Goal: Task Accomplishment & Management: Use online tool/utility

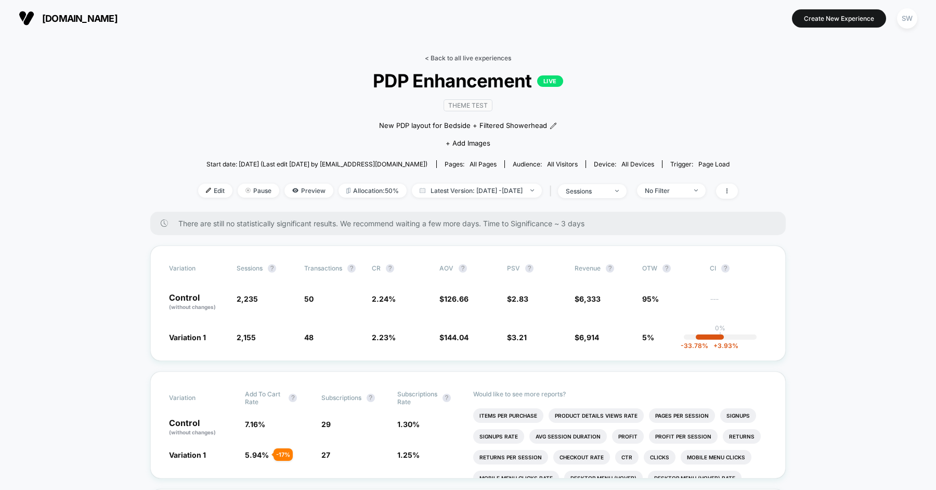
click at [476, 59] on link "< Back to all live experiences" at bounding box center [468, 58] width 86 height 8
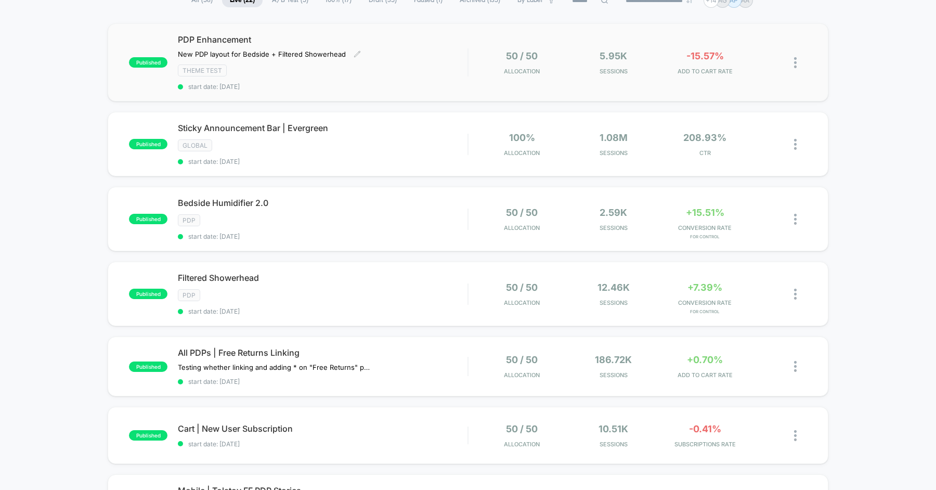
scroll to position [92, 0]
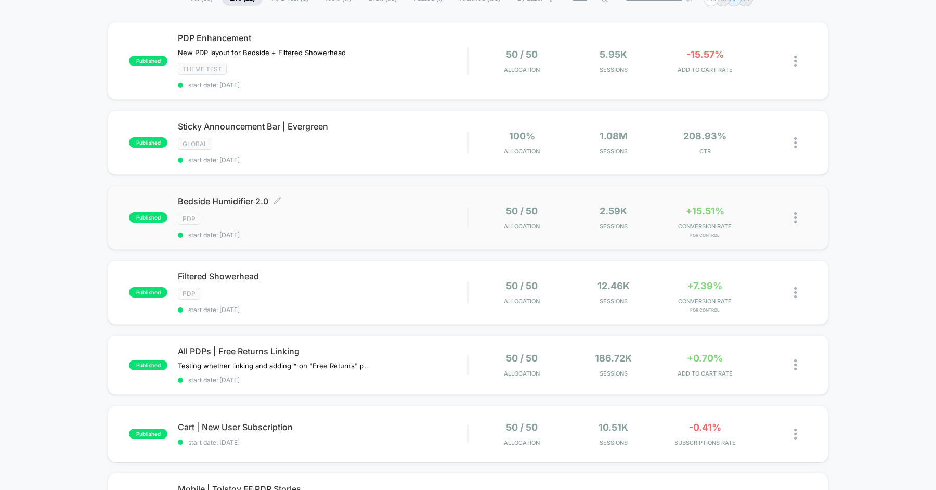
click at [363, 208] on div "Bedside Humidifier 2.0 Click to edit experience details Click to edit experienc…" at bounding box center [323, 217] width 290 height 43
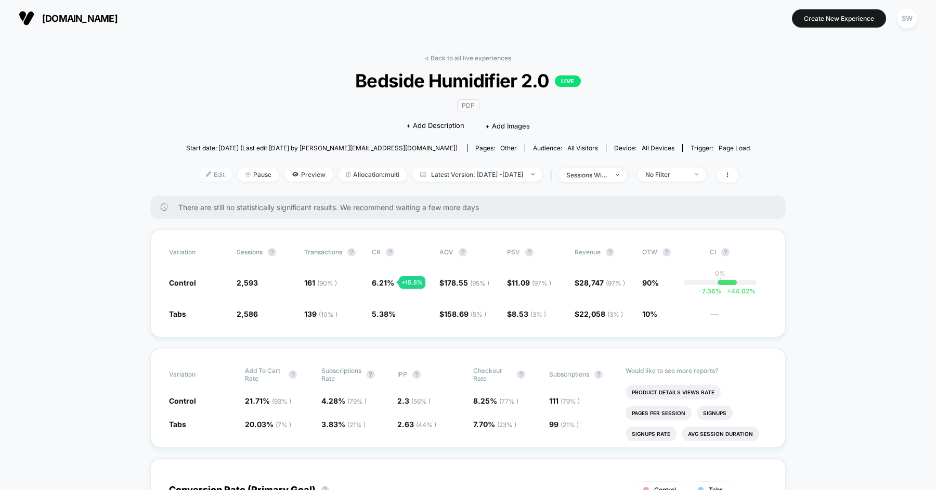
click at [201, 177] on span "Edit" at bounding box center [215, 174] width 34 height 14
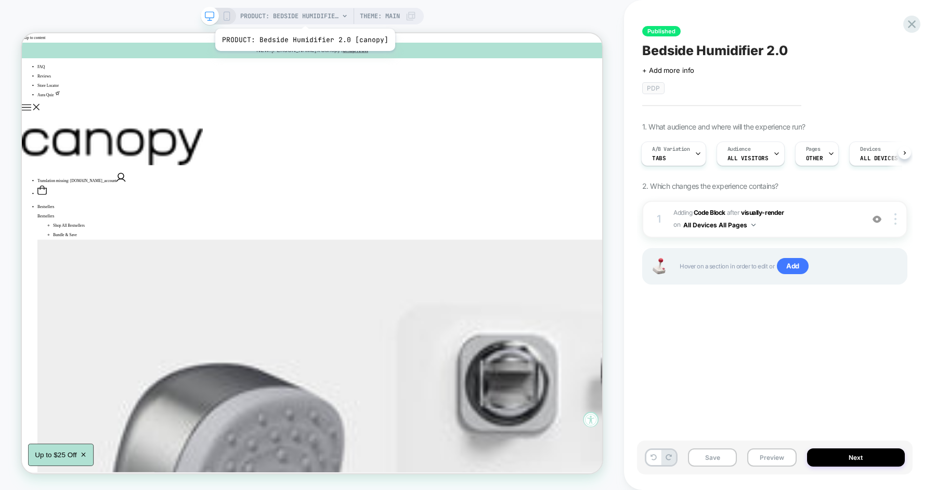
click at [303, 16] on span "PRODUCT: Bedside Humidifier 2.0 [canopy]" at bounding box center [289, 16] width 99 height 17
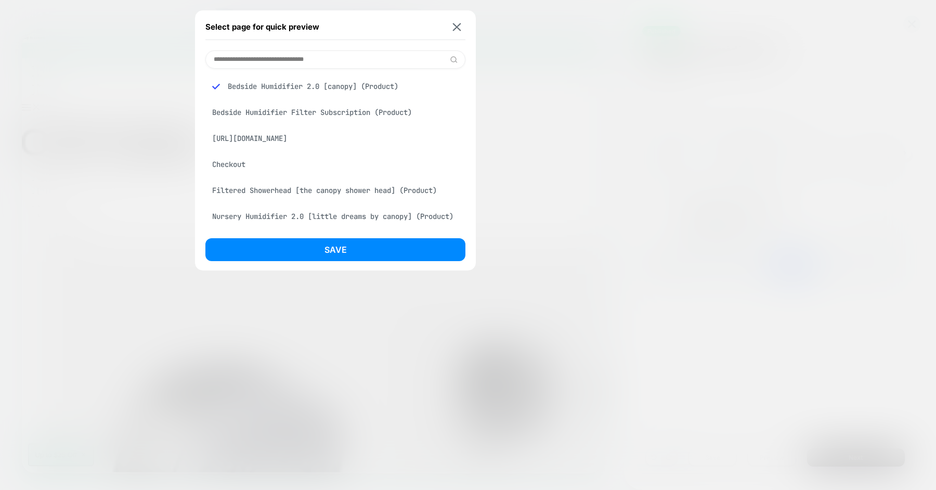
click at [455, 21] on div "Select page for quick preview" at bounding box center [335, 27] width 260 height 26
click at [456, 23] on img at bounding box center [457, 27] width 8 height 8
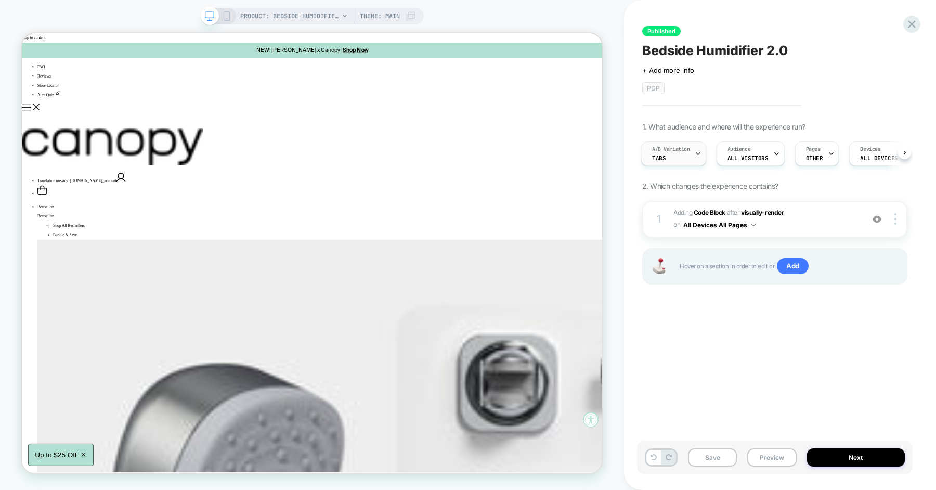
click at [679, 152] on div "A/B Variation Tabs" at bounding box center [671, 153] width 59 height 23
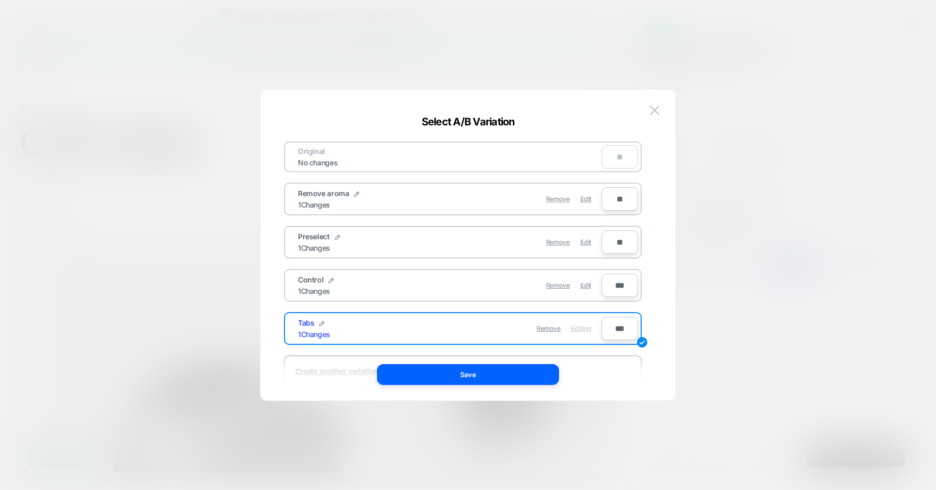
scroll to position [36, 0]
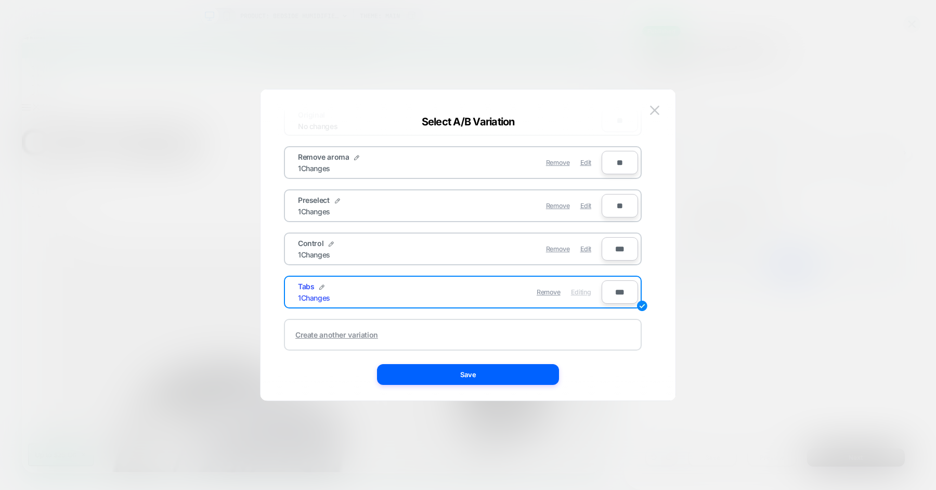
click at [343, 330] on div "Create another variation" at bounding box center [336, 334] width 83 height 9
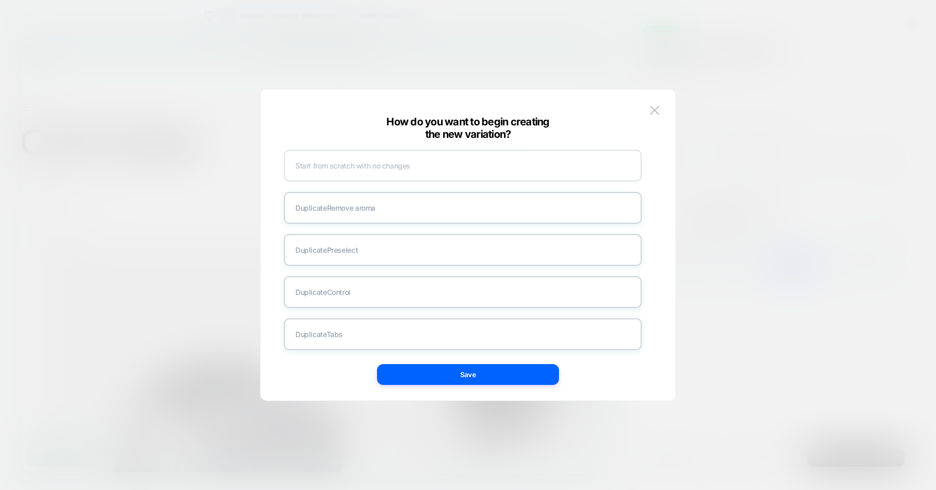
click at [358, 169] on div "Start from scratch with no changes" at bounding box center [463, 166] width 358 height 32
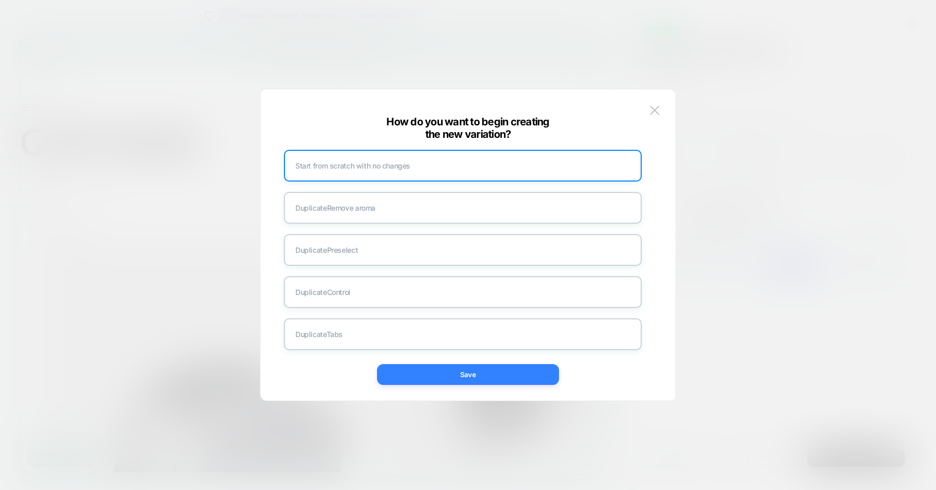
click at [457, 383] on button "Save" at bounding box center [468, 374] width 182 height 21
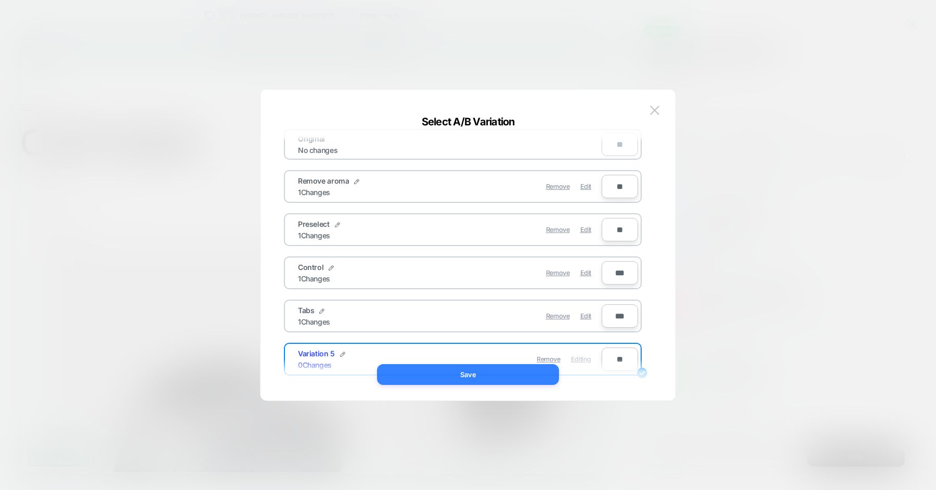
scroll to position [36, 0]
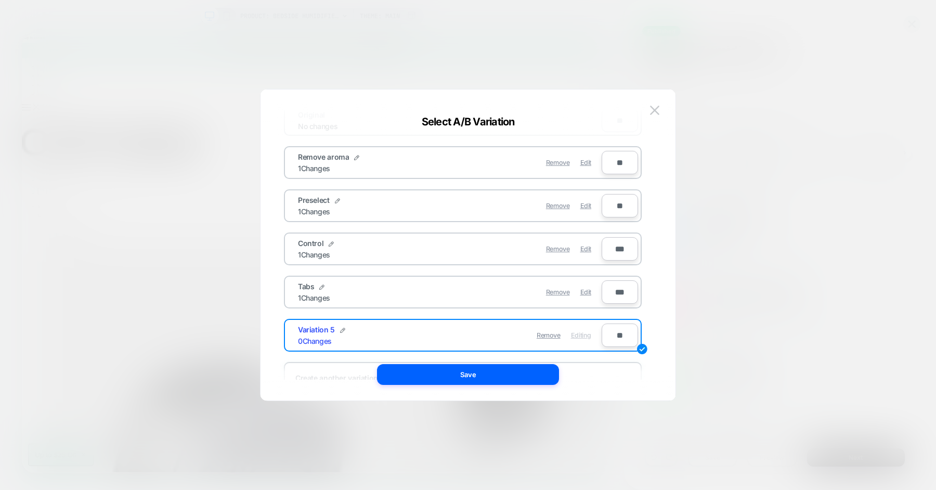
click at [343, 333] on div "Variation 5 0 Changes" at bounding box center [374, 335] width 152 height 20
click at [340, 328] on img at bounding box center [342, 330] width 5 height 5
click at [338, 325] on input "**********" at bounding box center [335, 335] width 75 height 20
type input "**********"
click at [416, 331] on strong "Save" at bounding box center [412, 335] width 17 height 8
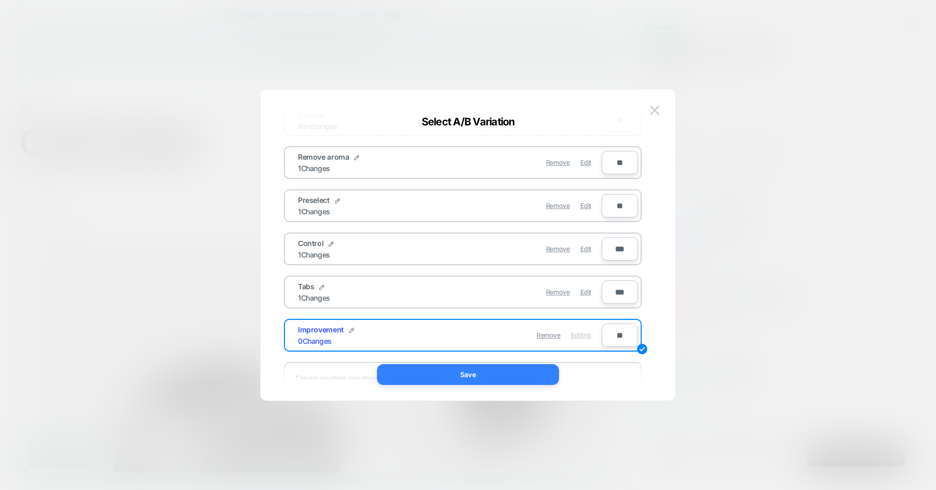
click at [473, 375] on button "Save" at bounding box center [468, 374] width 182 height 21
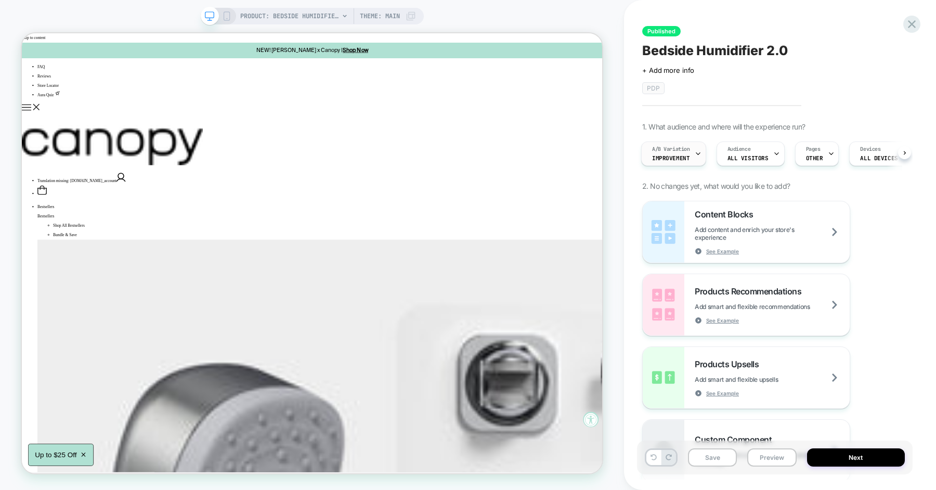
click at [676, 143] on div "A/B Variation Improvement" at bounding box center [671, 153] width 59 height 23
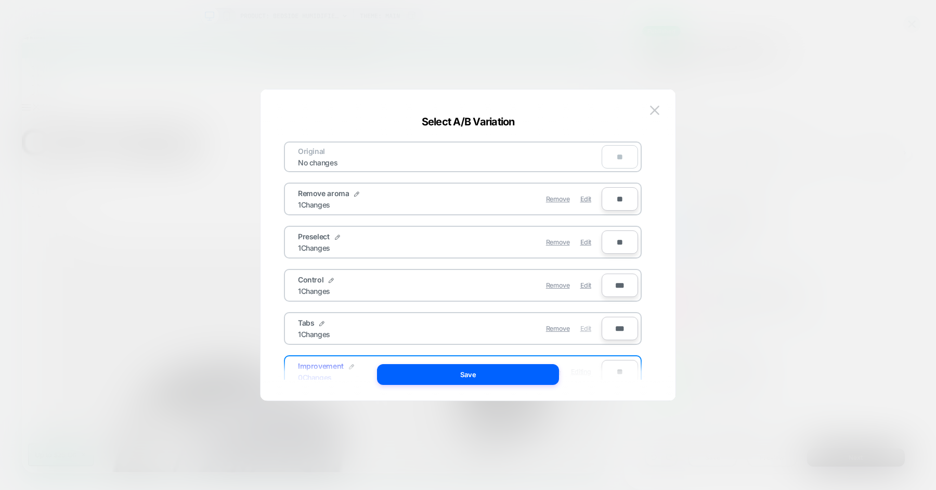
click at [582, 329] on span "Edit" at bounding box center [585, 328] width 11 height 8
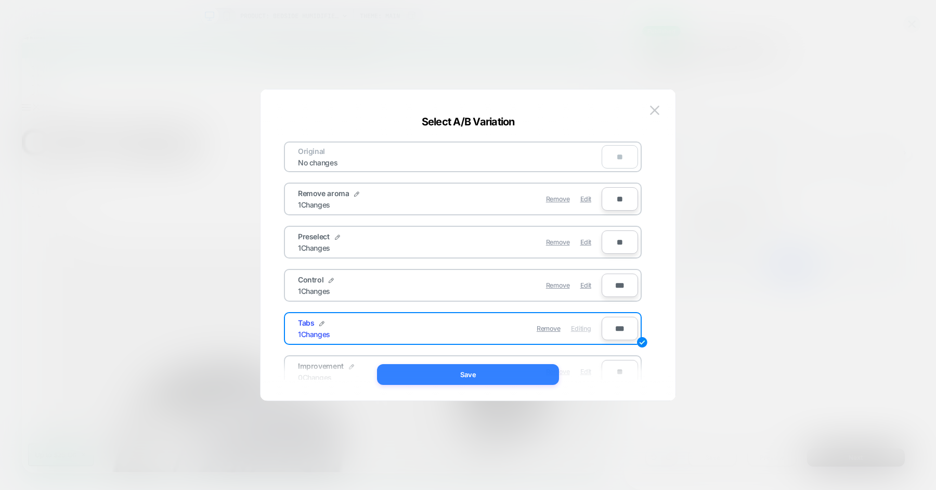
click at [485, 366] on button "Save" at bounding box center [468, 374] width 182 height 21
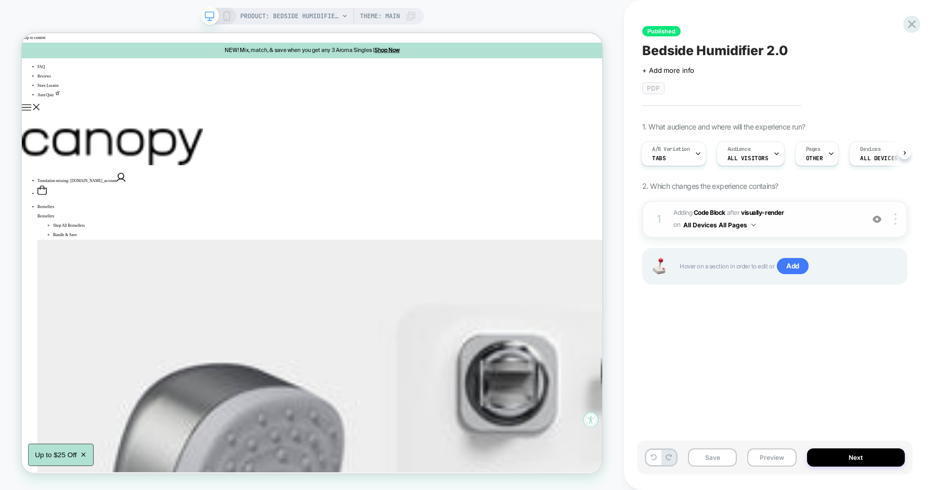
click at [810, 211] on span "Adding Code Block AFTER visually-render visually-render on All Devices All Pages" at bounding box center [765, 219] width 185 height 24
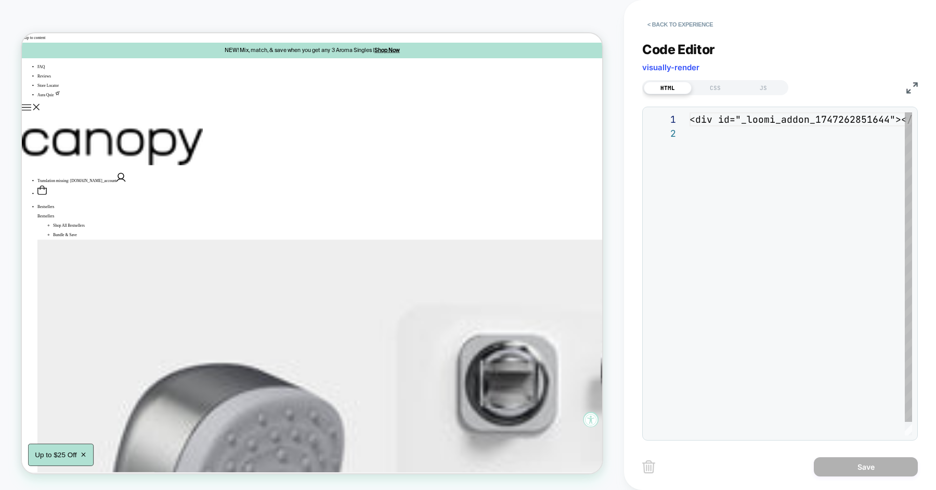
scroll to position [14, 0]
click at [754, 93] on div "JS" at bounding box center [763, 88] width 48 height 12
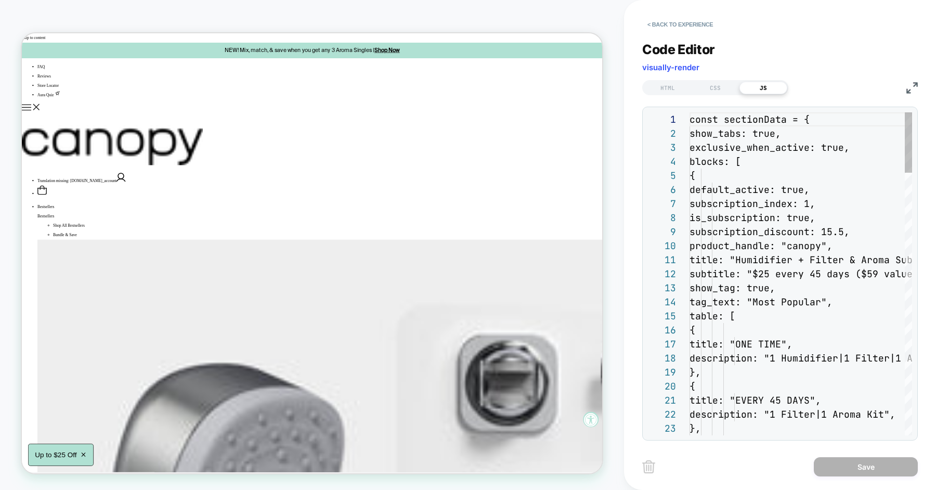
scroll to position [140, 0]
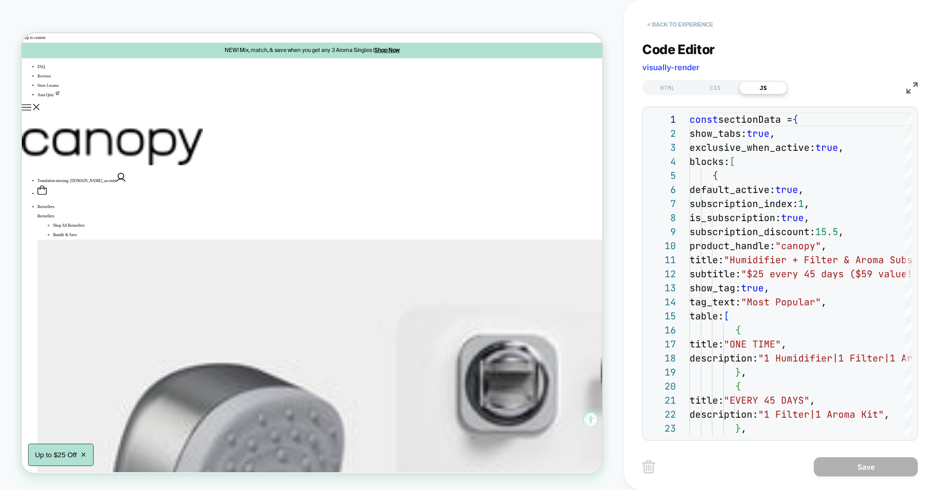
click at [686, 24] on button "< Back to experience" at bounding box center [680, 24] width 76 height 17
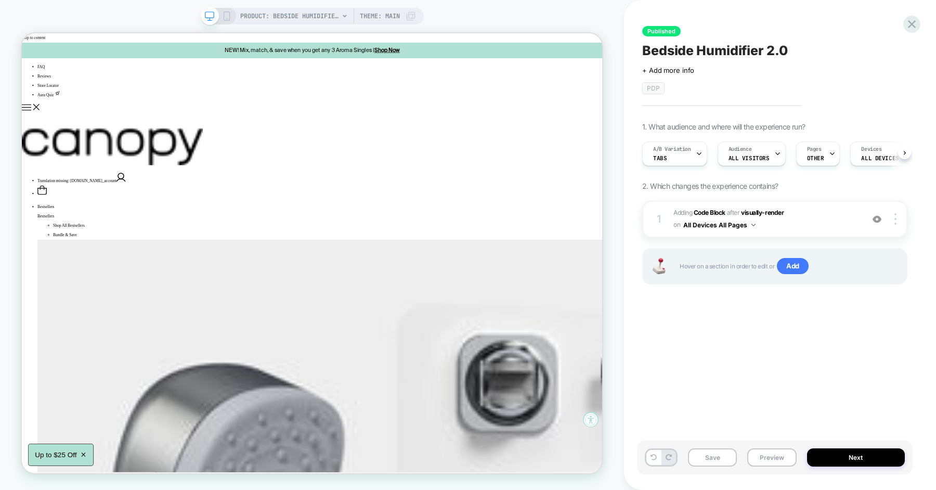
scroll to position [0, 1]
click at [692, 154] on div "A/B Variation Tabs" at bounding box center [671, 153] width 59 height 23
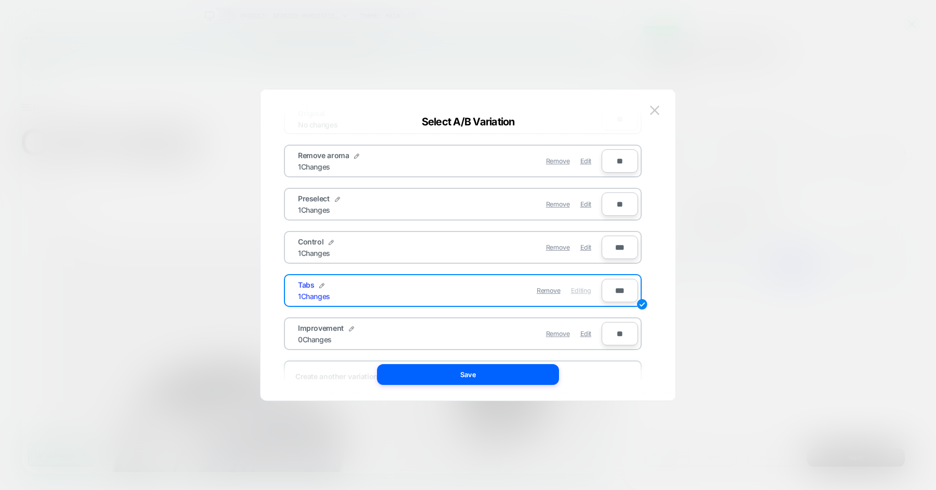
scroll to position [66, 0]
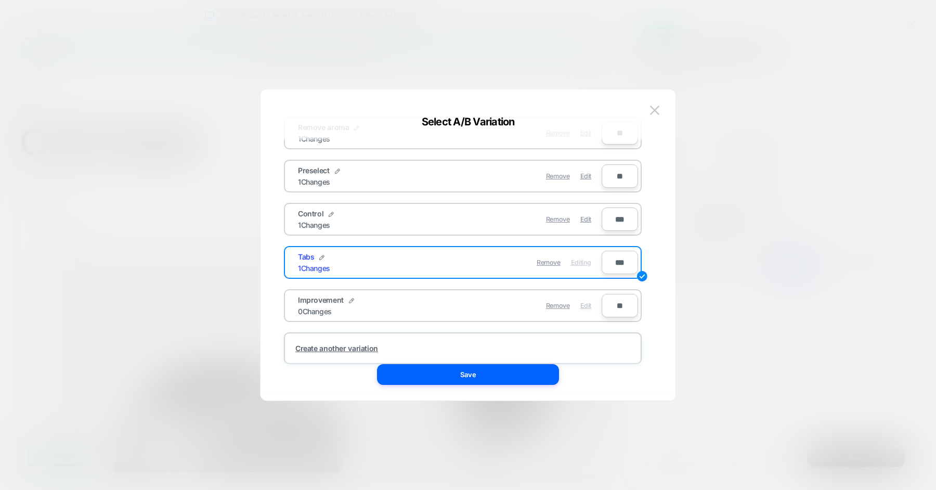
click at [587, 305] on span "Edit" at bounding box center [585, 306] width 11 height 8
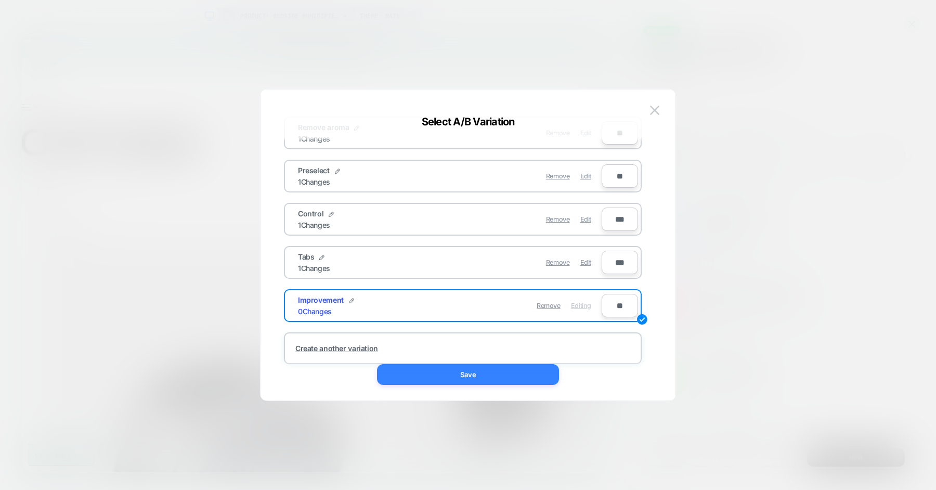
click at [465, 373] on button "Save" at bounding box center [468, 374] width 182 height 21
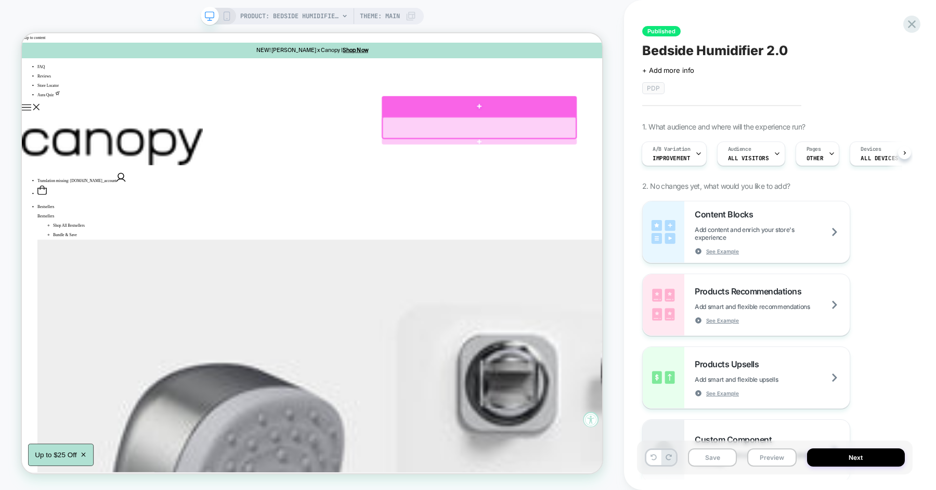
click at [621, 134] on div at bounding box center [632, 131] width 260 height 28
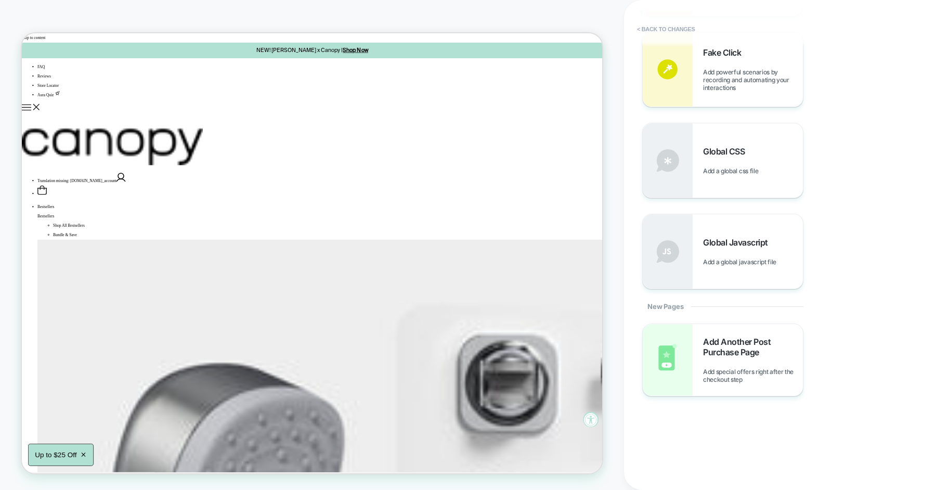
scroll to position [0, 0]
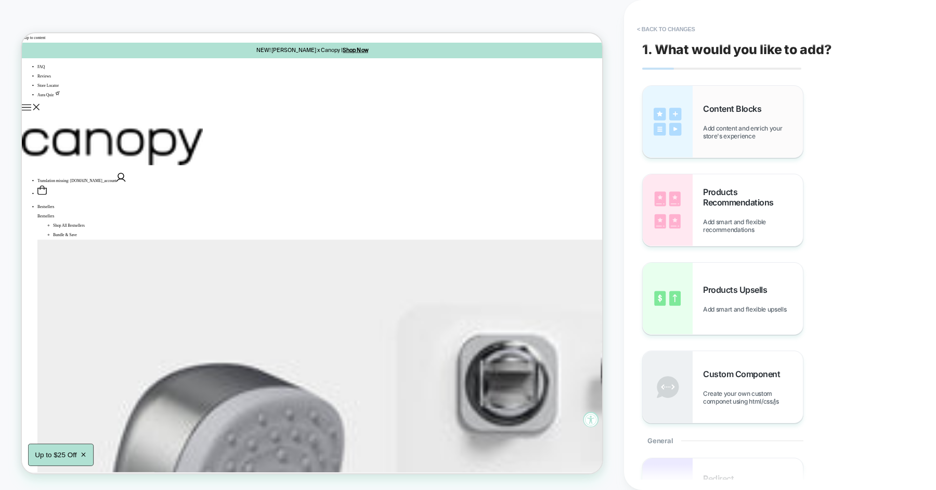
click at [732, 124] on span "Add content and enrich your store's experience" at bounding box center [753, 132] width 100 height 16
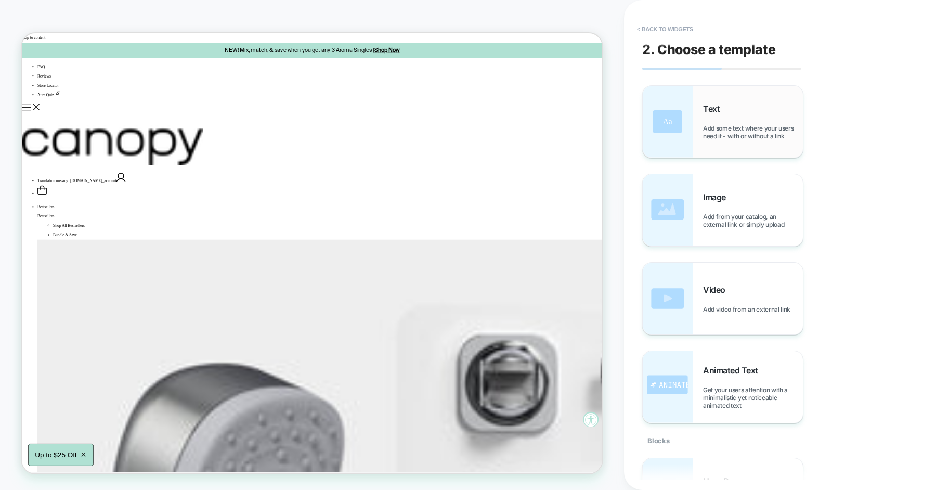
click at [735, 111] on div "Text Add some text where your users need it - with or without a link" at bounding box center [753, 121] width 100 height 36
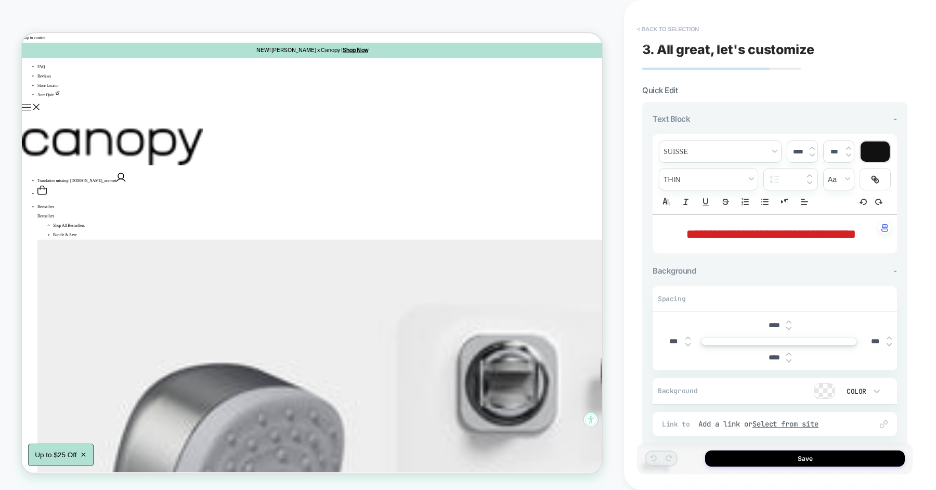
click at [681, 31] on button "< Back to selection" at bounding box center [668, 29] width 72 height 17
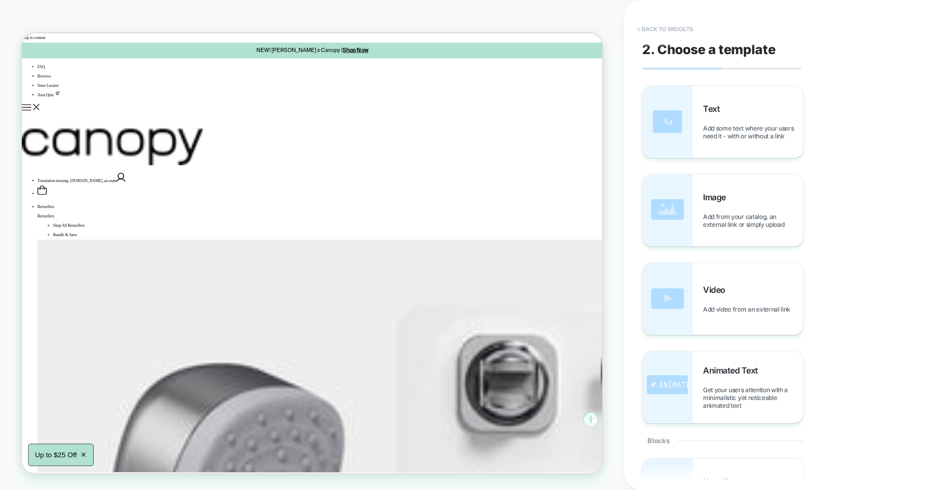
click at [673, 31] on button "< Back to widgets" at bounding box center [665, 29] width 67 height 17
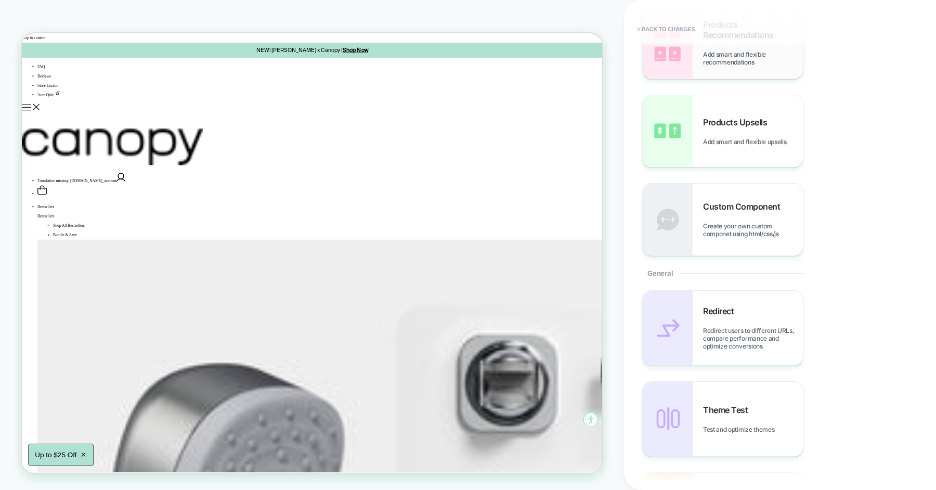
scroll to position [169, 0]
click at [731, 216] on div "Custom Component Create your own custom componet using html/css/js" at bounding box center [753, 218] width 100 height 36
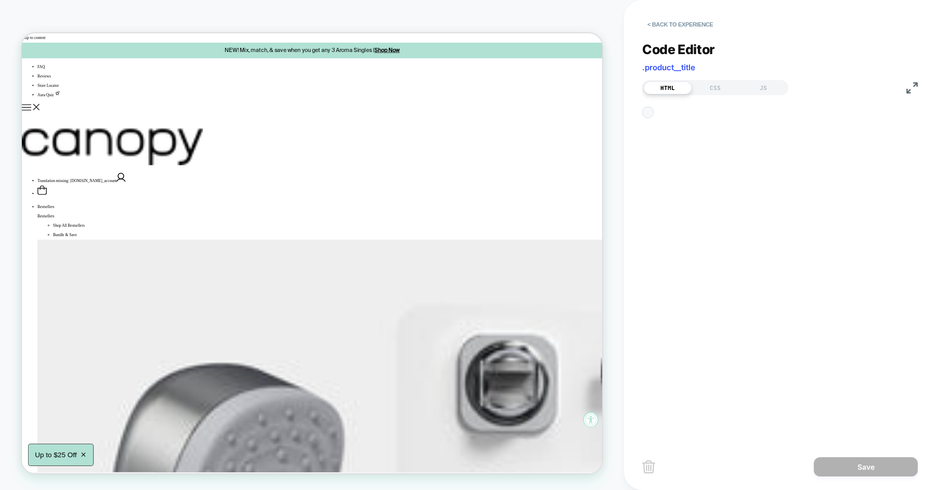
scroll to position [14, 0]
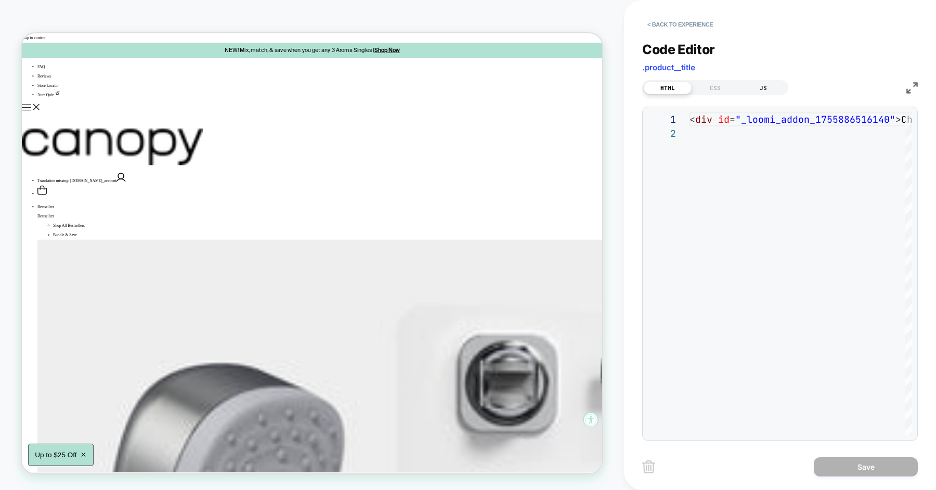
click at [769, 84] on div "JS" at bounding box center [763, 88] width 48 height 12
click at [725, 85] on div "CSS" at bounding box center [715, 88] width 48 height 12
click at [671, 82] on div "HTML" at bounding box center [668, 88] width 48 height 12
click at [662, 22] on button "< Back to experience" at bounding box center [680, 24] width 76 height 17
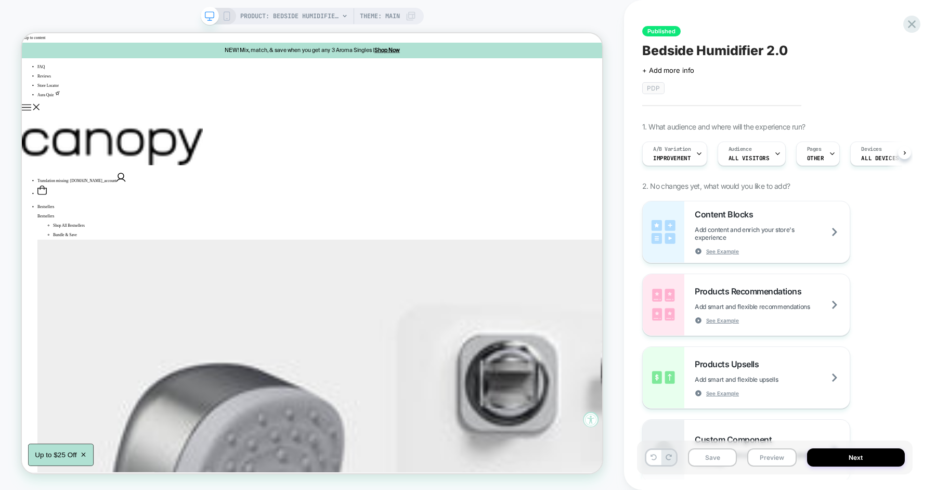
scroll to position [0, 1]
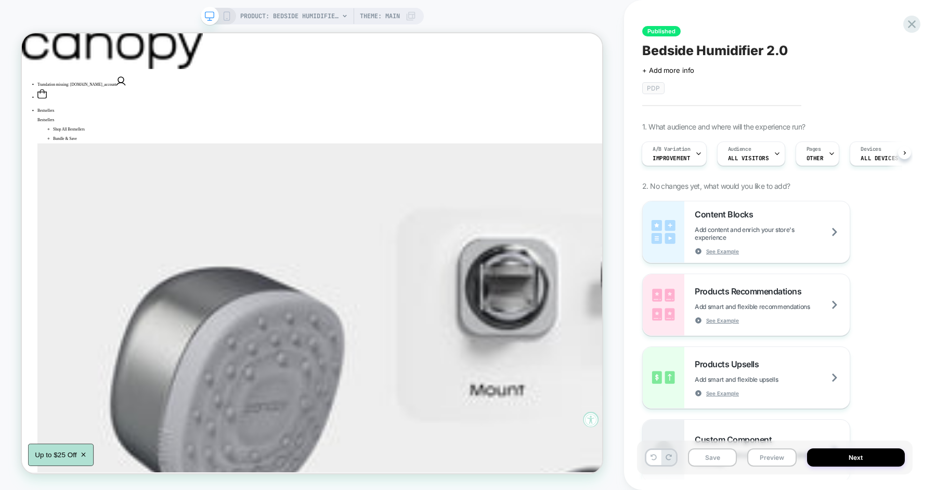
scroll to position [0, 0]
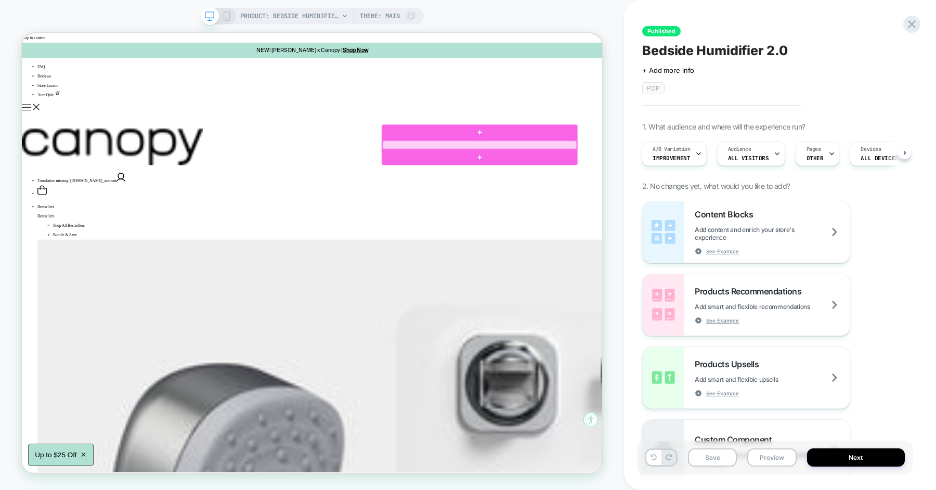
click at [653, 180] on div at bounding box center [632, 181] width 259 height 11
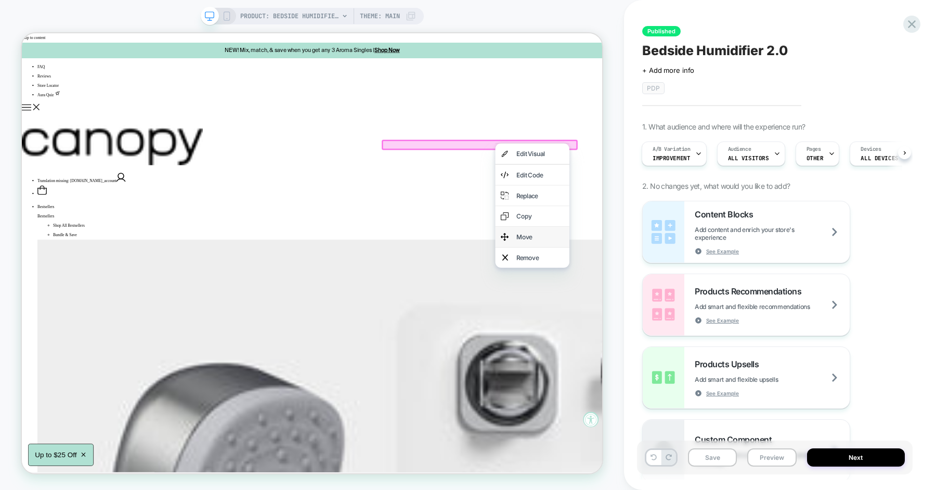
click at [680, 303] on div "Move" at bounding box center [702, 304] width 99 height 27
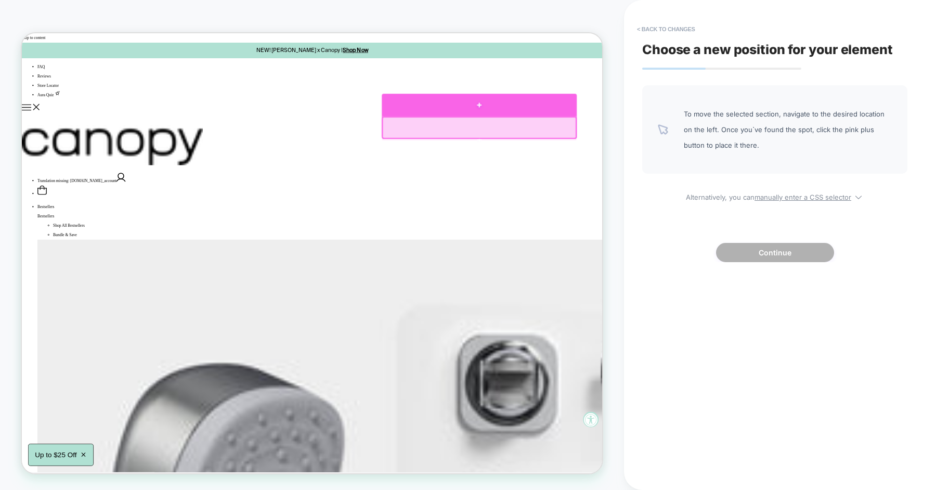
click at [635, 135] on div at bounding box center [632, 129] width 260 height 30
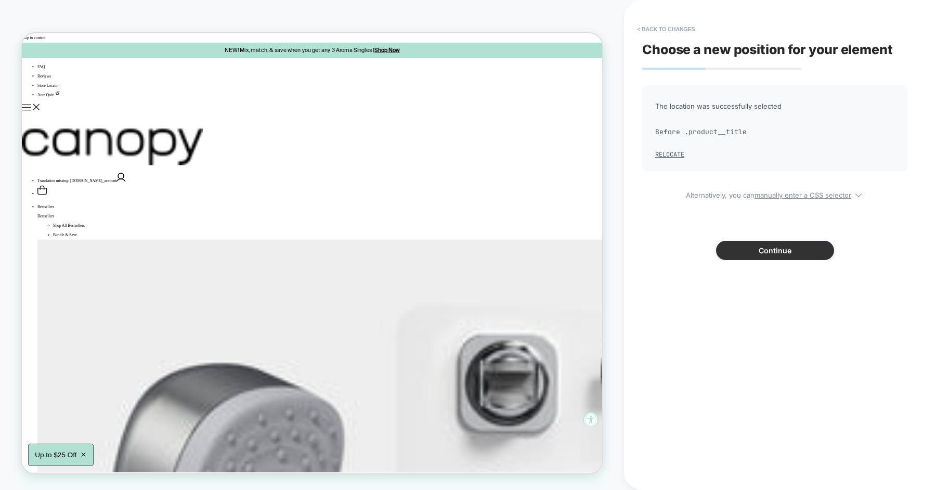
click at [762, 250] on button "Continue" at bounding box center [775, 250] width 118 height 19
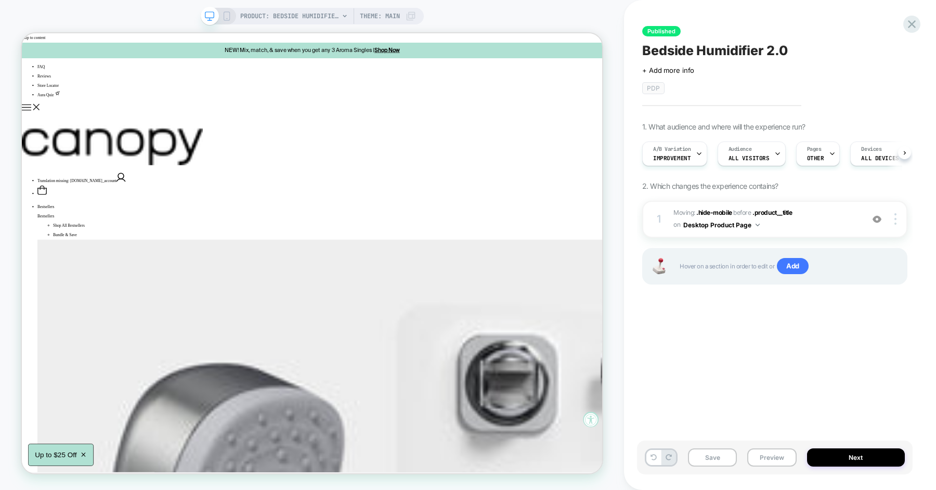
scroll to position [0, 1]
click at [713, 450] on button "Save" at bounding box center [712, 457] width 49 height 18
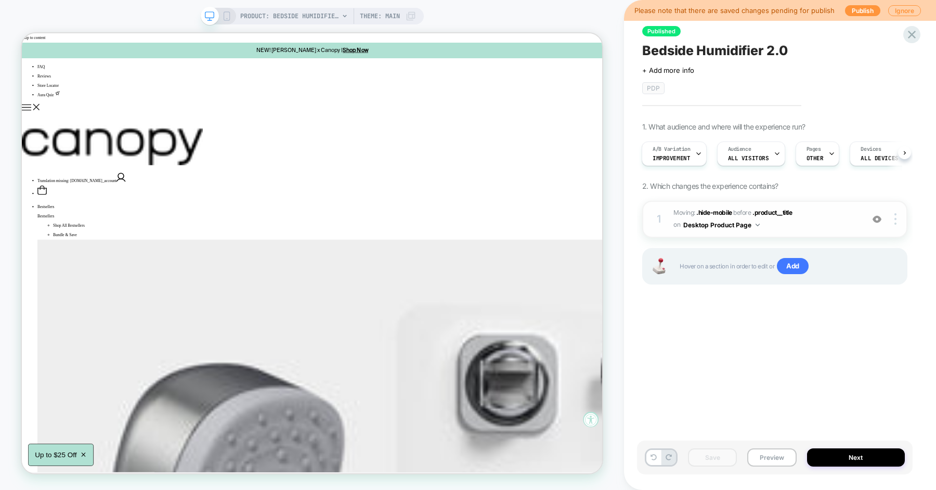
click at [730, 224] on button "Desktop Product Page" at bounding box center [721, 224] width 76 height 13
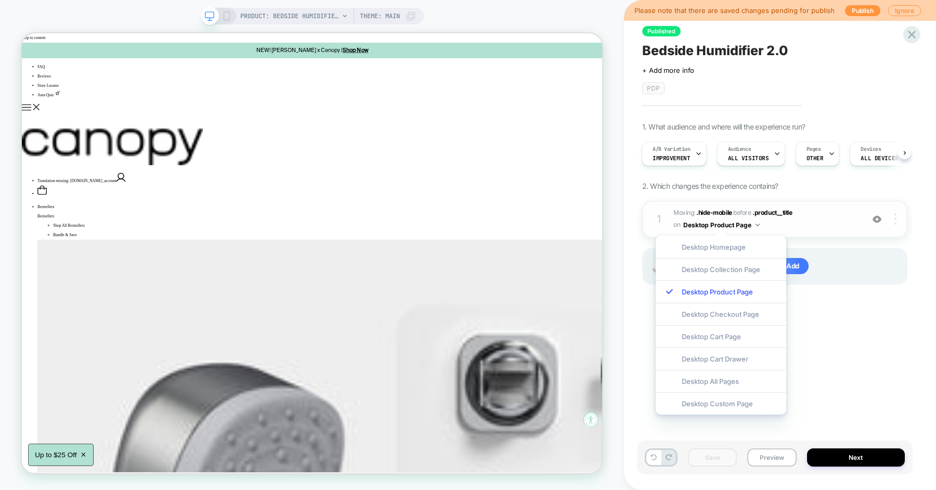
click at [900, 220] on div at bounding box center [897, 218] width 20 height 11
click at [872, 320] on div "Published Bedside Humidifier 2.0 Click to edit experience details + Add more in…" at bounding box center [775, 244] width 276 height 469
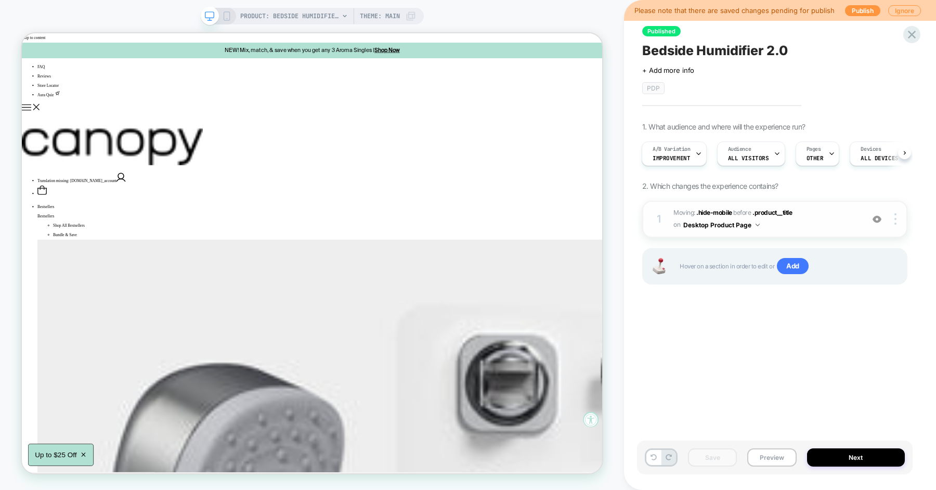
click at [753, 224] on button "Desktop Product Page" at bounding box center [721, 224] width 76 height 13
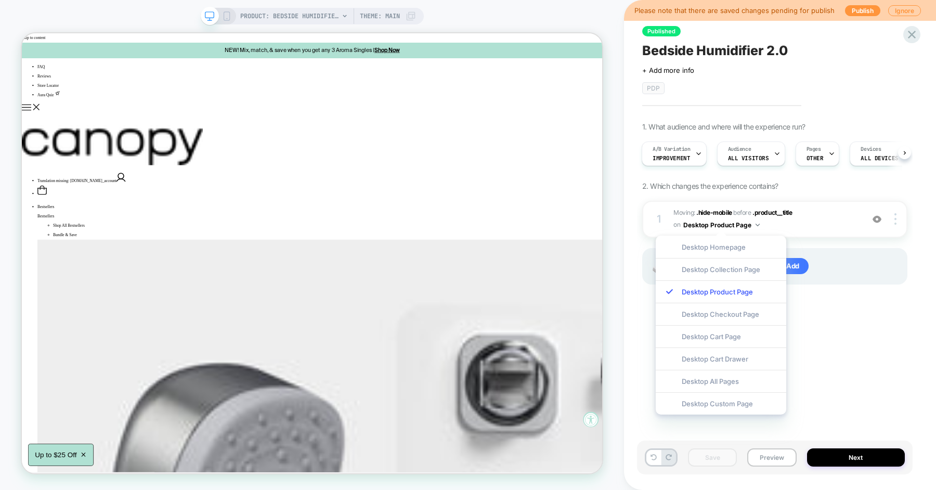
click at [837, 361] on div "Published Bedside Humidifier 2.0 Click to edit experience details + Add more in…" at bounding box center [775, 244] width 276 height 469
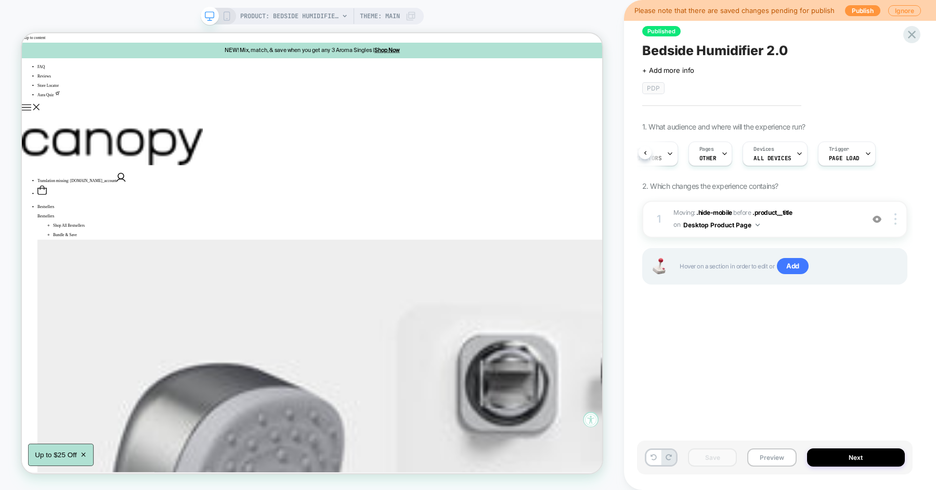
scroll to position [0, 0]
click at [754, 225] on button "Desktop Product Page" at bounding box center [721, 224] width 76 height 13
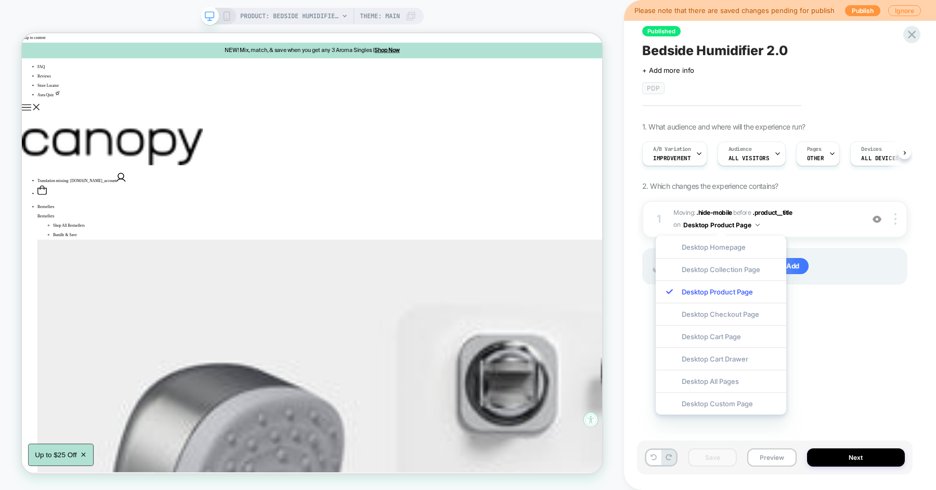
click at [852, 379] on div "Published Bedside Humidifier 2.0 Click to edit experience details + Add more in…" at bounding box center [775, 244] width 276 height 469
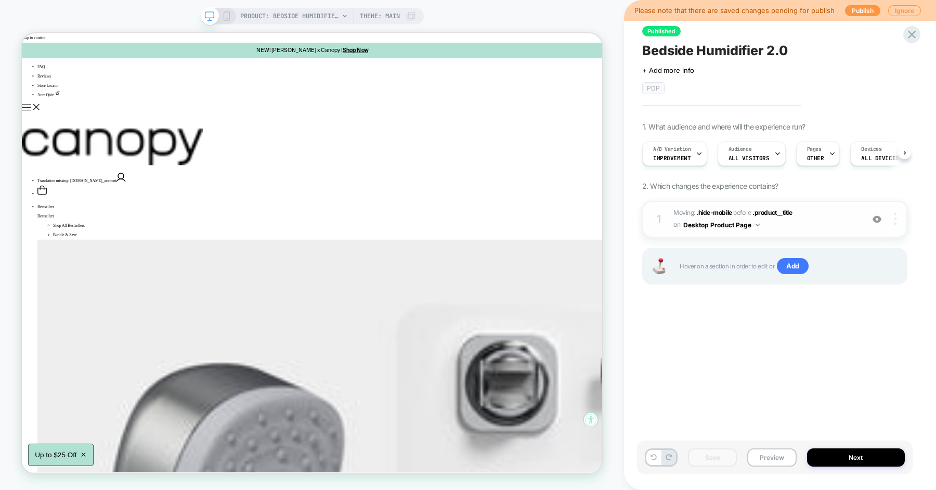
click at [897, 218] on div at bounding box center [897, 218] width 20 height 11
click at [823, 347] on div "Published Bedside Humidifier 2.0 Click to edit experience details + Add more in…" at bounding box center [775, 244] width 276 height 469
click at [225, 14] on icon at bounding box center [226, 15] width 9 height 9
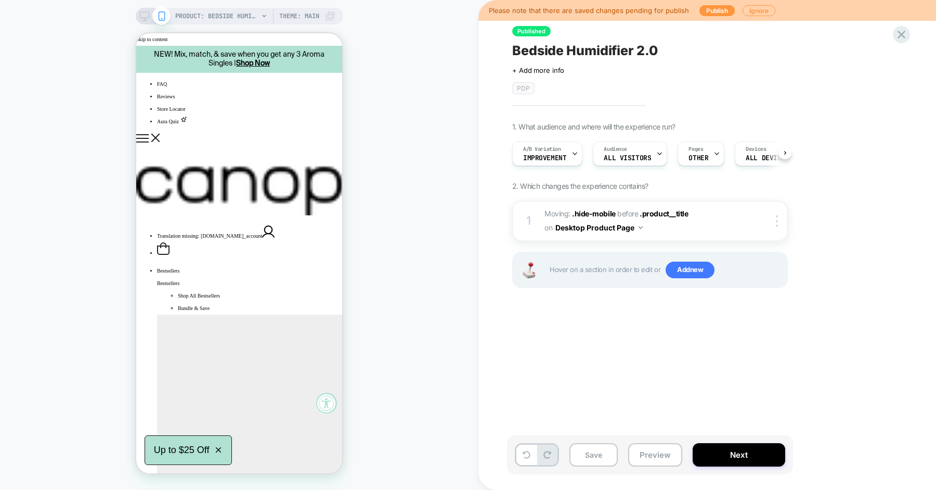
scroll to position [0, 1]
click at [640, 228] on img at bounding box center [640, 227] width 4 height 3
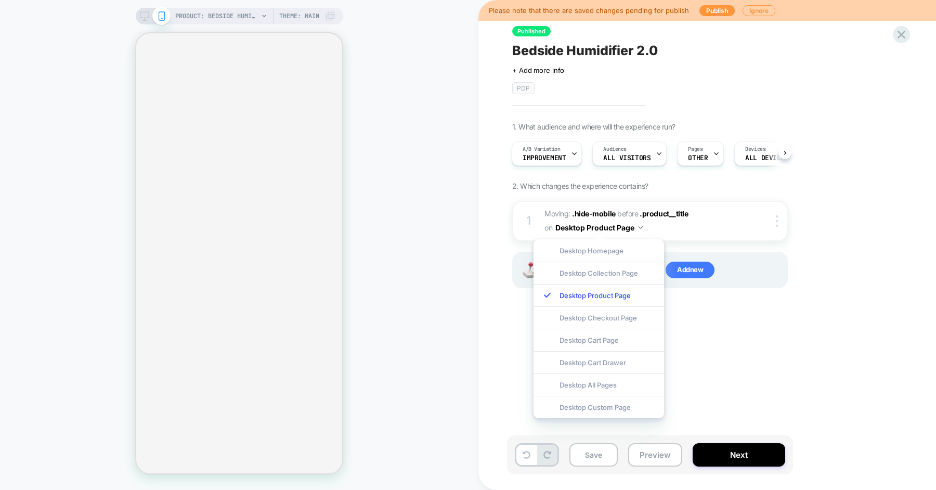
click at [766, 380] on div "Published Bedside Humidifier 2.0 Click to edit experience details + Add more in…" at bounding box center [702, 244] width 390 height 469
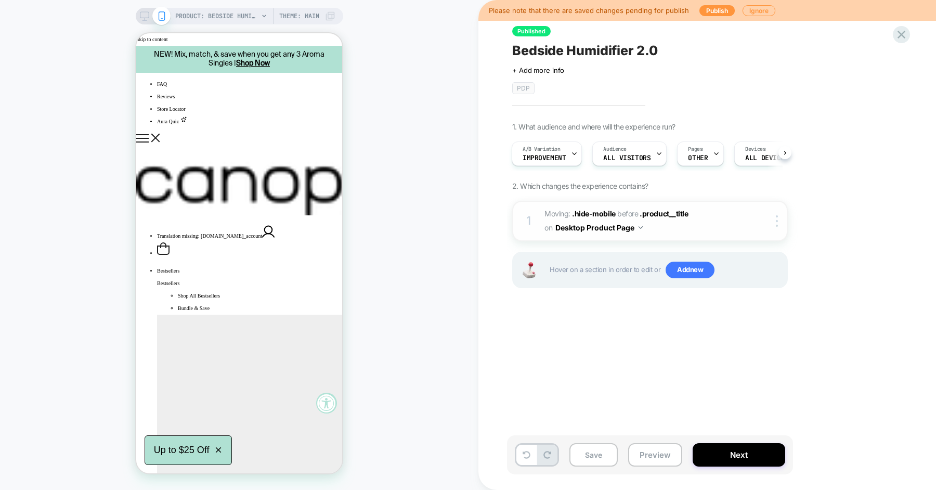
scroll to position [0, 0]
click at [779, 218] on div at bounding box center [778, 220] width 17 height 11
click at [742, 351] on div "Published Bedside Humidifier 2.0 Click to edit experience details + Add more in…" at bounding box center [702, 244] width 390 height 469
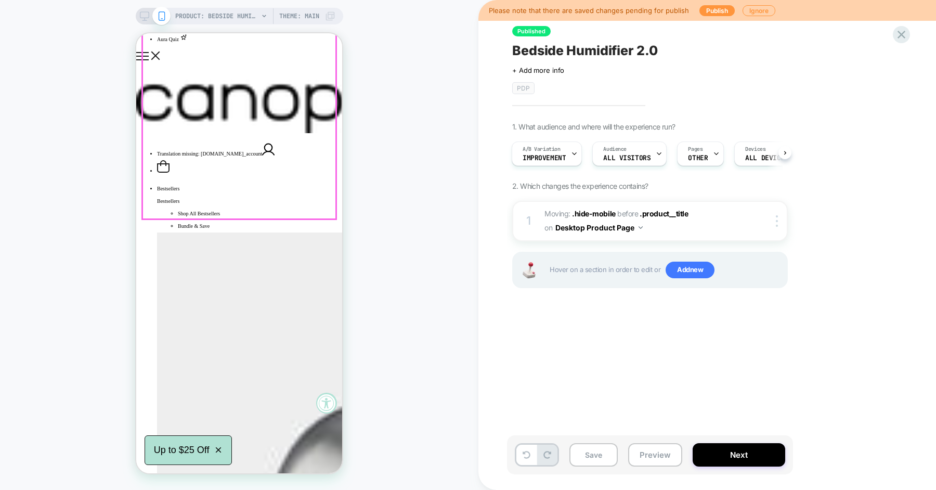
scroll to position [76, 0]
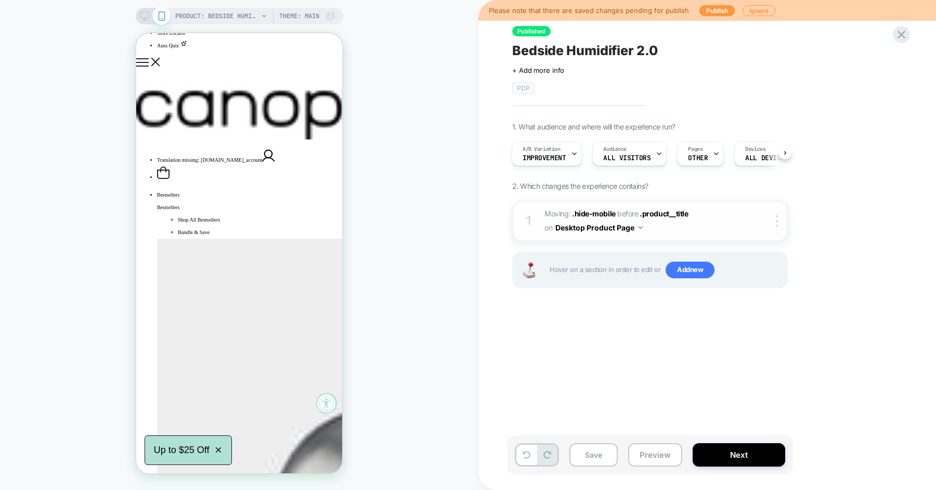
click at [625, 227] on button "Desktop Product Page" at bounding box center [598, 227] width 87 height 15
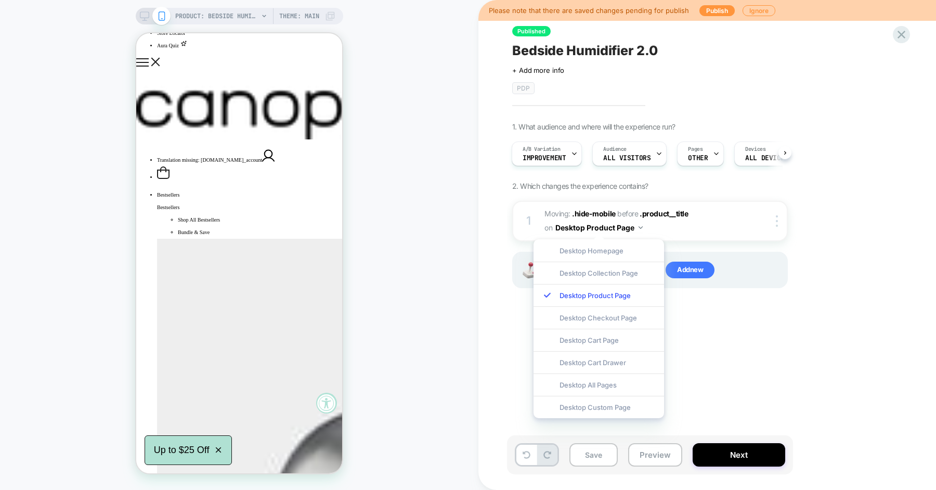
click at [706, 358] on div "Published Bedside Humidifier 2.0 Click to edit experience details + Add more in…" at bounding box center [702, 244] width 390 height 469
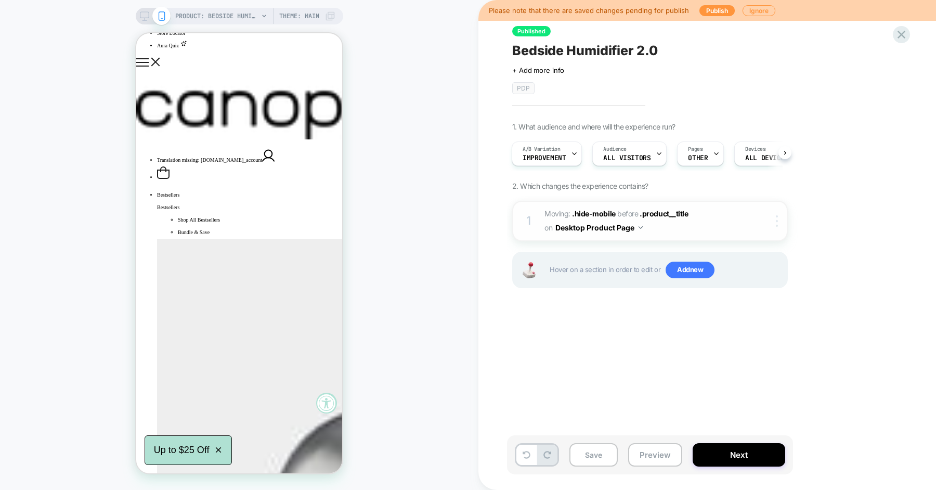
click at [781, 219] on div at bounding box center [778, 220] width 17 height 11
click at [696, 316] on div "Published Bedside Humidifier 2.0 Click to edit experience details + Add more in…" at bounding box center [702, 244] width 390 height 469
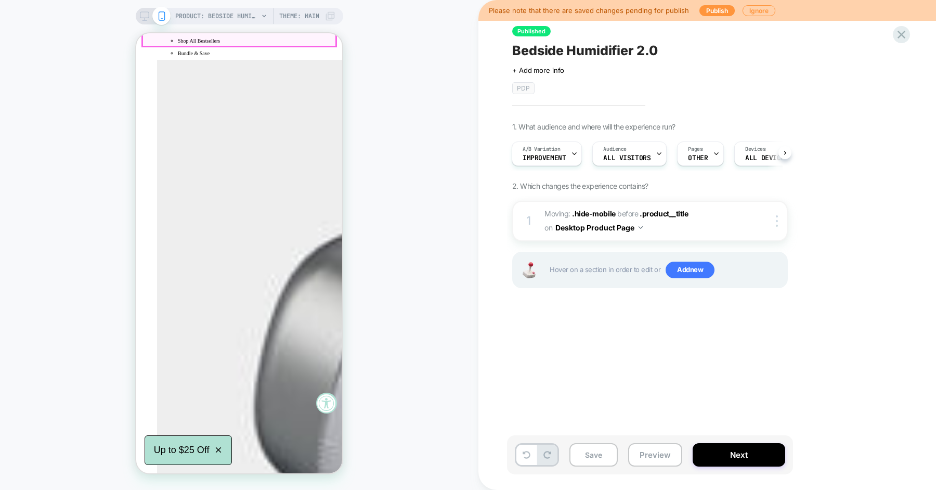
scroll to position [182, 0]
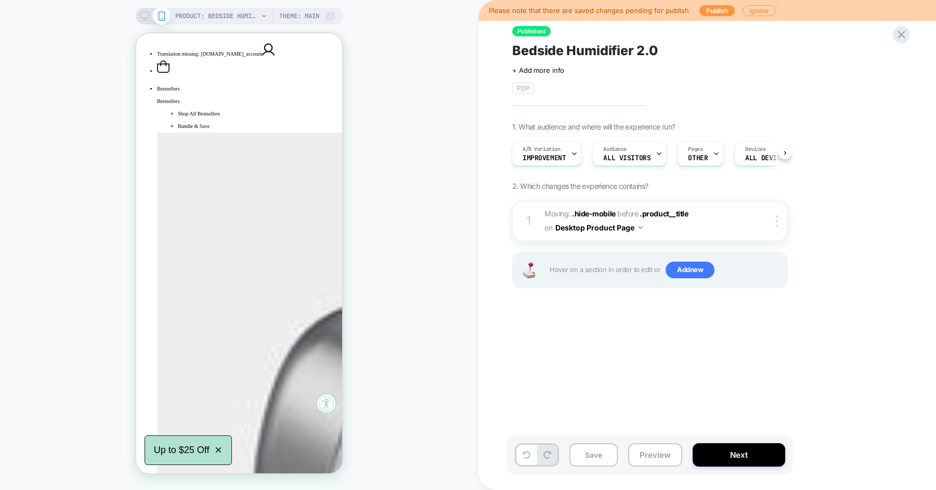
click at [148, 17] on div at bounding box center [153, 15] width 27 height 9
click at [142, 21] on div "PRODUCT: Bedside Humidifier 2.0 [canopy] Theme: MAIN" at bounding box center [239, 16] width 207 height 17
click at [140, 14] on rect at bounding box center [144, 15] width 9 height 6
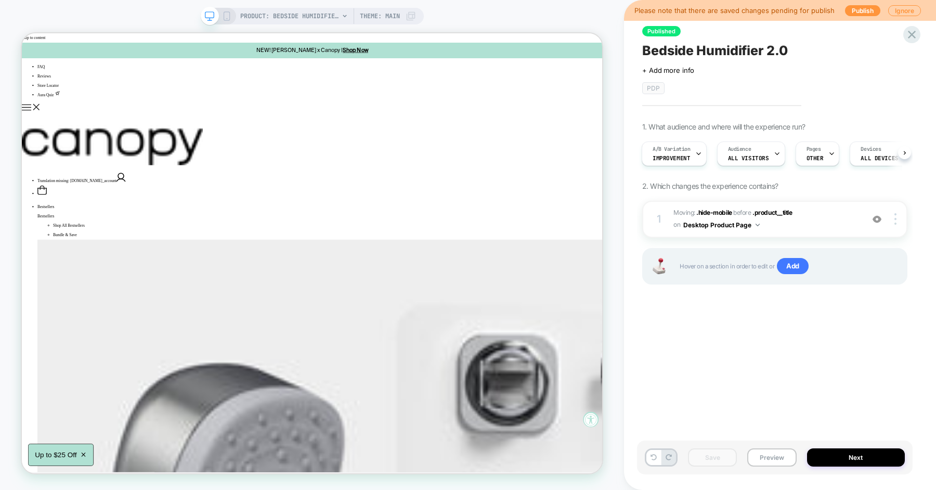
click at [858, 74] on div "Click to edit experience details + Add more info PDP" at bounding box center [774, 76] width 265 height 36
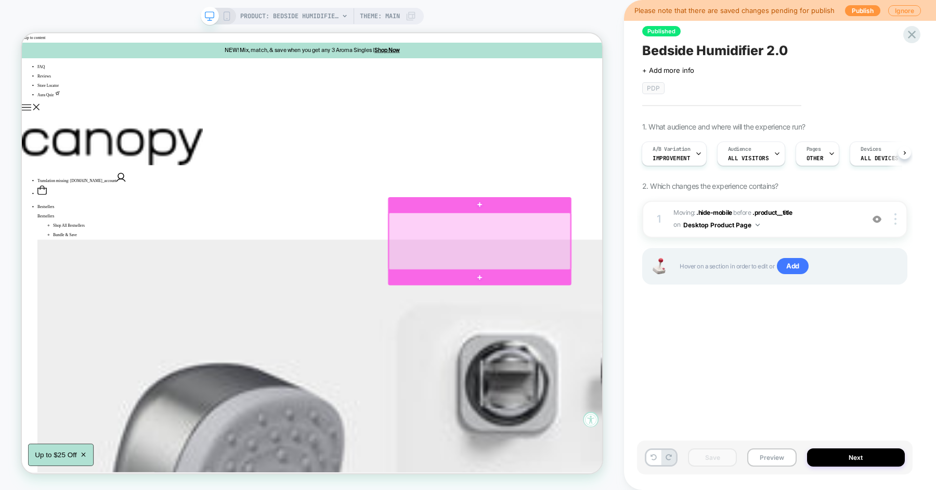
click at [605, 292] on div at bounding box center [632, 310] width 242 height 76
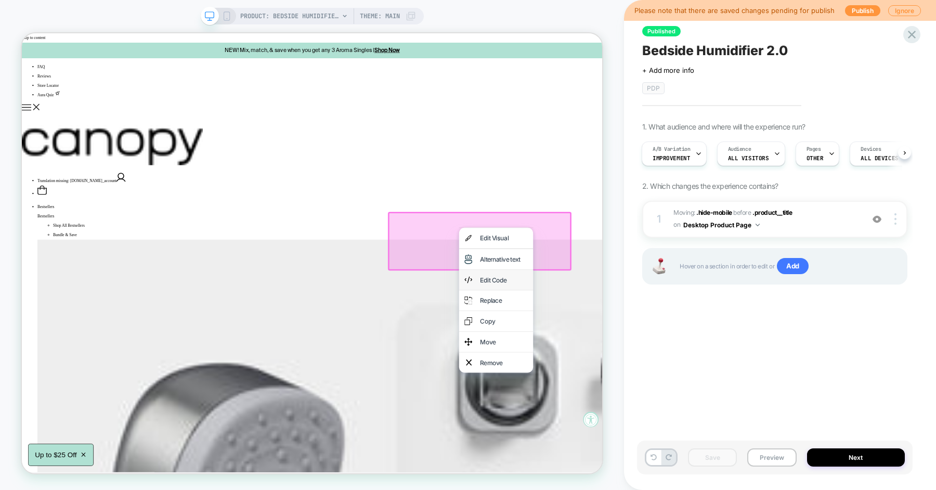
click at [655, 373] on div "Edit Code" at bounding box center [654, 361] width 99 height 27
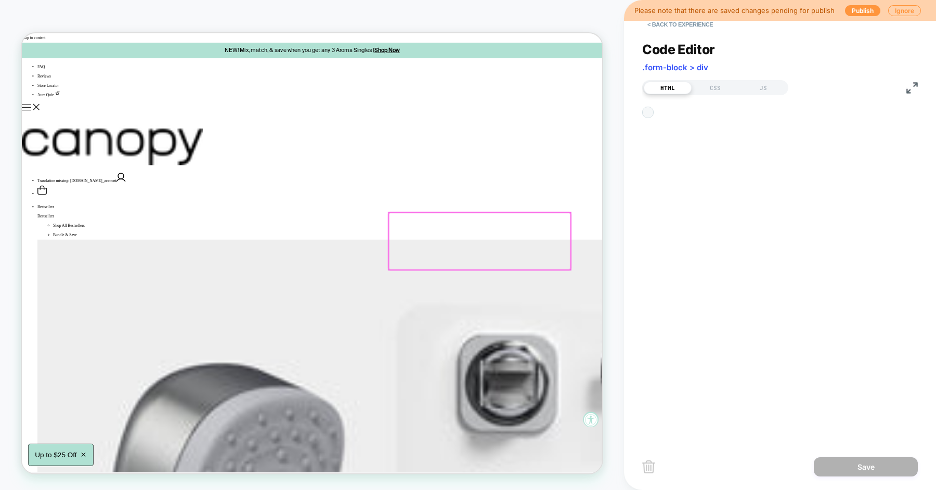
scroll to position [14, 0]
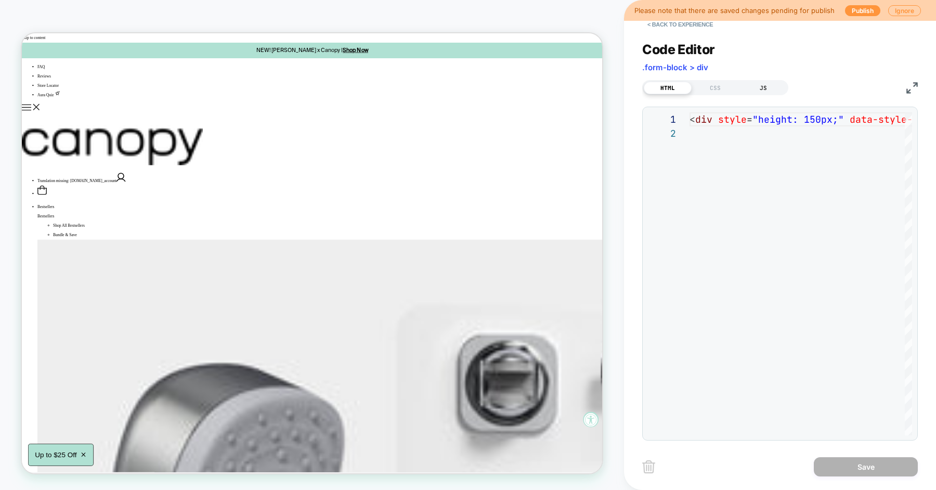
click at [758, 87] on div "JS" at bounding box center [763, 88] width 48 height 12
click at [664, 85] on div "HTML" at bounding box center [668, 88] width 48 height 12
click at [682, 25] on button "< Back to experience" at bounding box center [680, 24] width 76 height 17
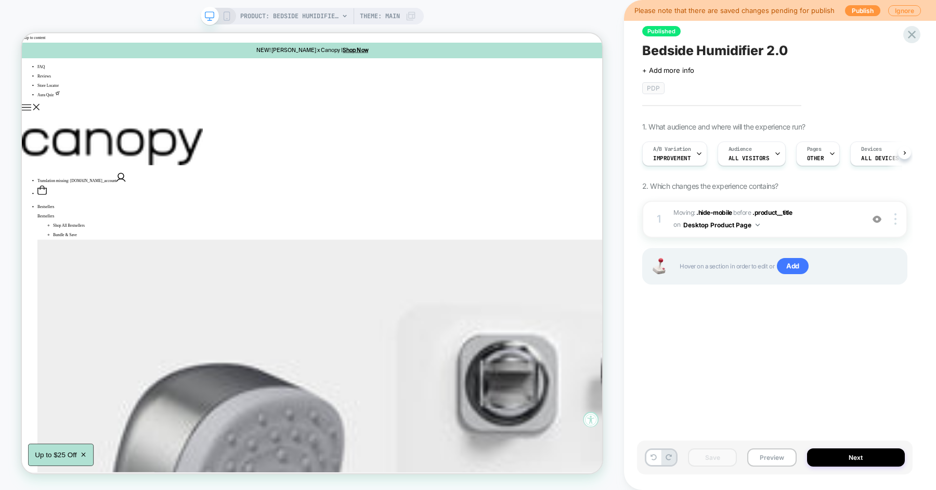
scroll to position [0, 1]
click at [699, 155] on icon at bounding box center [698, 153] width 7 height 7
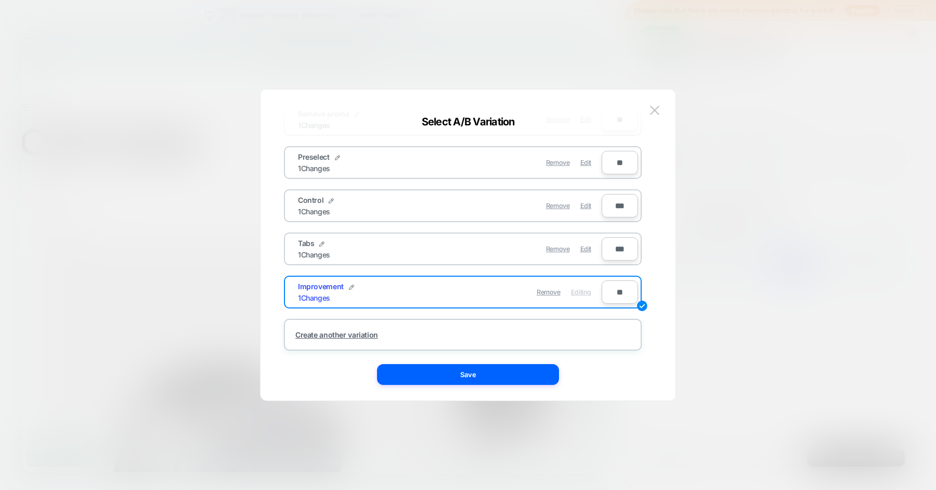
scroll to position [0, 0]
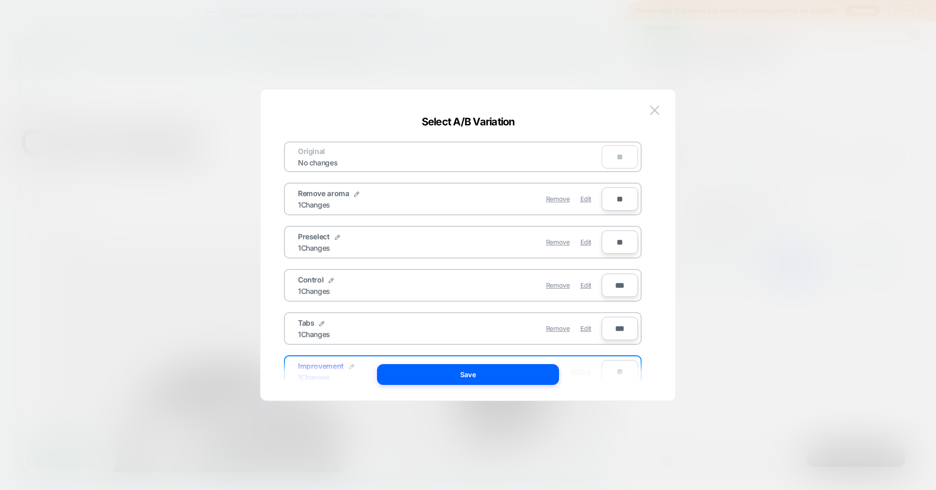
click at [654, 101] on div "Original No changes ** Remove aroma 1 Changes Remove Edit ** Preselect 1 Change…" at bounding box center [468, 250] width 384 height 301
click at [655, 109] on img at bounding box center [654, 110] width 9 height 9
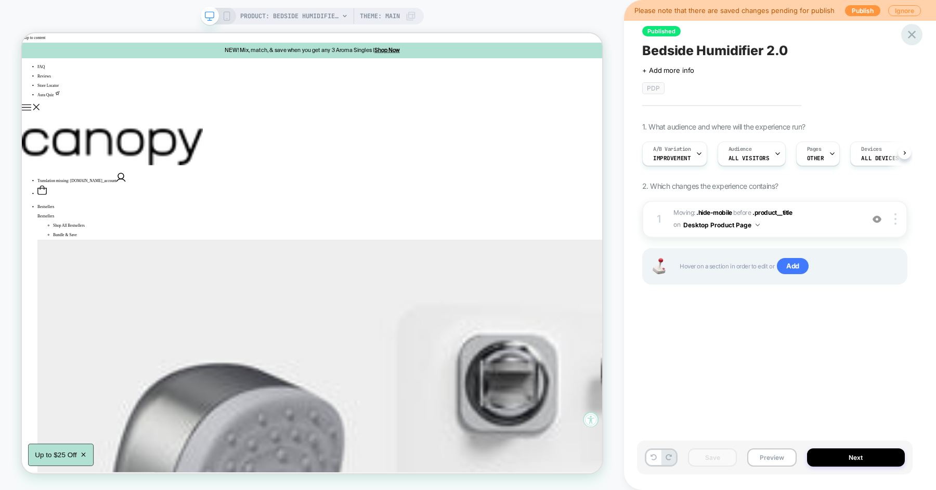
click at [916, 35] on icon at bounding box center [912, 35] width 14 height 14
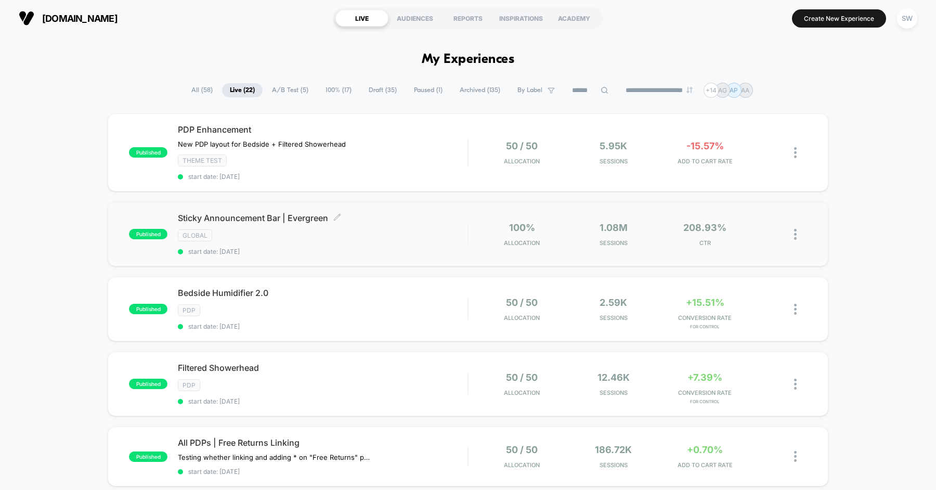
scroll to position [65, 0]
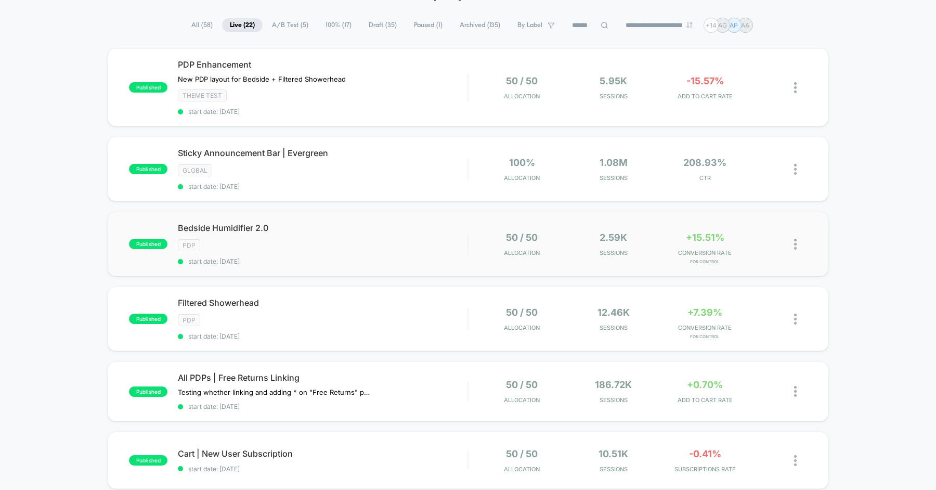
click at [795, 239] on img at bounding box center [795, 244] width 3 height 11
click at [749, 231] on div "Pause" at bounding box center [742, 228] width 94 height 23
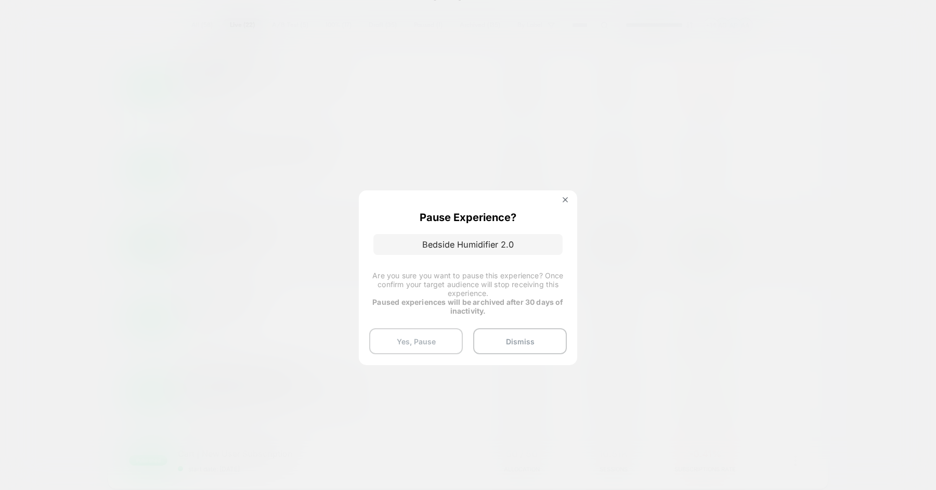
click at [422, 331] on button "Yes, Pause" at bounding box center [416, 341] width 94 height 26
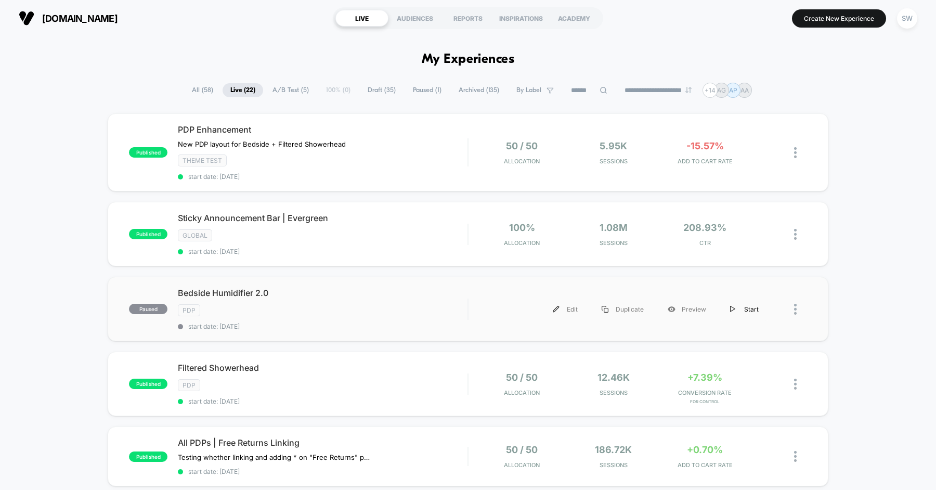
click at [743, 305] on div "Start" at bounding box center [744, 308] width 53 height 23
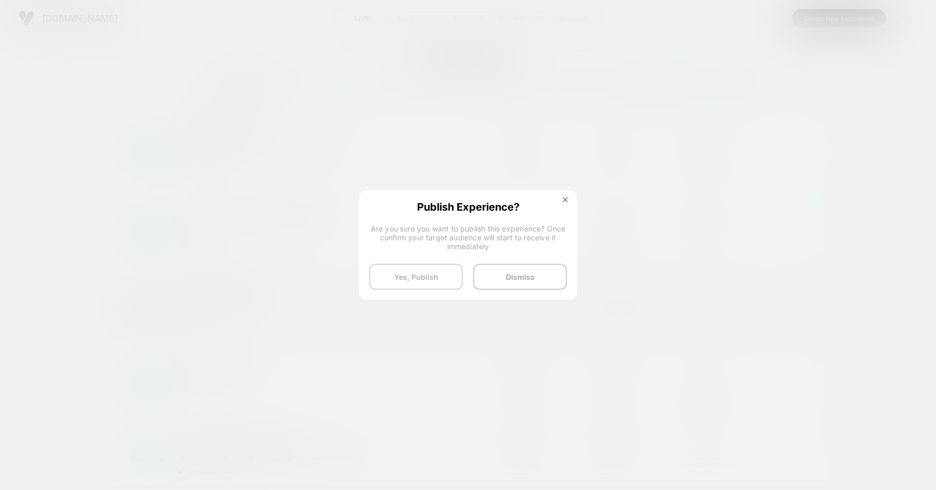
click at [435, 276] on button "Yes, Publish" at bounding box center [416, 277] width 94 height 26
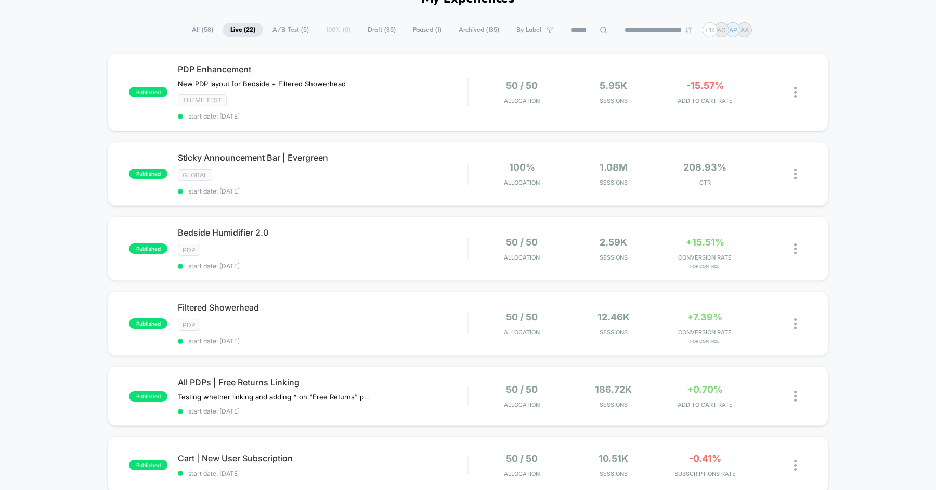
scroll to position [60, 0]
click at [425, 235] on div "Bedside Humidifier 2.0 Click to edit experience details Click to edit experienc…" at bounding box center [323, 249] width 290 height 43
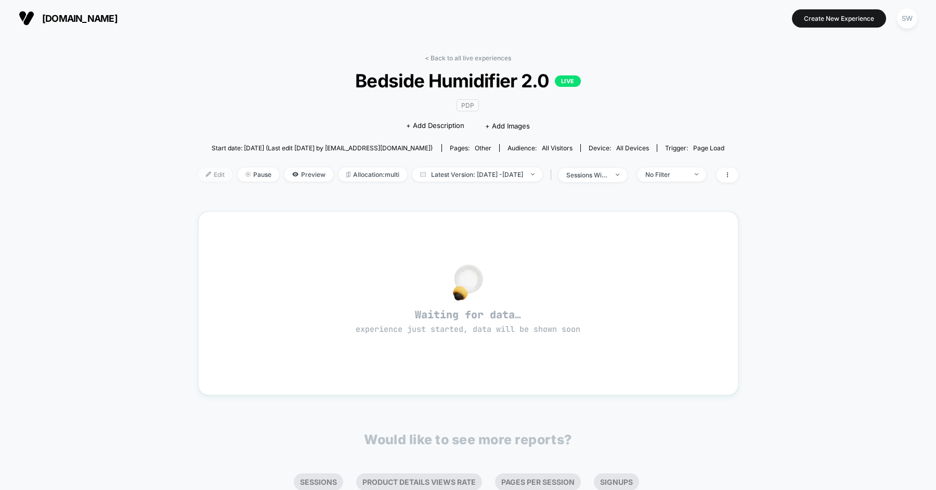
click at [211, 174] on div at bounding box center [212, 174] width 3 height 1
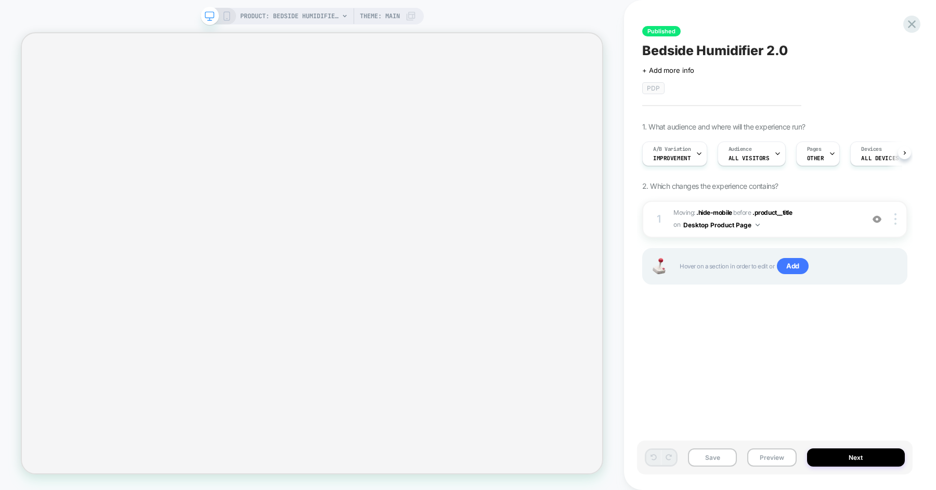
scroll to position [0, 1]
click at [681, 154] on span "Improvement" at bounding box center [671, 157] width 37 height 7
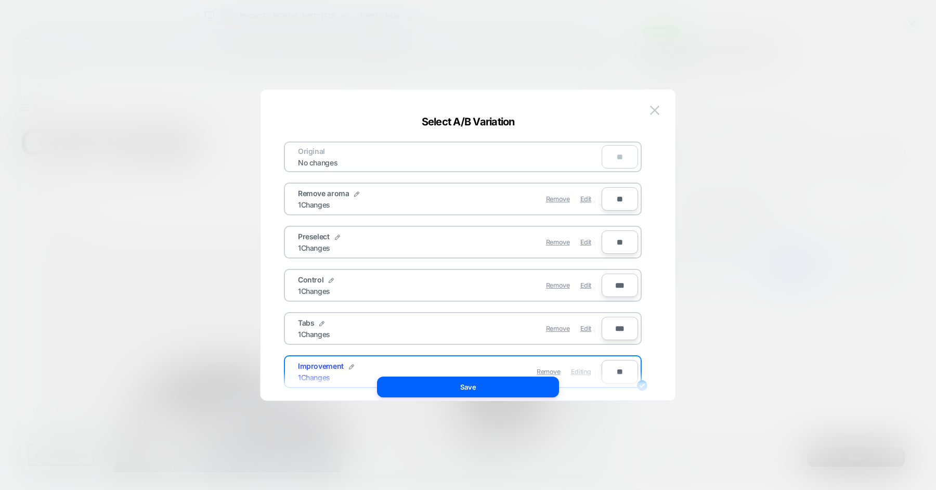
scroll to position [0, 0]
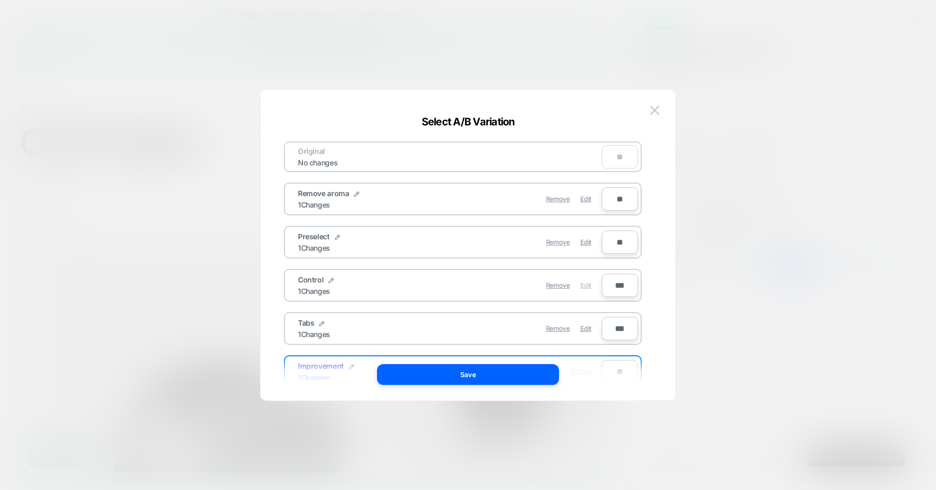
click at [585, 282] on span "Edit" at bounding box center [585, 285] width 11 height 8
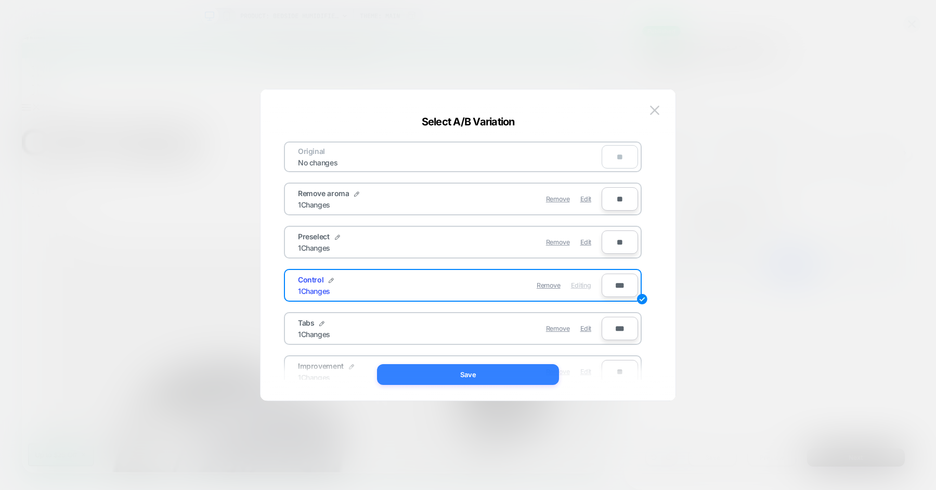
click at [475, 367] on button "Save" at bounding box center [468, 374] width 182 height 21
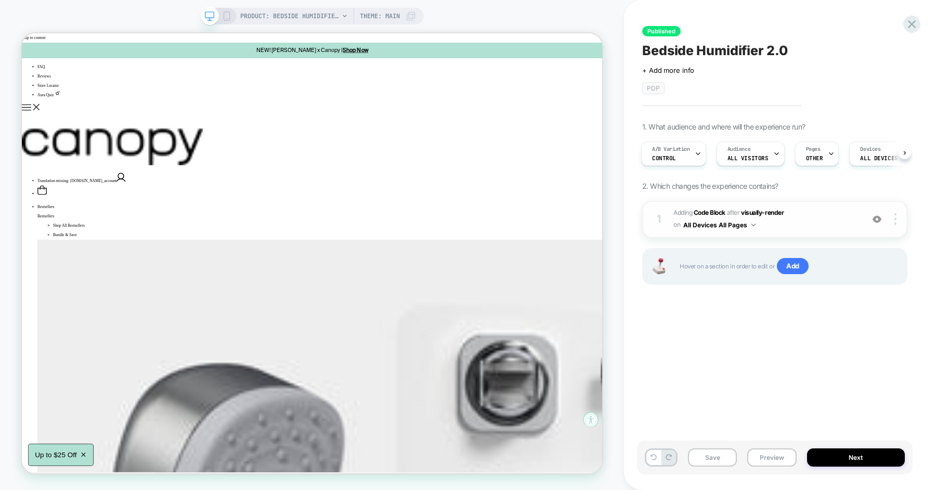
click at [814, 227] on span "Adding Code Block AFTER visually-render visually-render on All Devices All Pages" at bounding box center [765, 219] width 185 height 24
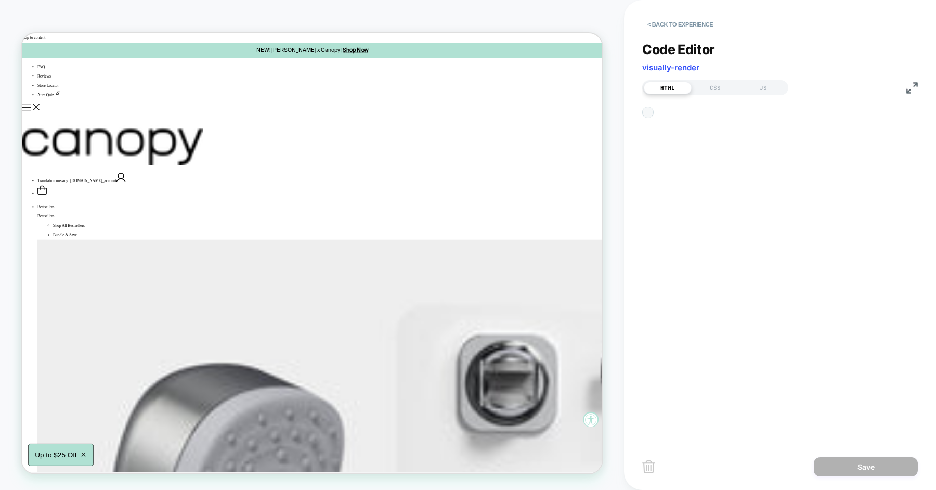
scroll to position [14, 0]
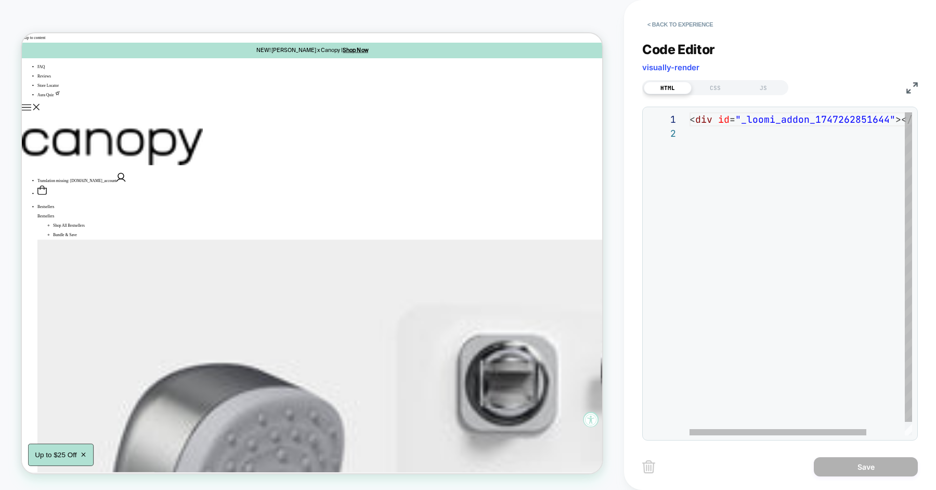
click at [747, 218] on div "< div id = "_loomi_addon_1747262851644" ></ div >" at bounding box center [824, 280] width 271 height 337
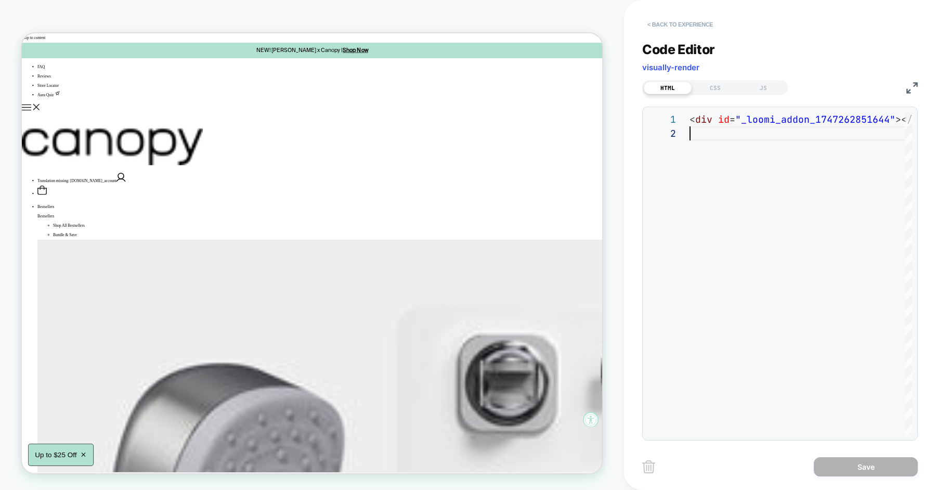
click at [683, 19] on button "< Back to experience" at bounding box center [680, 24] width 76 height 17
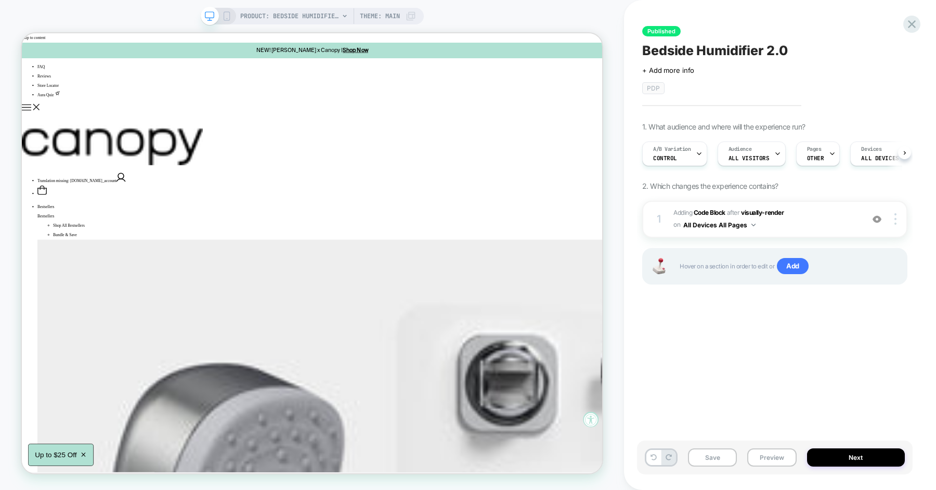
scroll to position [0, 1]
click at [826, 216] on span "Adding Code Block AFTER visually-render visually-render on All Devices All Pages" at bounding box center [765, 219] width 185 height 24
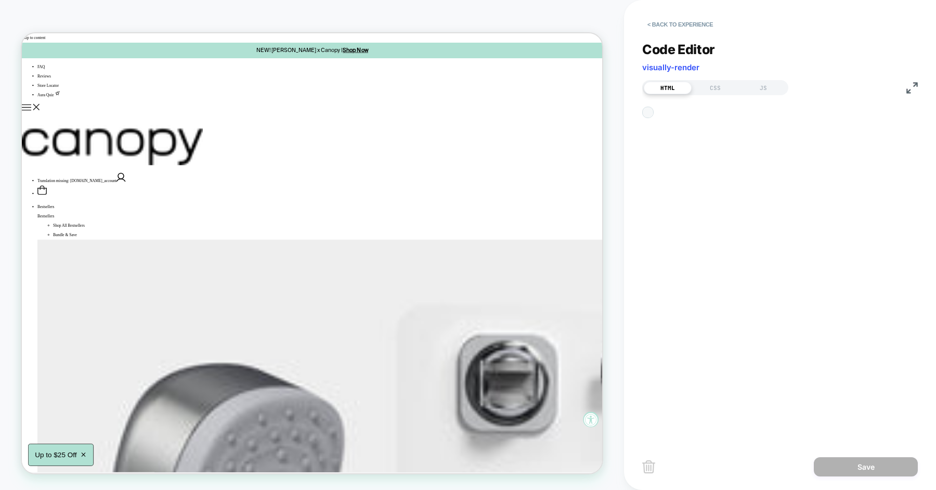
scroll to position [14, 0]
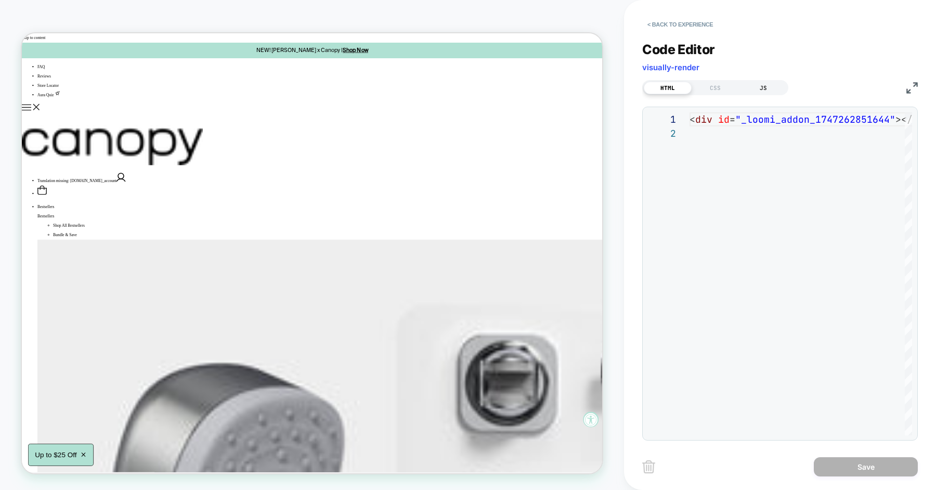
click at [760, 89] on div "JS" at bounding box center [763, 88] width 48 height 12
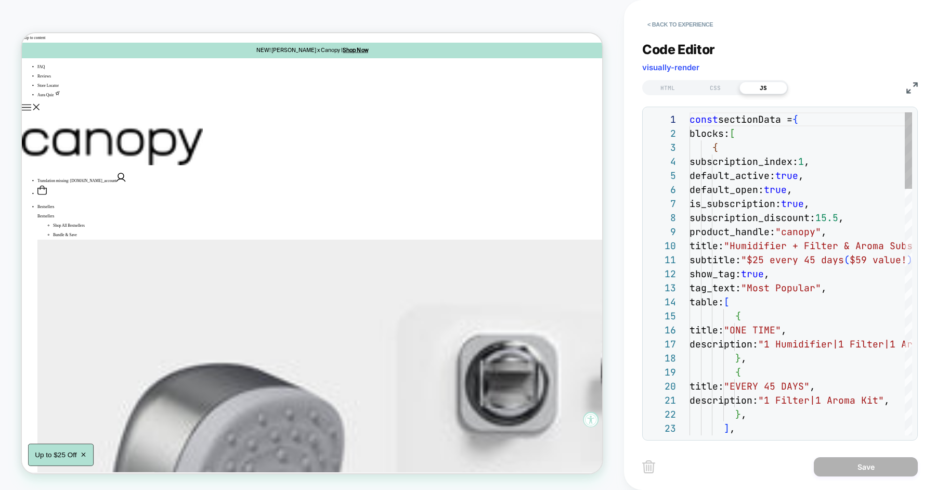
scroll to position [140, 0]
type textarea "**********"
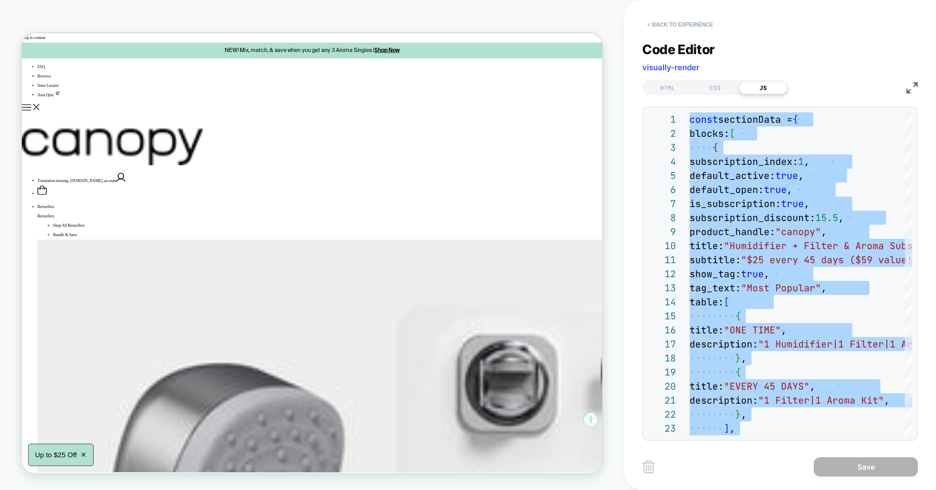
click at [686, 29] on button "< Back to experience" at bounding box center [680, 24] width 76 height 17
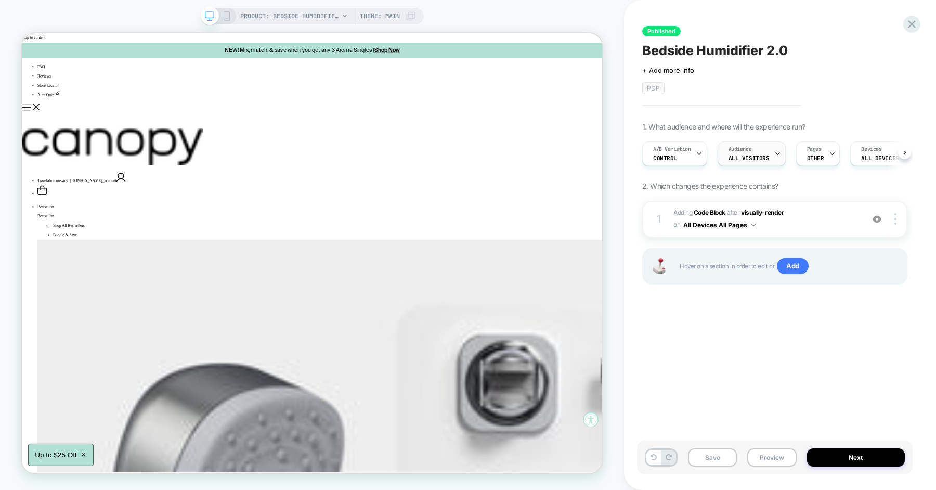
scroll to position [0, 1]
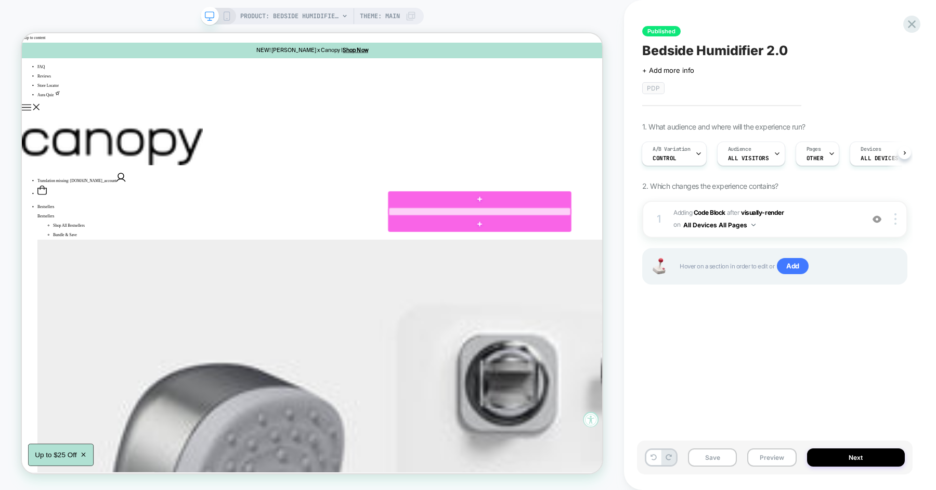
click at [581, 272] on div at bounding box center [632, 271] width 242 height 10
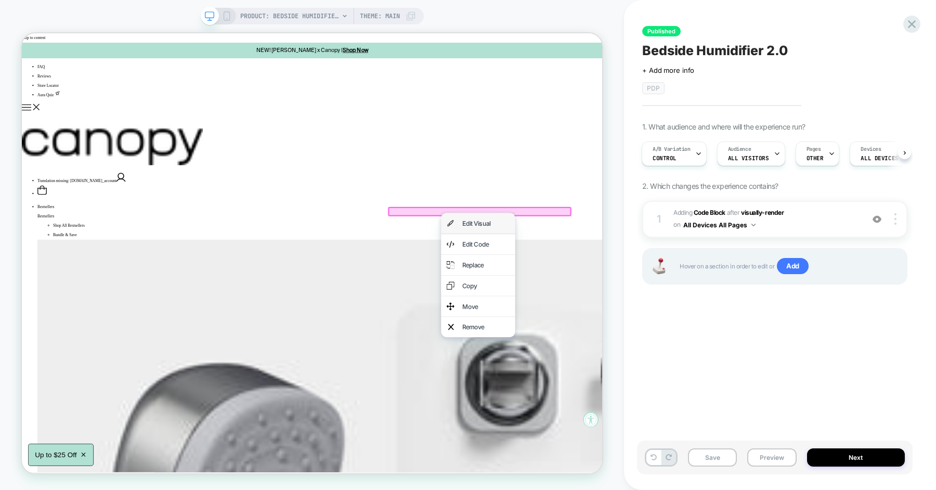
click at [614, 291] on div "Edit Visual" at bounding box center [640, 286] width 63 height 12
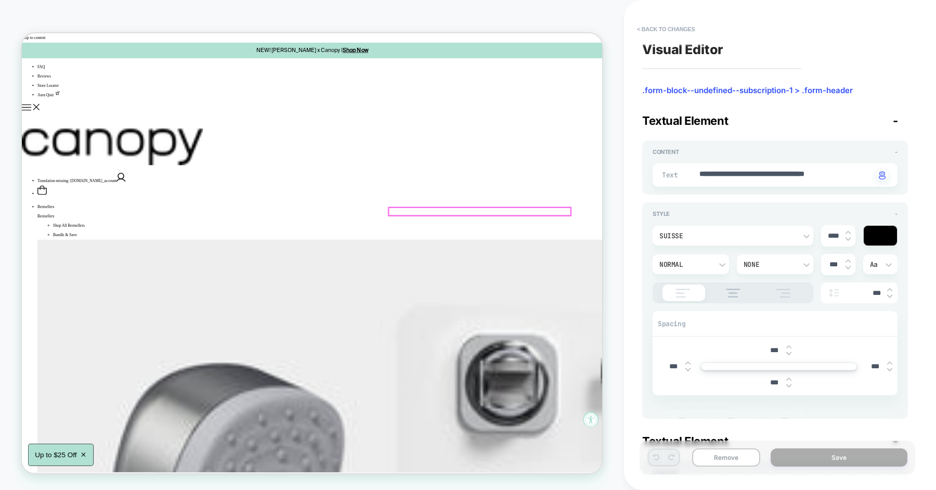
scroll to position [0, 0]
click at [654, 28] on button "< Back to changes" at bounding box center [666, 29] width 69 height 17
type textarea "*"
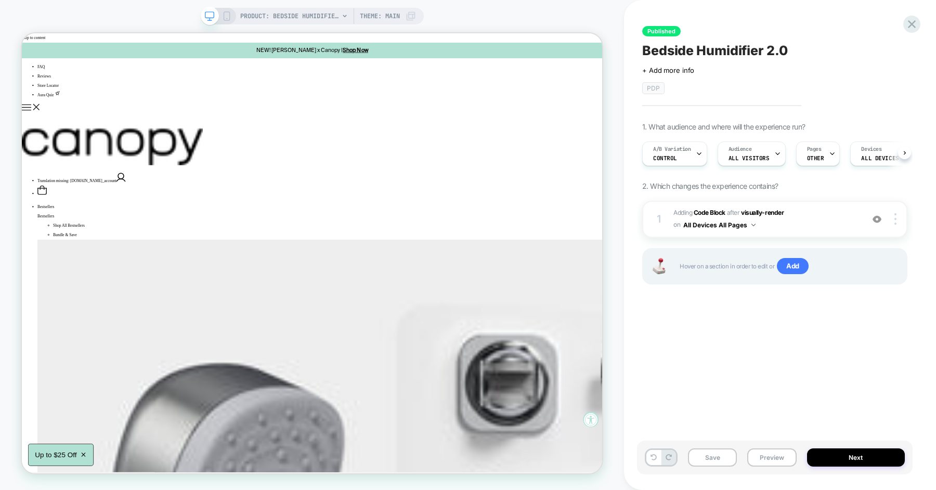
scroll to position [0, 1]
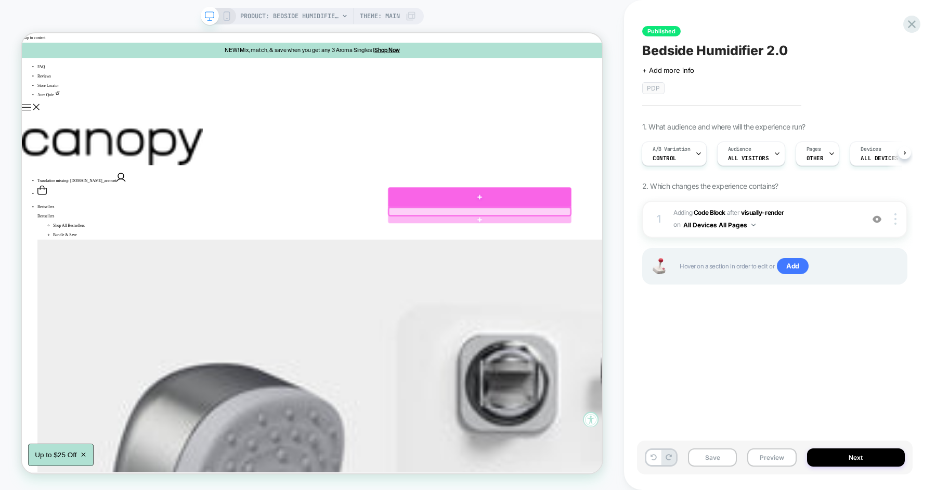
click at [633, 259] on div at bounding box center [632, 252] width 244 height 26
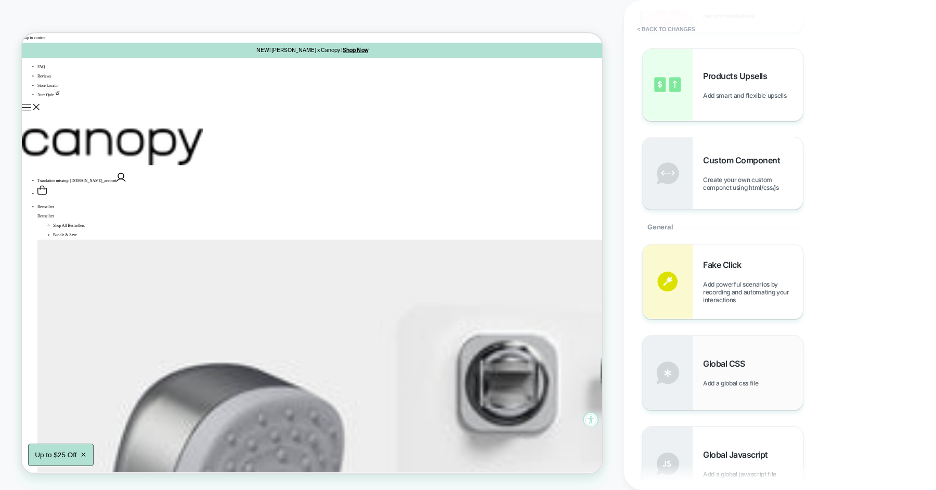
scroll to position [0, 0]
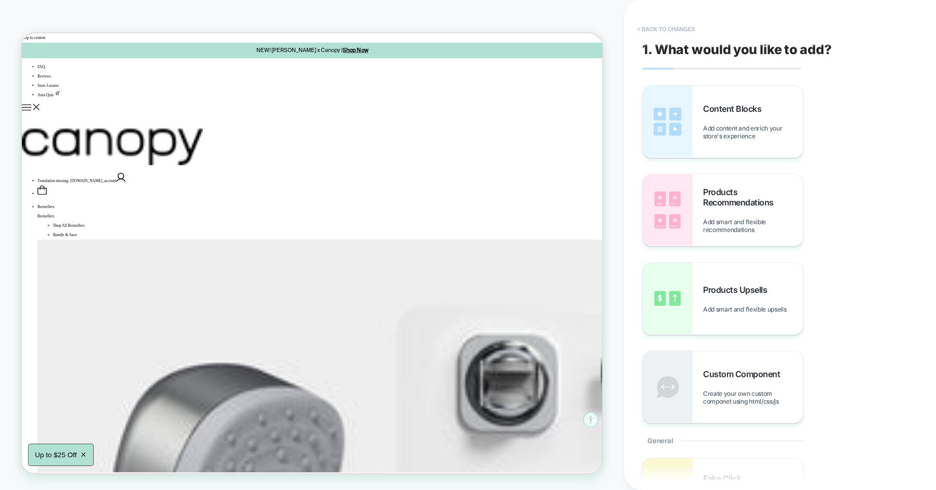
click at [672, 31] on button "< Back to changes" at bounding box center [666, 29] width 69 height 17
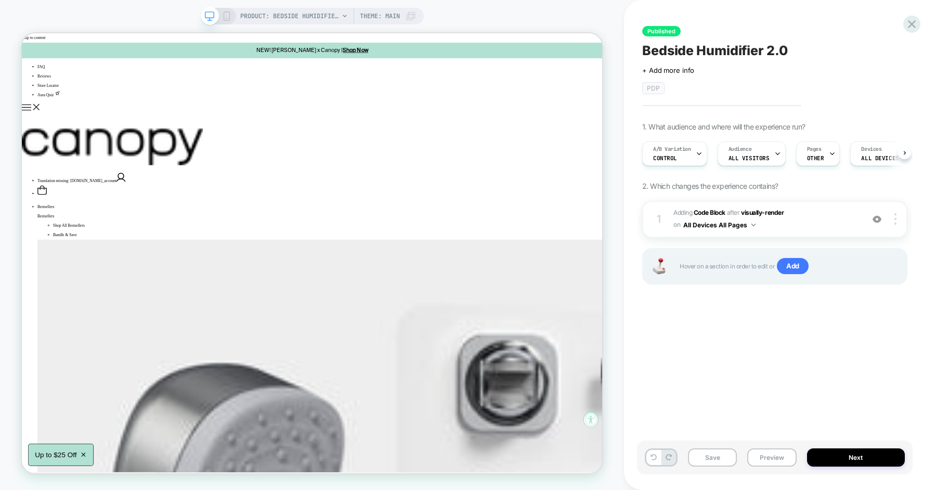
scroll to position [0, 1]
click at [810, 213] on span "Adding Code Block AFTER visually-render visually-render on All Devices All Pages" at bounding box center [765, 219] width 185 height 24
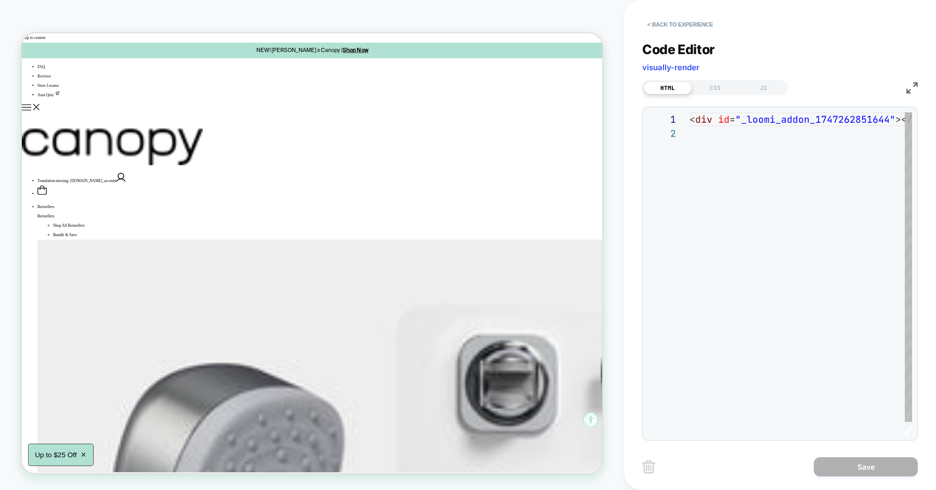
click at [763, 207] on div "< div id = "_loomi_addon_1747262851644" ></ div >" at bounding box center [800, 280] width 223 height 337
click at [752, 85] on div "JS" at bounding box center [763, 88] width 48 height 12
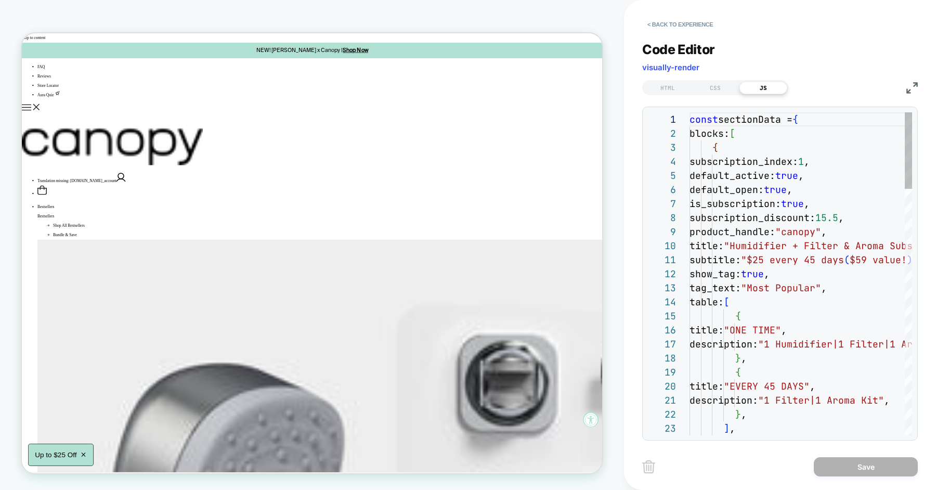
scroll to position [140, 0]
type textarea "**********"
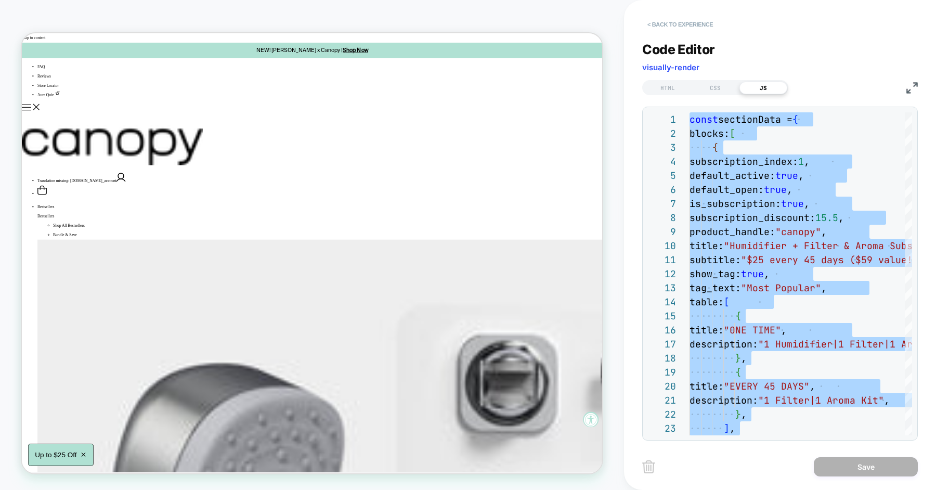
click at [688, 22] on button "< Back to experience" at bounding box center [680, 24] width 76 height 17
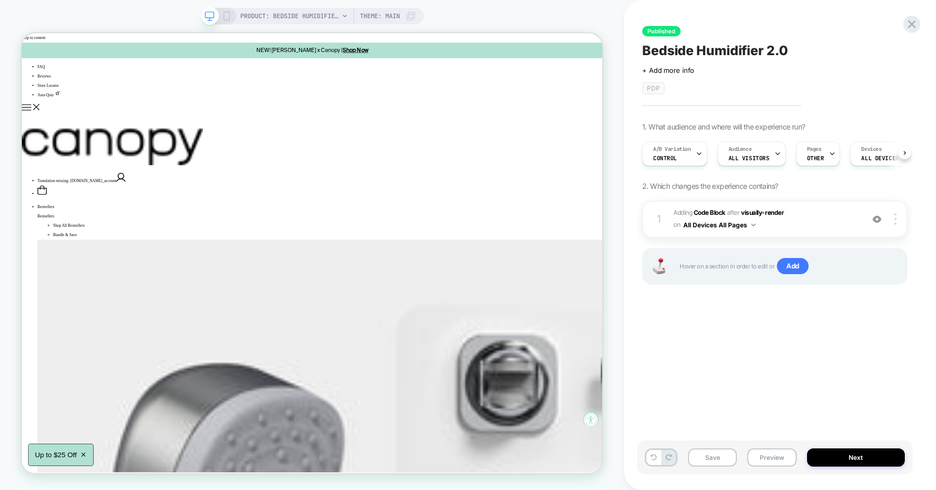
scroll to position [0, 1]
click at [684, 146] on span "A/B Variation" at bounding box center [672, 149] width 38 height 7
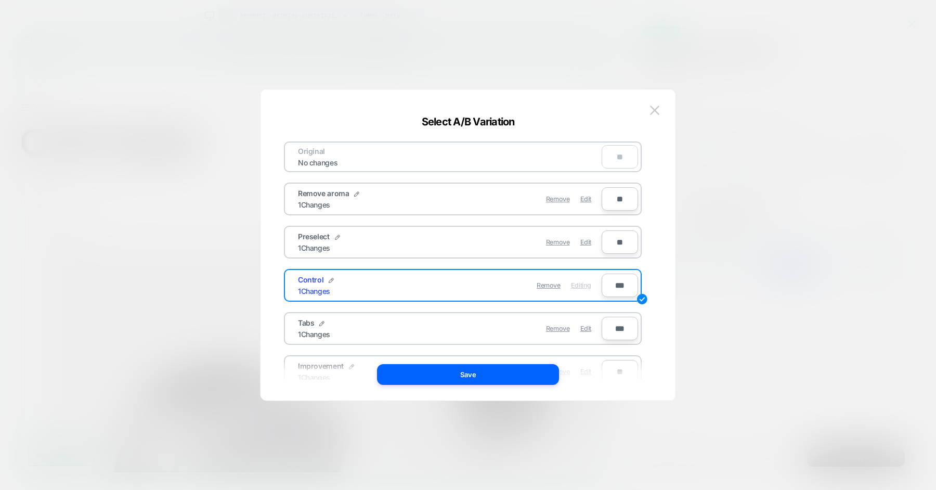
scroll to position [80, 0]
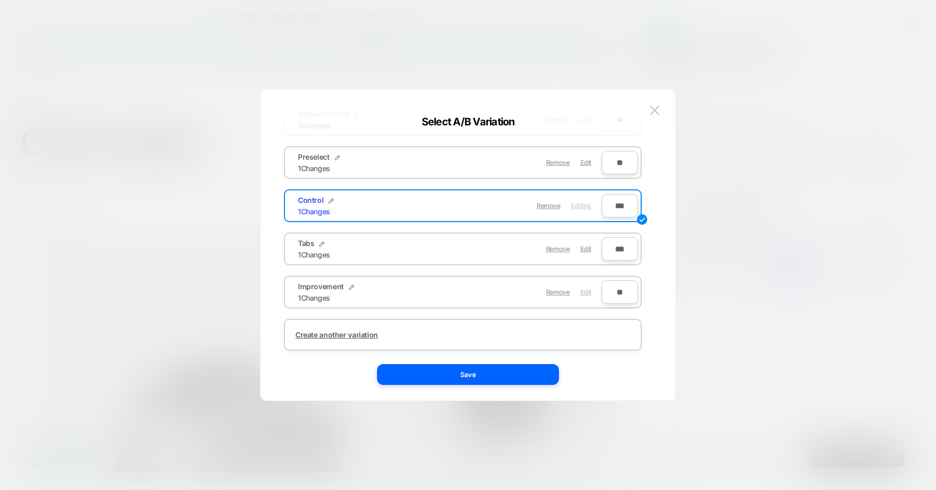
click at [586, 288] on span "Edit" at bounding box center [585, 292] width 11 height 8
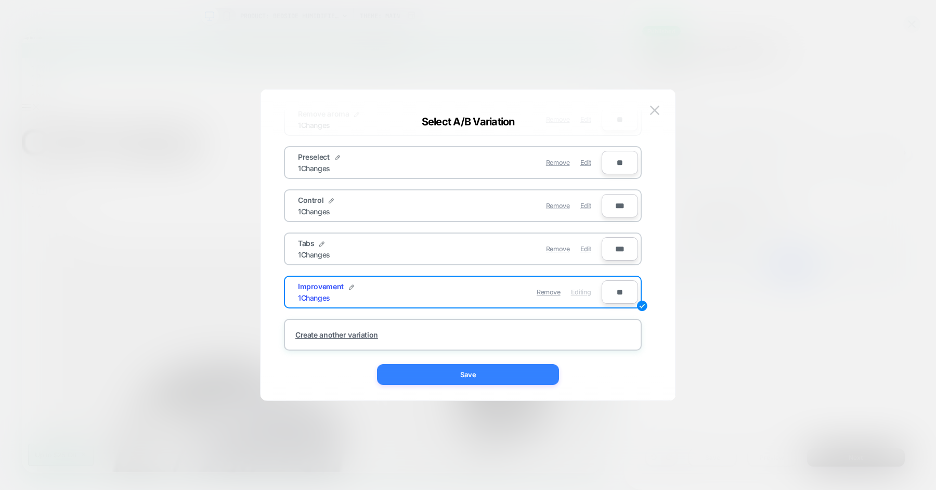
click at [481, 373] on button "Save" at bounding box center [468, 374] width 182 height 21
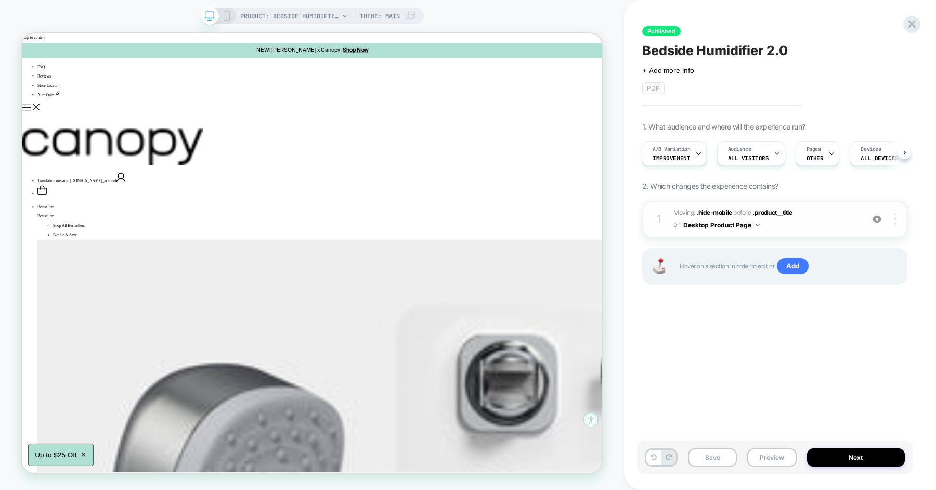
click at [897, 213] on div at bounding box center [897, 218] width 20 height 11
click at [757, 321] on div "Published Bedside Humidifier 2.0 Click to edit experience details + Add more in…" at bounding box center [775, 244] width 276 height 469
click at [792, 266] on span "Add" at bounding box center [793, 266] width 32 height 17
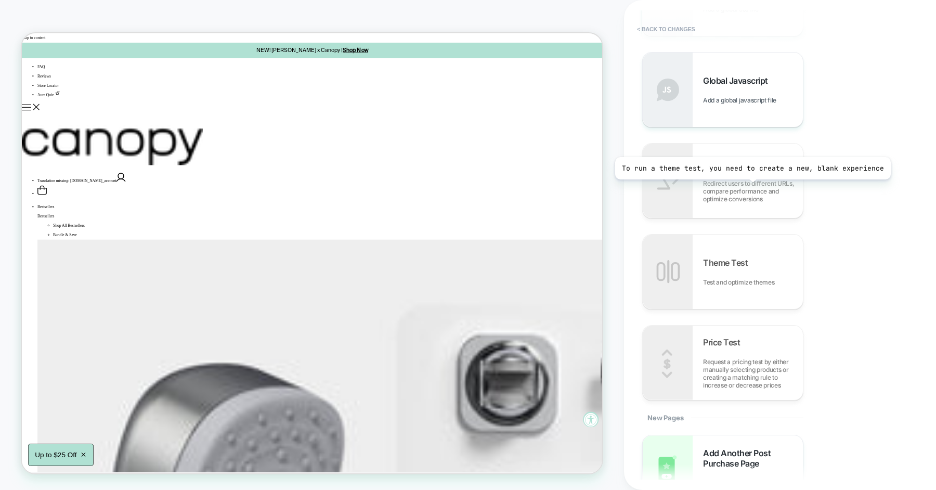
scroll to position [578, 0]
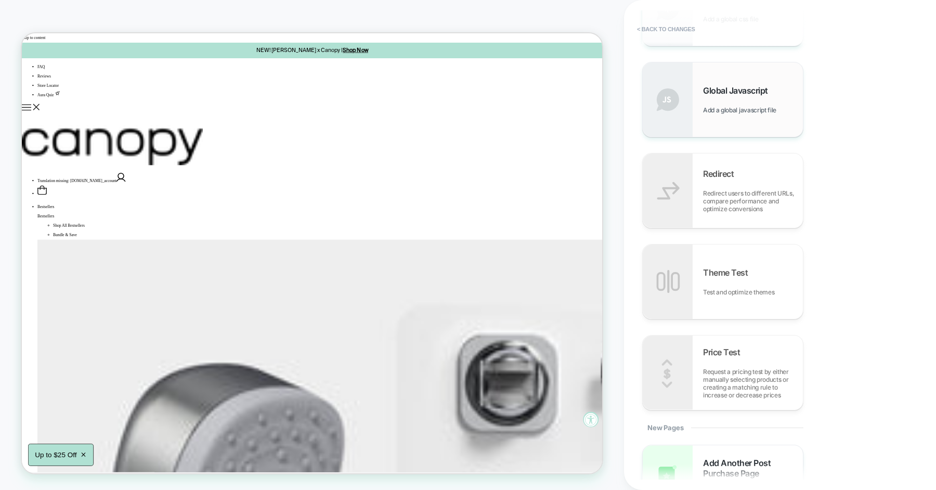
click at [740, 98] on div "Global Javascript Add a global javascript file" at bounding box center [753, 99] width 100 height 29
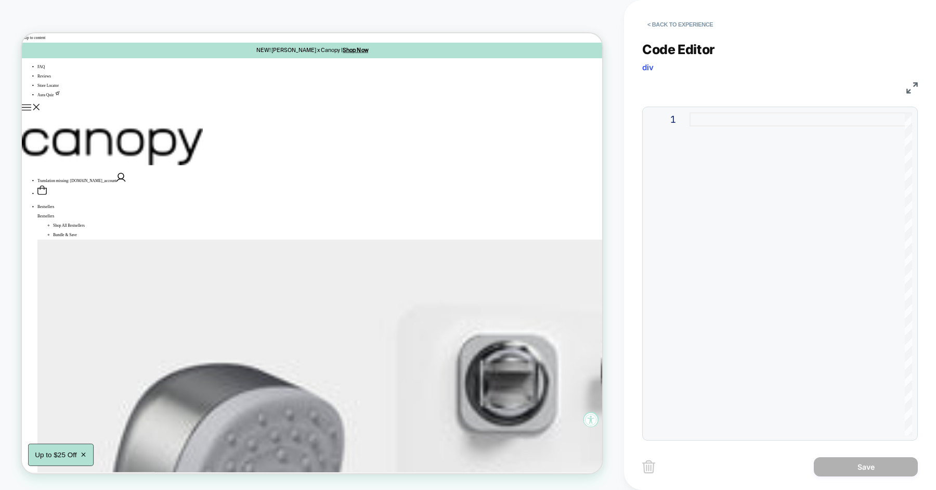
click at [736, 134] on div at bounding box center [800, 273] width 223 height 323
click at [683, 22] on button "< Back to experience" at bounding box center [680, 24] width 76 height 17
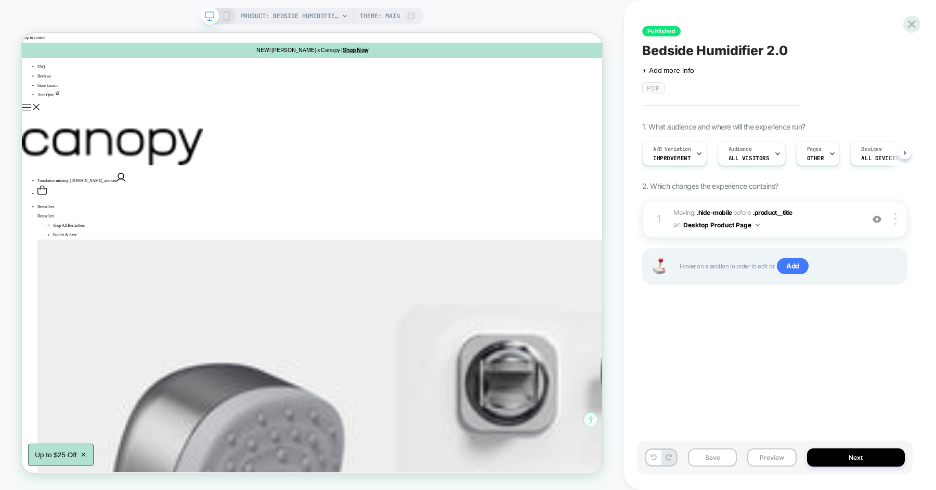
scroll to position [0, 1]
click at [701, 152] on icon at bounding box center [698, 153] width 7 height 7
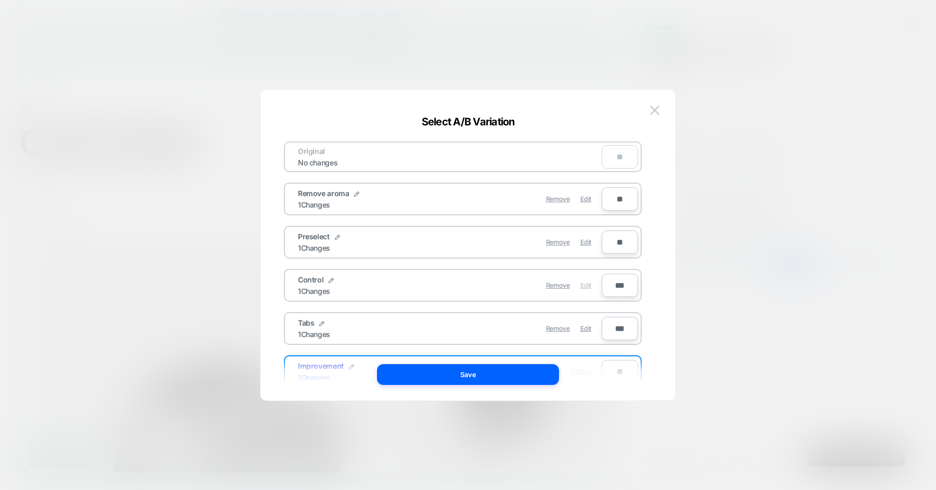
click at [584, 288] on span "Edit" at bounding box center [585, 285] width 11 height 8
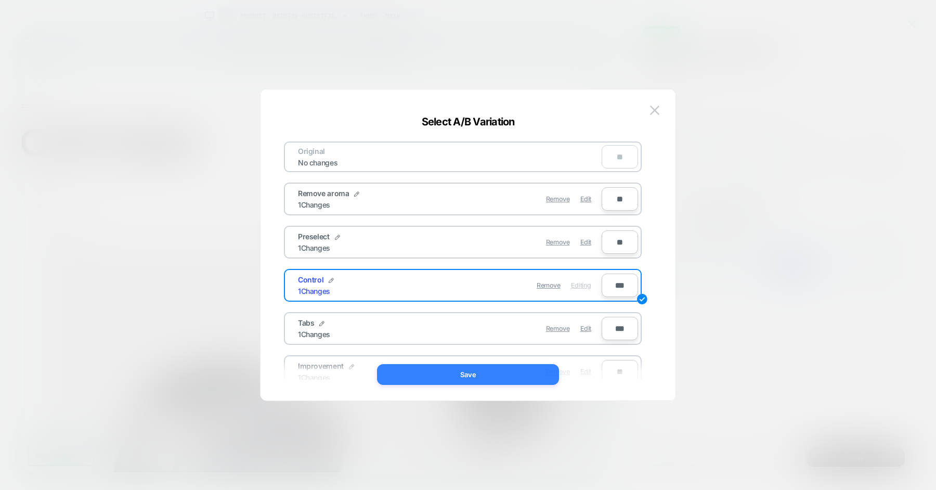
click at [485, 383] on button "Save" at bounding box center [468, 374] width 182 height 21
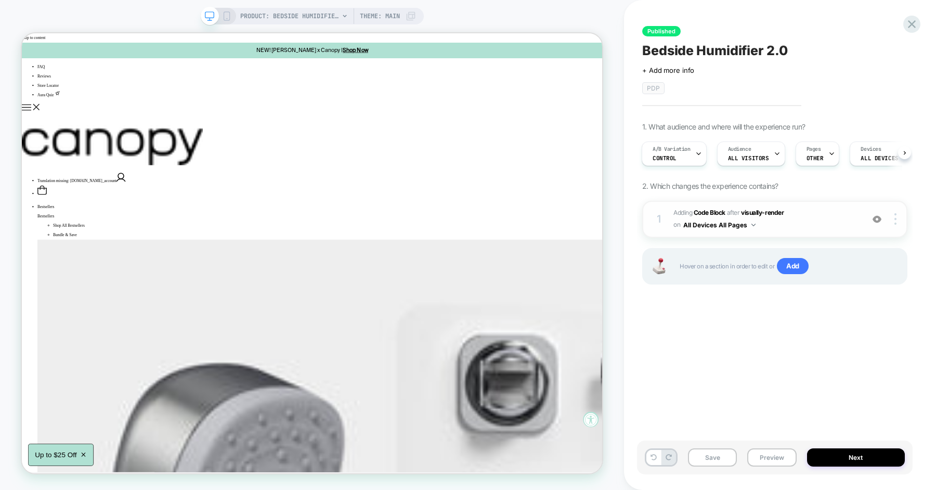
click at [803, 223] on span "Adding Code Block AFTER visually-render visually-render on All Devices All Pages" at bounding box center [765, 219] width 185 height 24
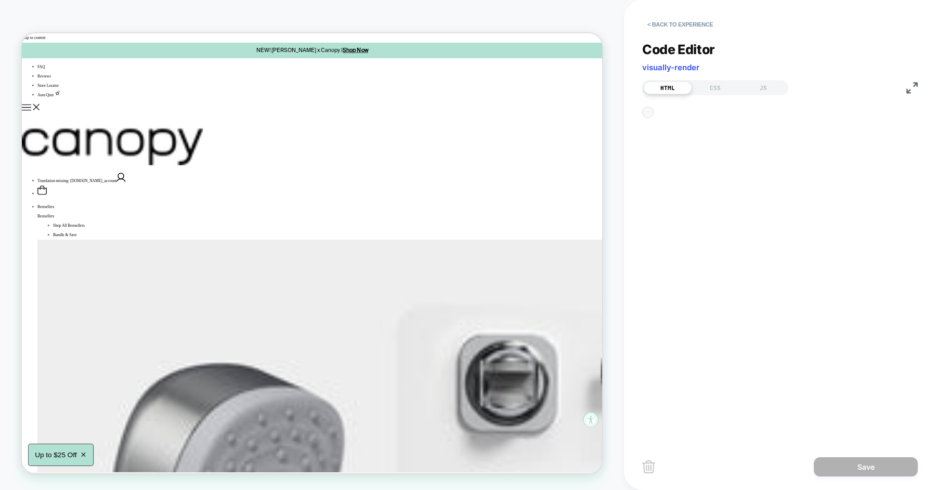
scroll to position [14, 0]
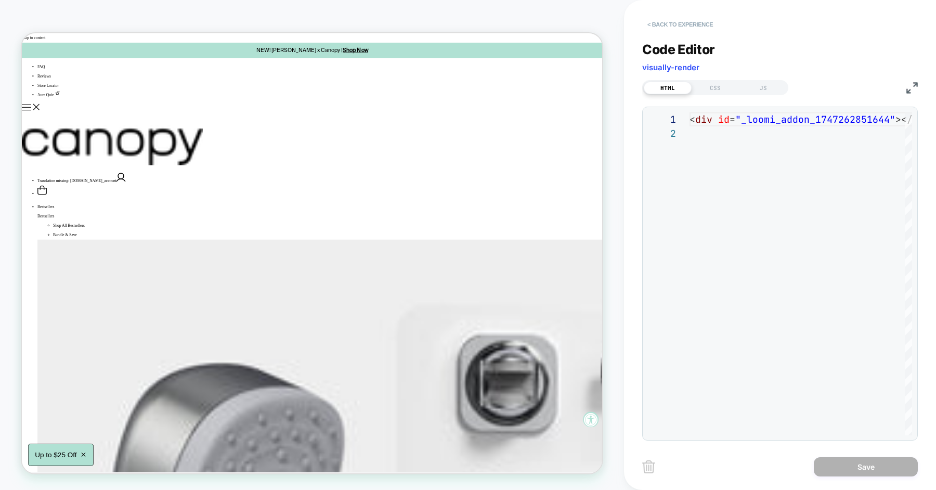
click at [669, 29] on button "< Back to experience" at bounding box center [680, 24] width 76 height 17
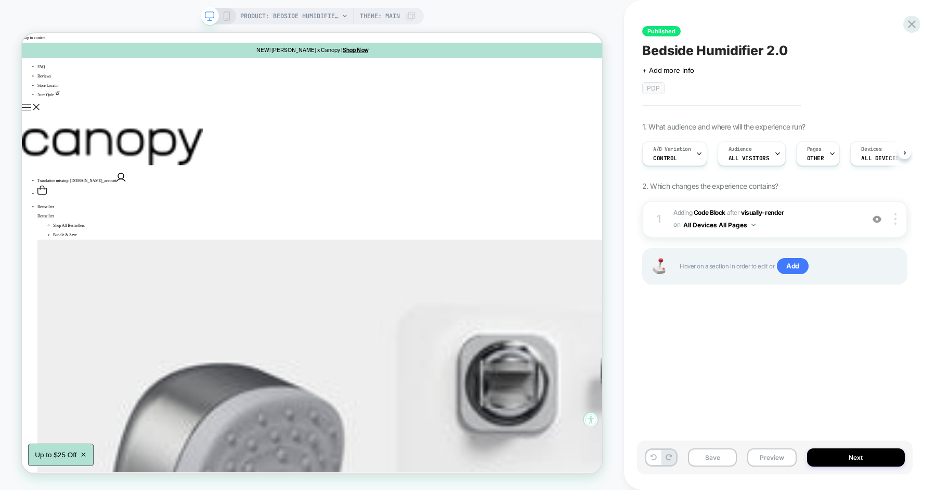
scroll to position [0, 1]
click at [666, 143] on div "A/B Variation Control" at bounding box center [671, 153] width 59 height 23
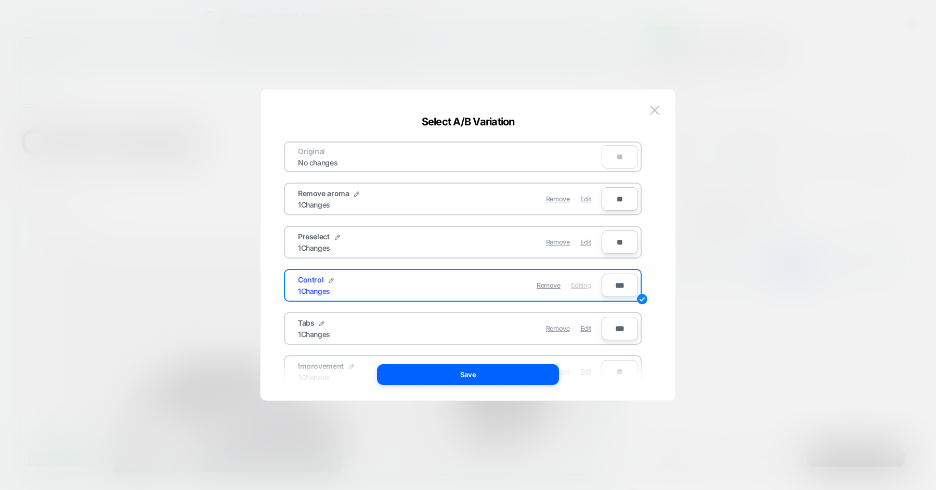
scroll to position [80, 0]
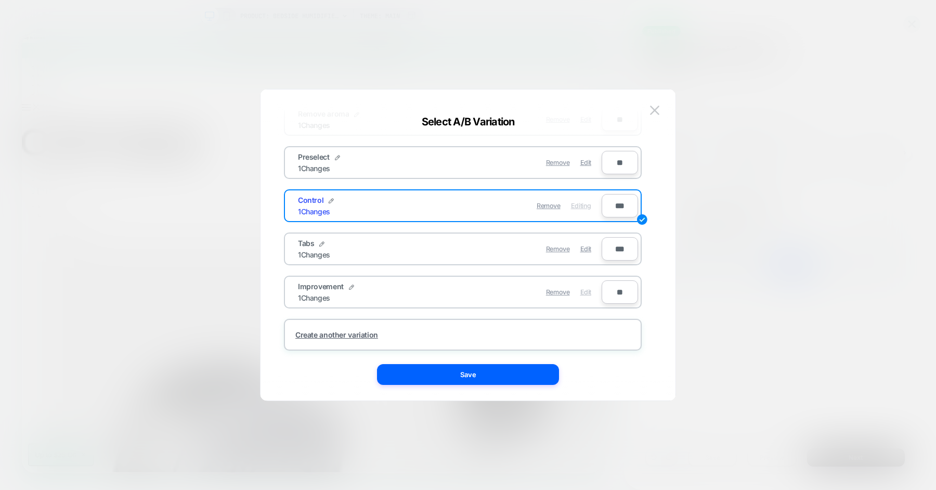
click at [585, 294] on div "Edit" at bounding box center [585, 292] width 11 height 20
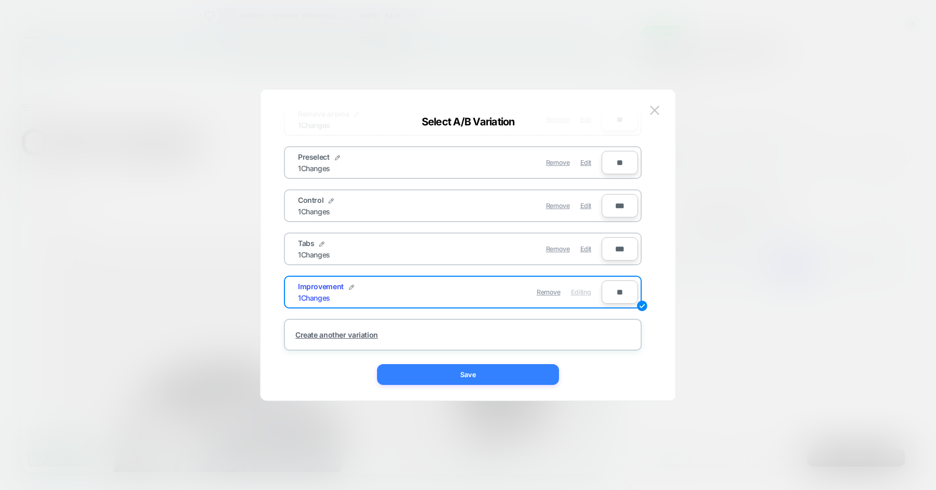
click at [458, 375] on button "Save" at bounding box center [468, 374] width 182 height 21
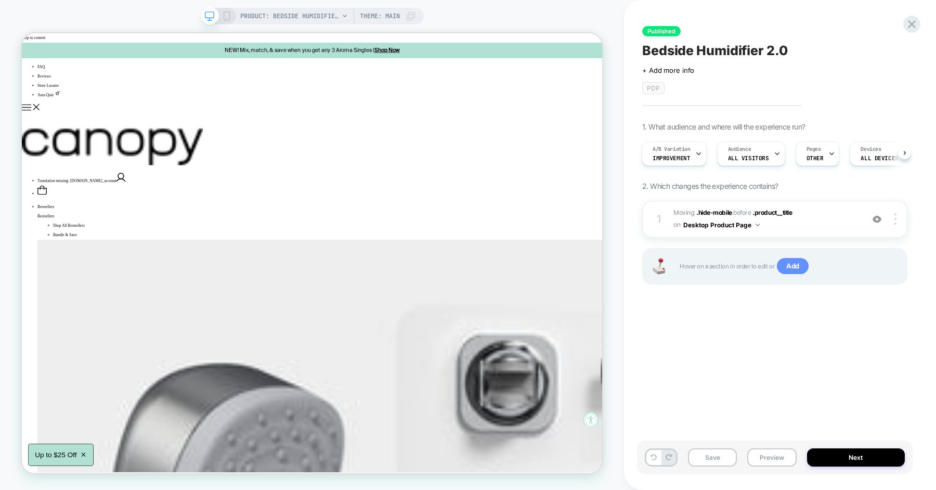
click at [790, 263] on span "Add" at bounding box center [793, 266] width 32 height 17
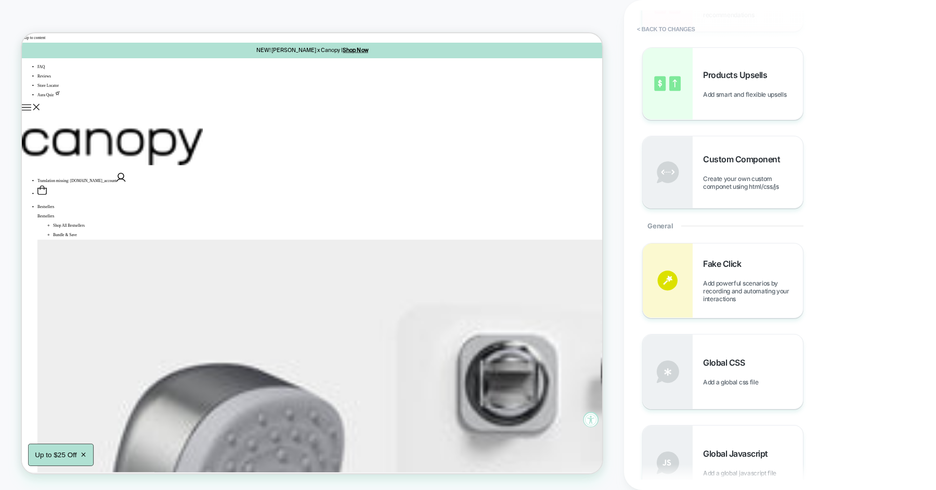
scroll to position [0, 0]
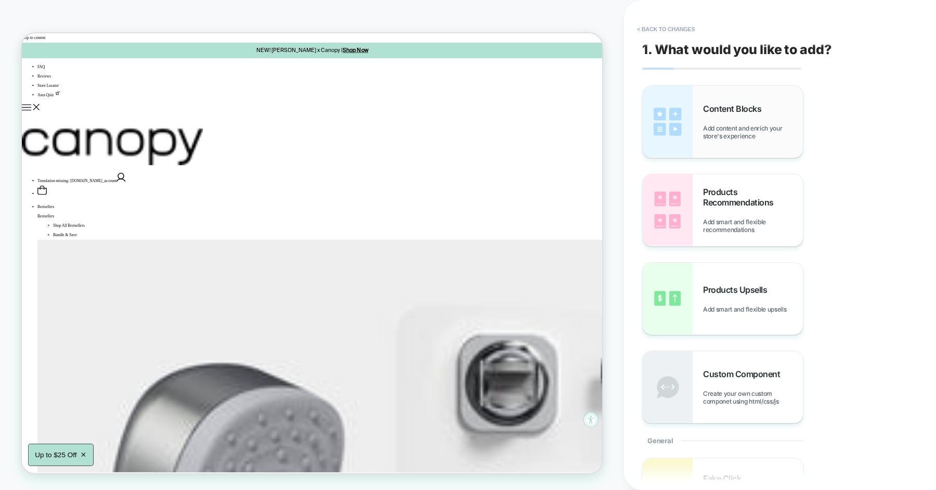
click at [735, 106] on span "Content Blocks" at bounding box center [734, 108] width 63 height 10
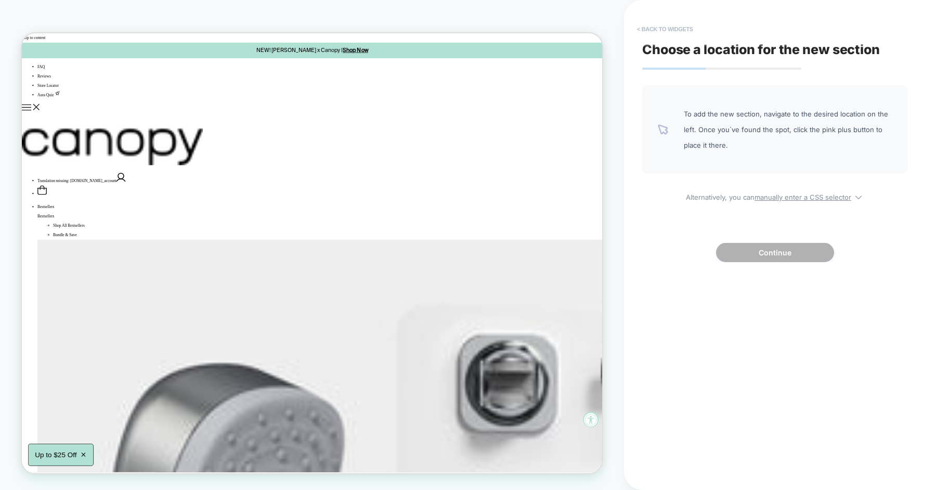
click at [653, 28] on button "< Back to widgets" at bounding box center [665, 29] width 67 height 17
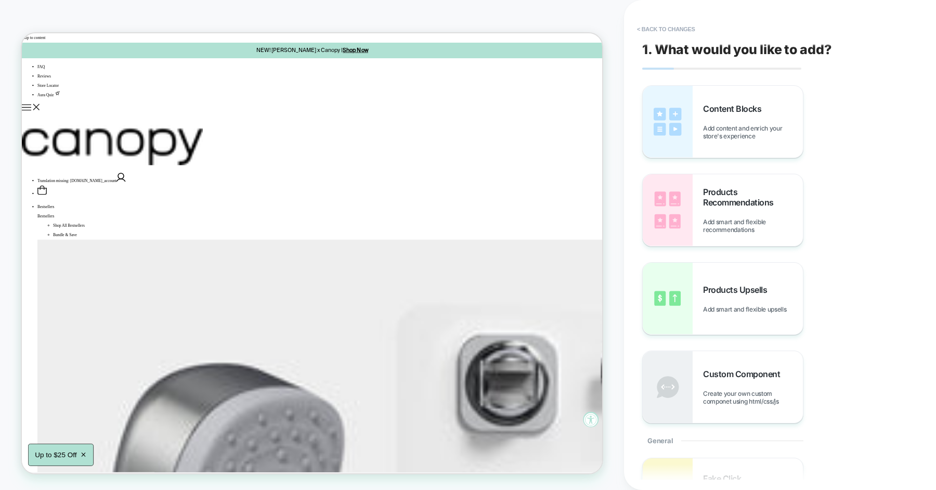
click at [653, 28] on button "< Back to changes" at bounding box center [666, 29] width 69 height 17
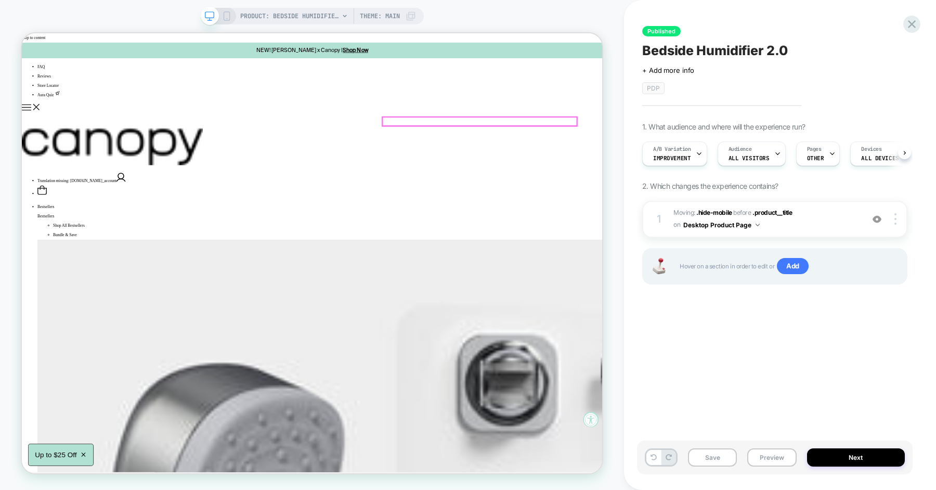
scroll to position [0, 1]
click at [798, 262] on span "Add" at bounding box center [793, 266] width 32 height 17
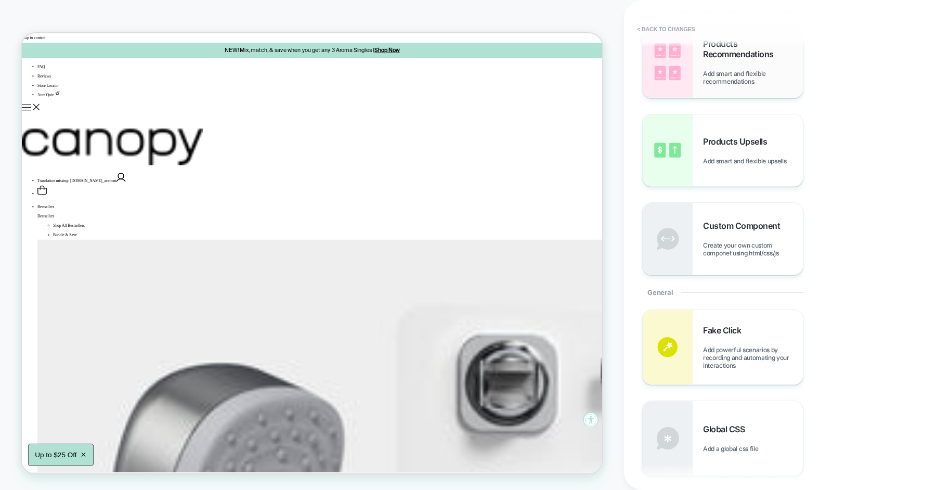
scroll to position [154, 0]
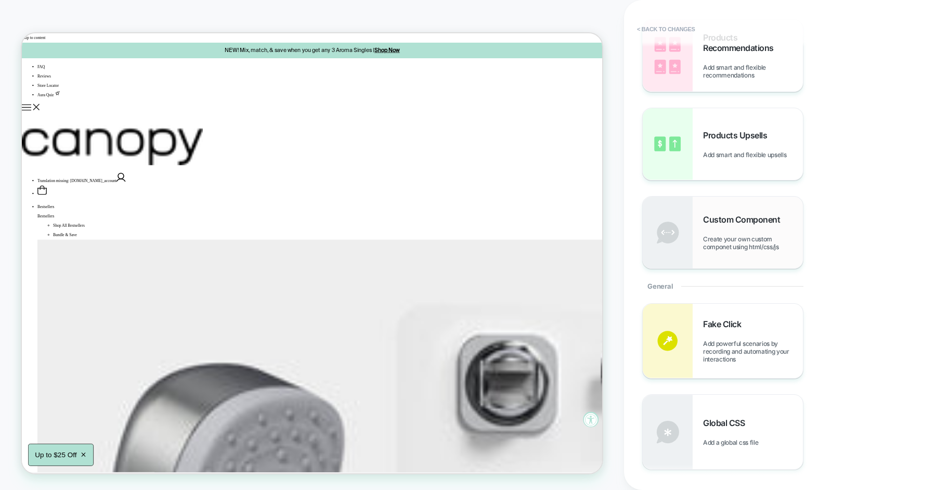
click at [737, 222] on span "Custom Component" at bounding box center [744, 219] width 82 height 10
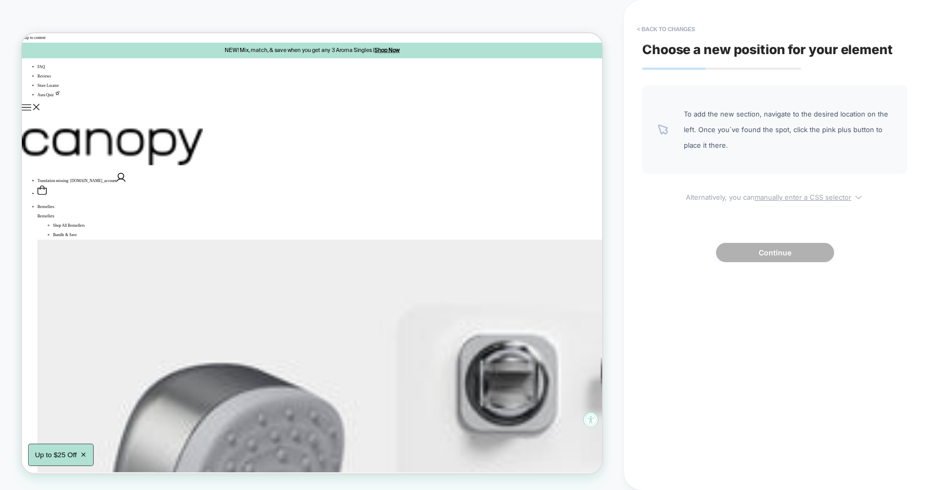
click at [803, 192] on span "Alternatively, you can manually enter a CSS selector" at bounding box center [774, 195] width 265 height 12
select select "*******"
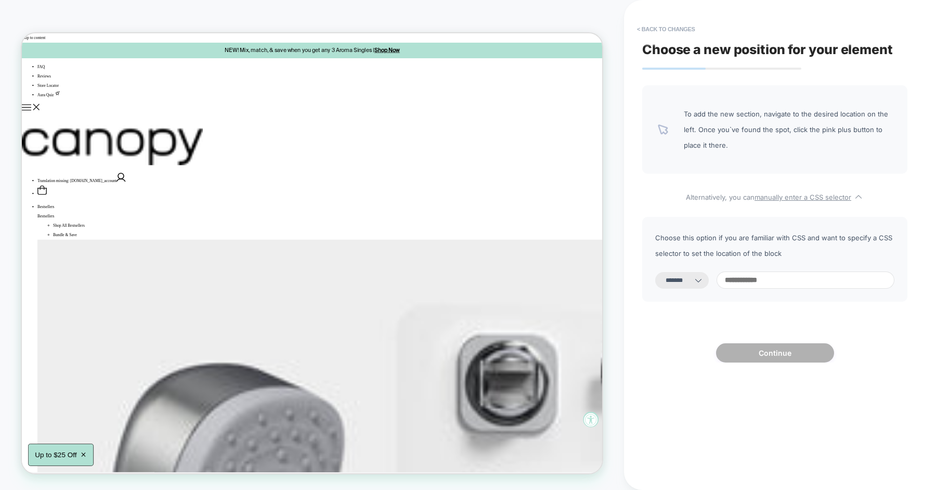
click at [764, 265] on div "**********" at bounding box center [774, 259] width 265 height 85
click at [764, 270] on div "**********" at bounding box center [774, 259] width 265 height 85
click at [764, 286] on input at bounding box center [805, 279] width 178 height 17
click at [671, 31] on button "< Back to changes" at bounding box center [666, 29] width 69 height 17
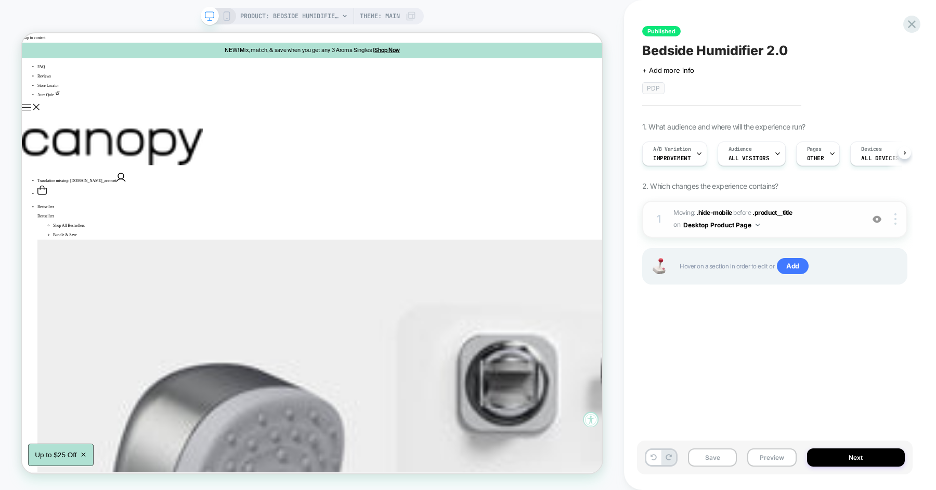
scroll to position [0, 1]
click at [687, 157] on span "Improvement" at bounding box center [671, 157] width 37 height 7
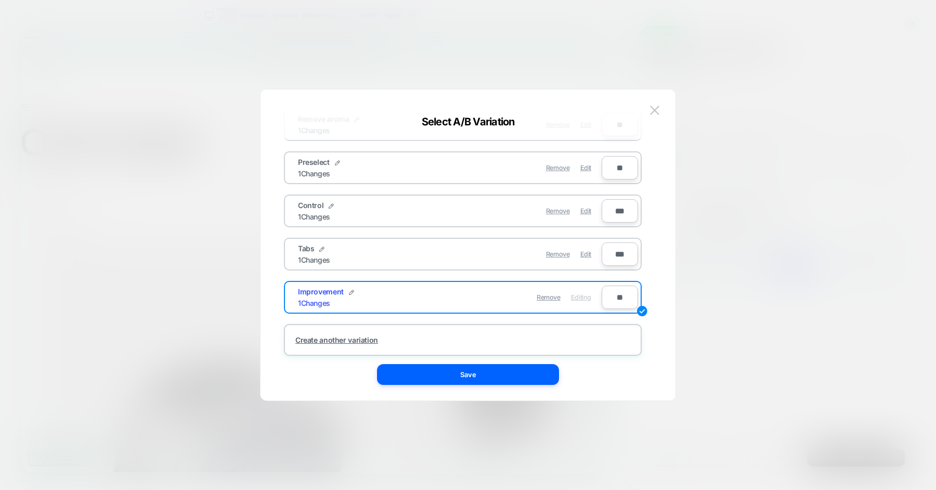
scroll to position [80, 0]
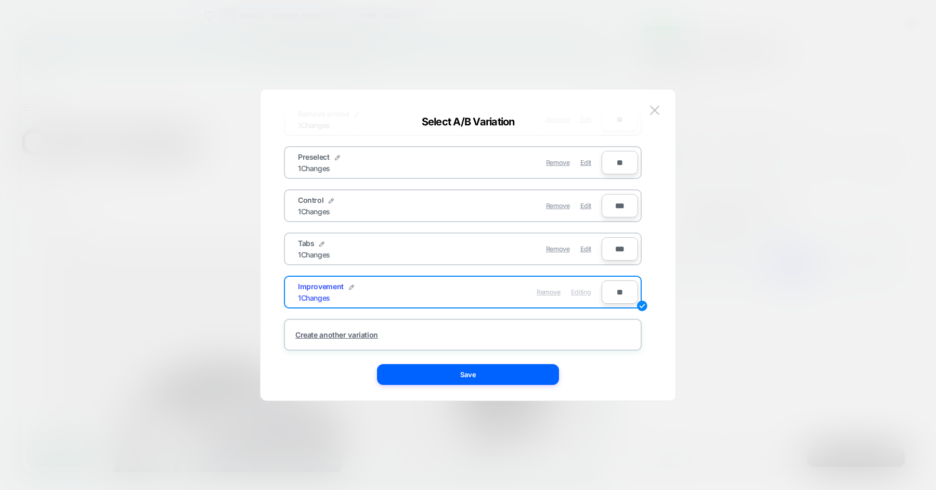
click at [551, 292] on span "Remove" at bounding box center [549, 292] width 24 height 8
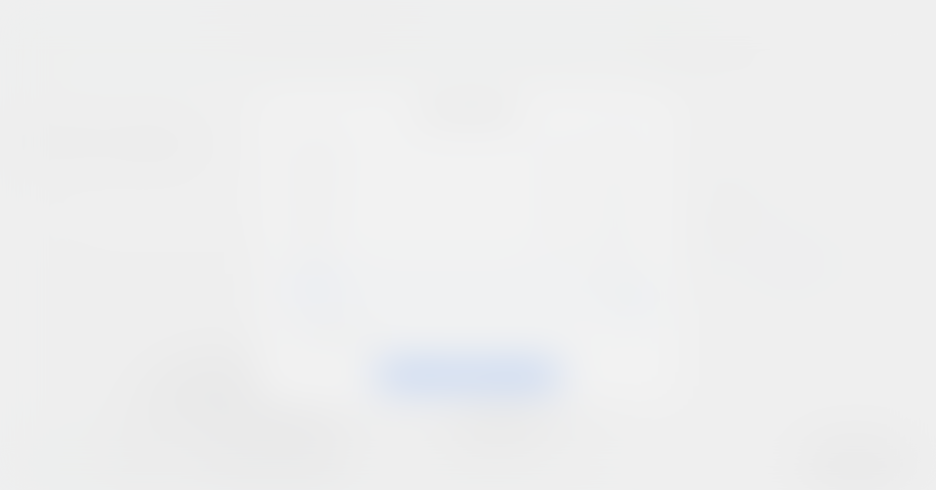
scroll to position [69, 0]
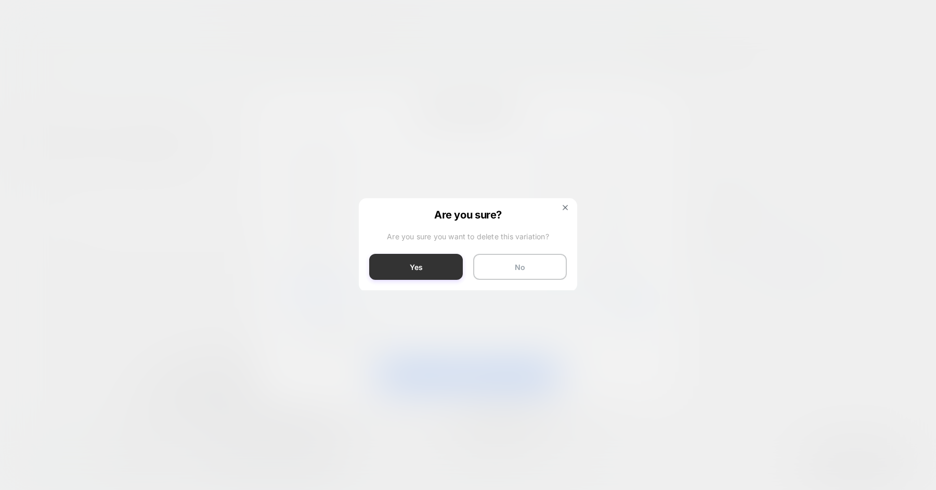
click at [423, 277] on button "Yes" at bounding box center [416, 267] width 94 height 26
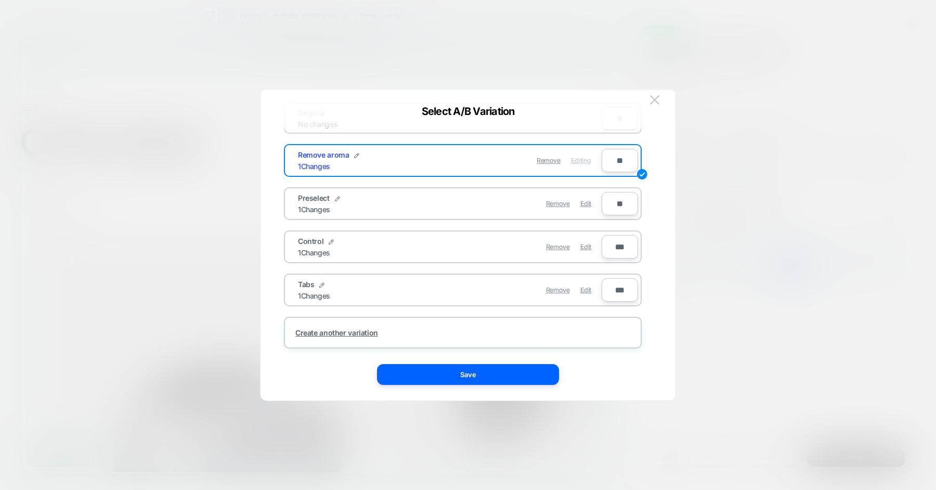
scroll to position [26, 0]
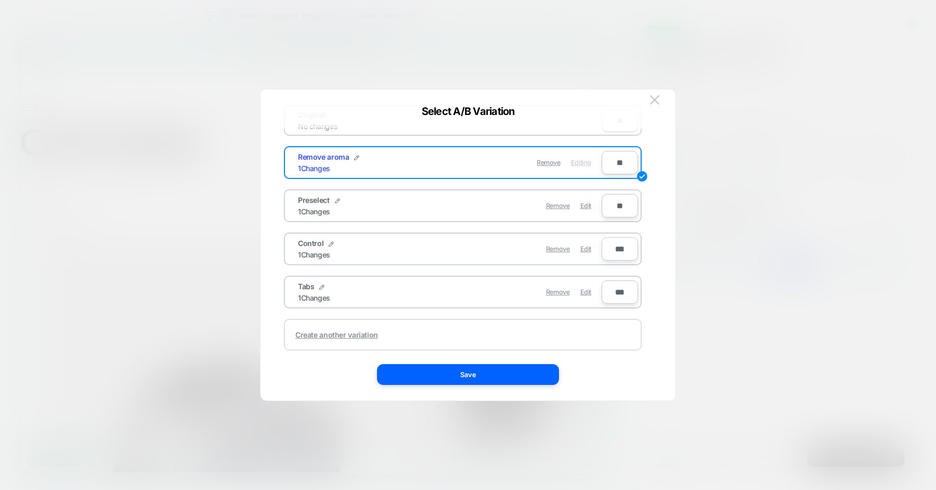
click at [363, 325] on div "Create another variation" at bounding box center [463, 335] width 358 height 32
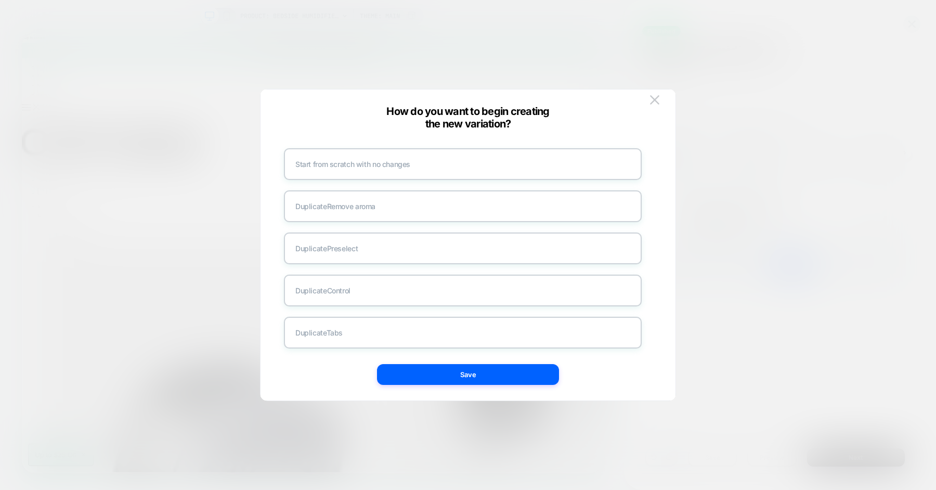
scroll to position [2, 0]
click at [380, 293] on div "Duplicate Control" at bounding box center [463, 292] width 358 height 32
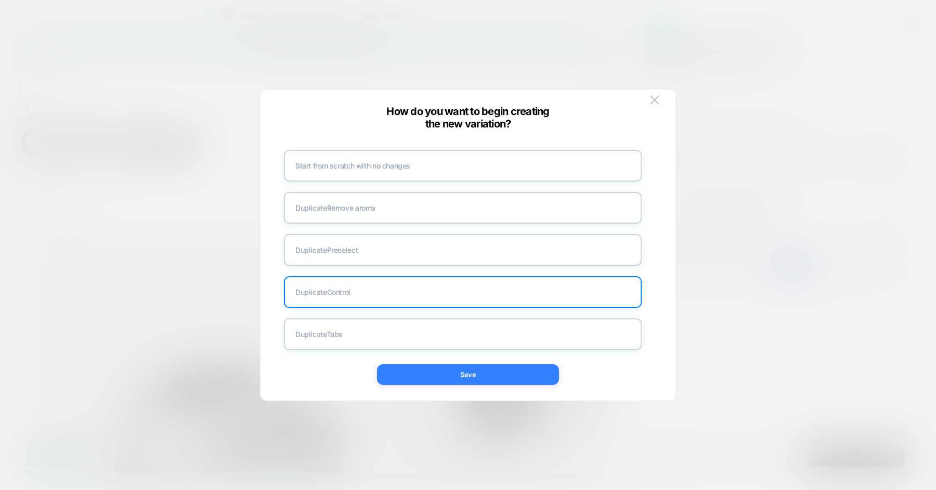
click at [445, 377] on button "Save" at bounding box center [468, 374] width 182 height 21
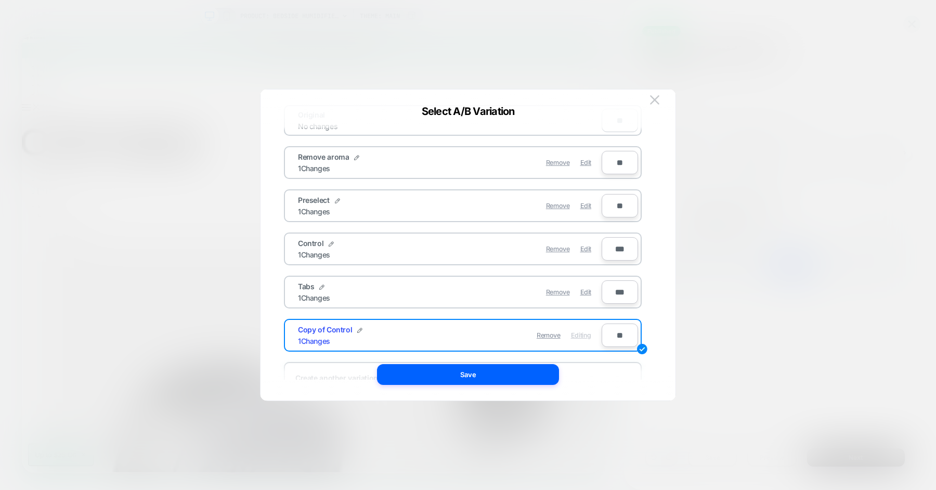
scroll to position [52, 0]
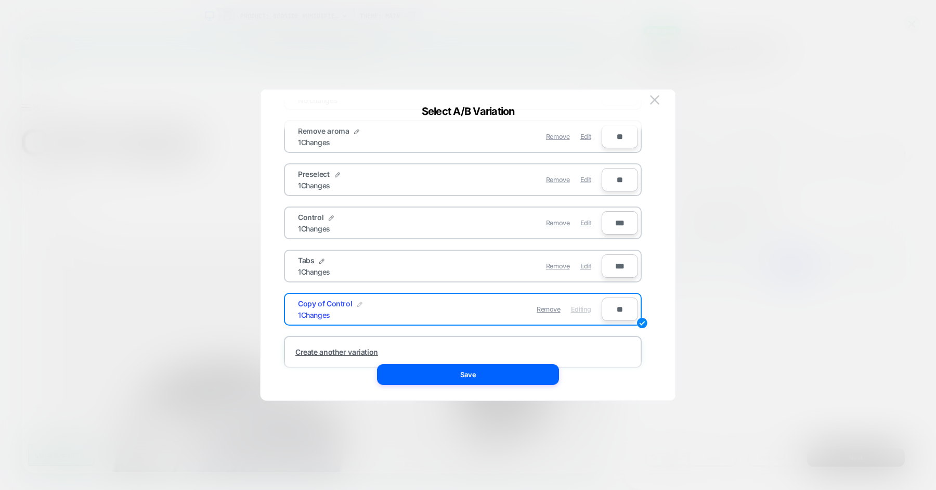
click at [358, 302] on img at bounding box center [359, 304] width 5 height 5
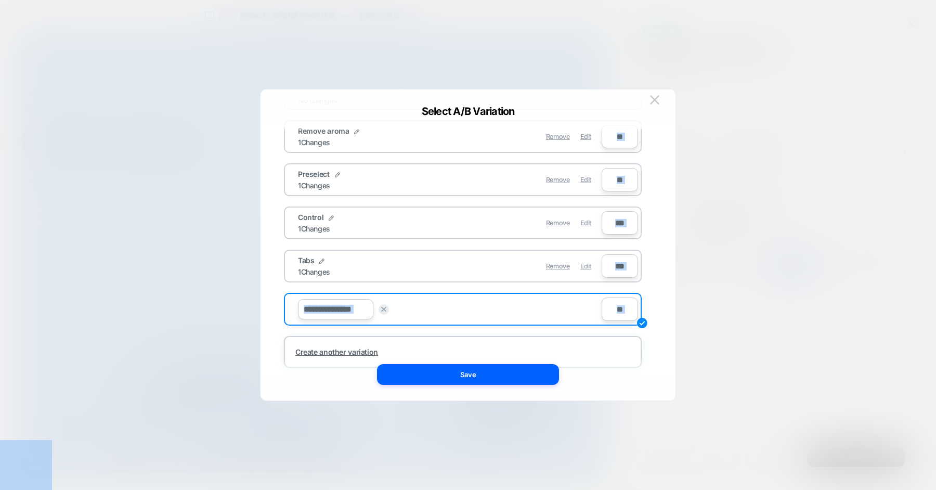
click at [358, 302] on input "**********" at bounding box center [335, 309] width 75 height 20
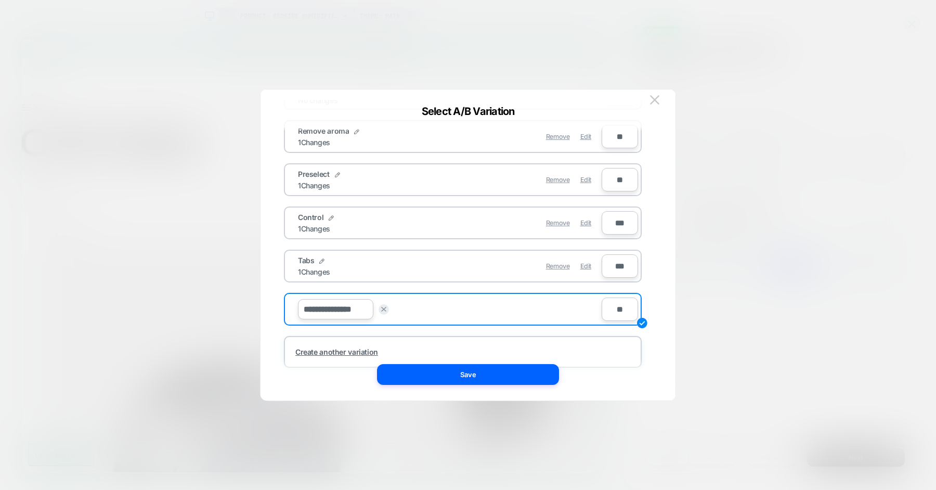
click at [358, 302] on input "**********" at bounding box center [335, 309] width 75 height 20
type input "**********"
click at [428, 306] on button "Save" at bounding box center [412, 309] width 36 height 15
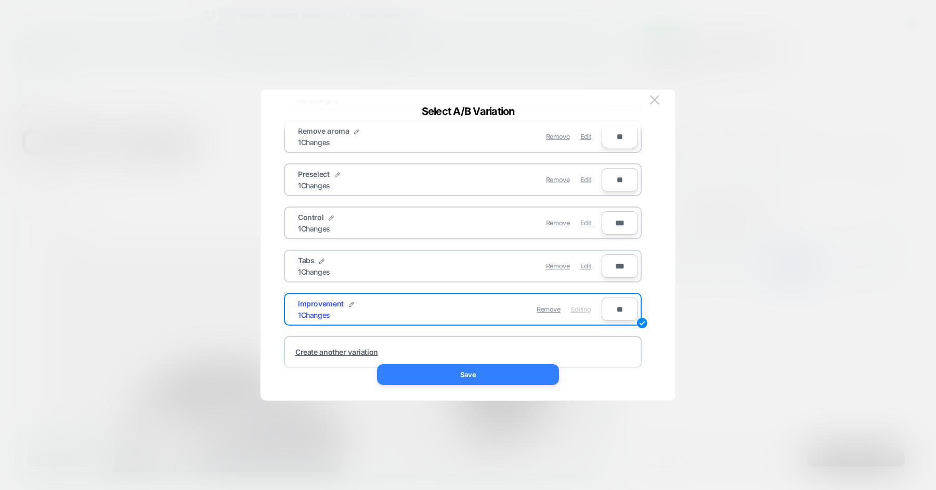
click at [460, 370] on button "Save" at bounding box center [468, 374] width 182 height 21
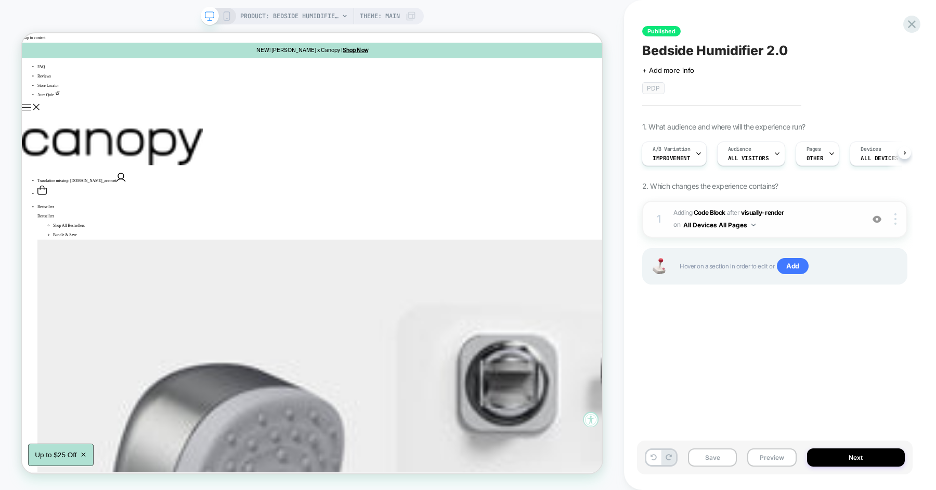
click at [798, 212] on span "Adding Code Block AFTER visually-render visually-render on All Devices All Pages" at bounding box center [765, 219] width 185 height 24
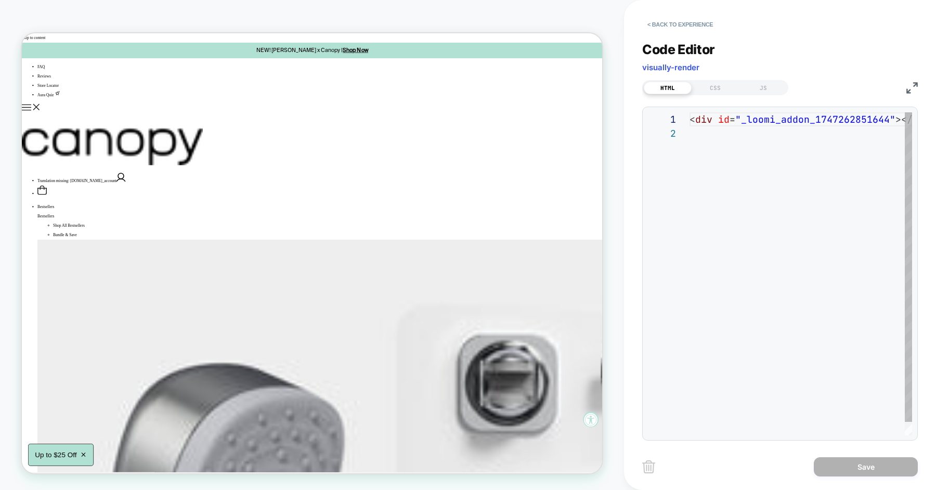
scroll to position [14, 0]
click at [671, 31] on button "< Back to experience" at bounding box center [680, 24] width 76 height 17
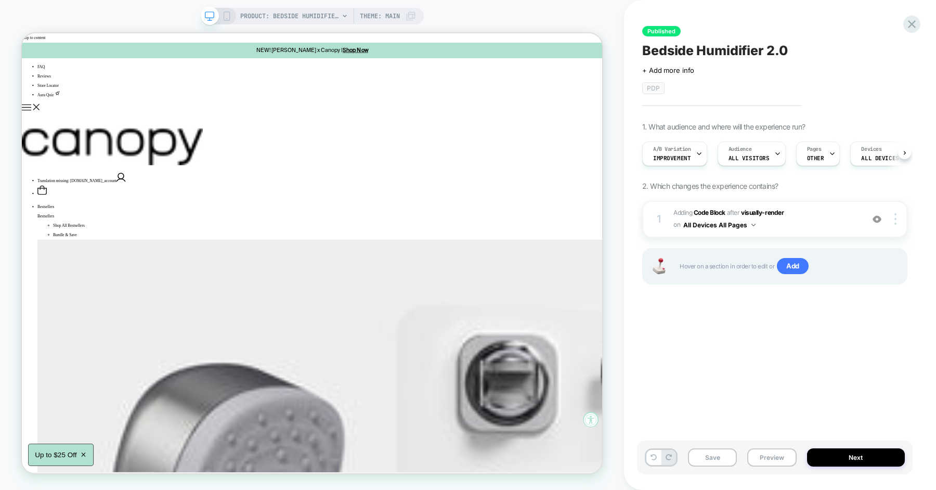
scroll to position [0, 1]
click at [688, 159] on div "A/B Variation improvement" at bounding box center [671, 153] width 59 height 23
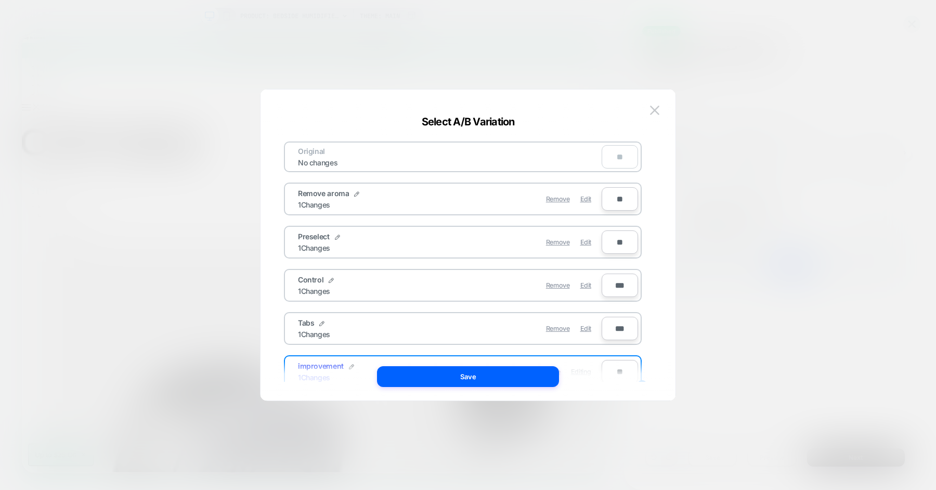
scroll to position [80, 0]
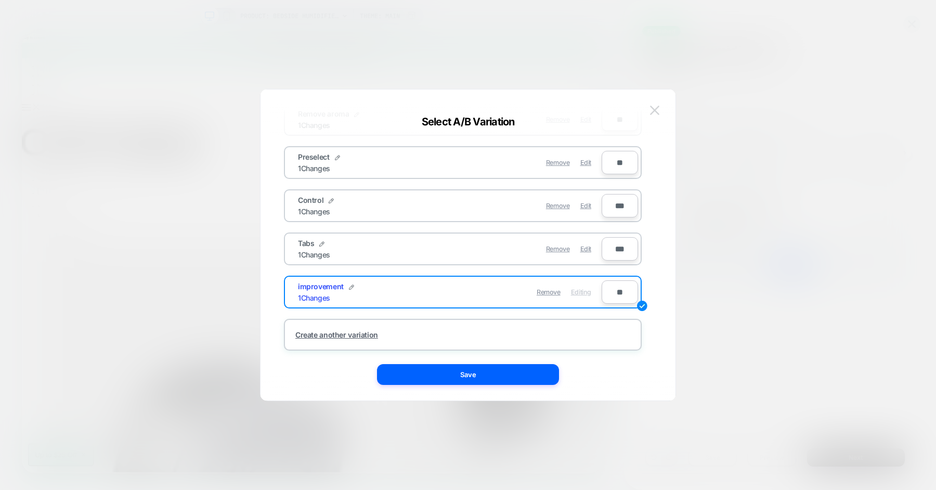
click at [659, 109] on img at bounding box center [654, 110] width 9 height 9
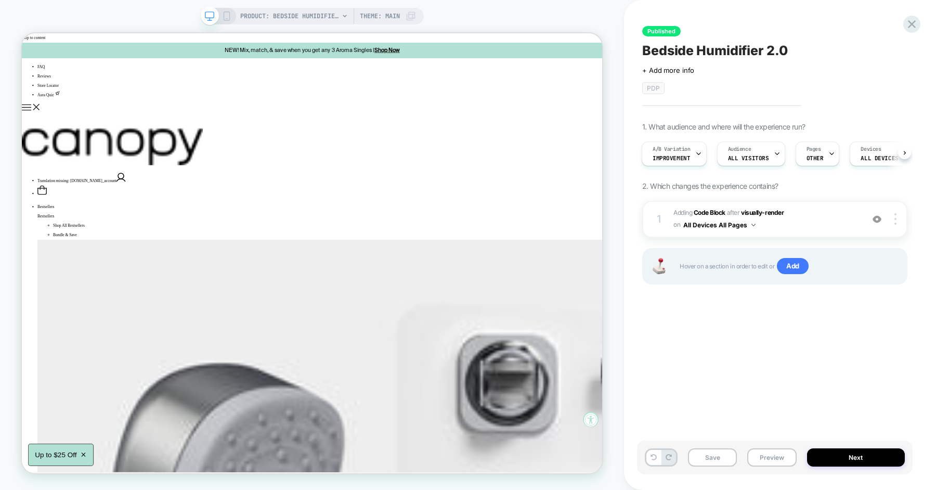
click at [640, 201] on div "Published Bedside Humidifier 2.0 Click to edit experience details + Add more in…" at bounding box center [775, 244] width 276 height 469
click at [911, 22] on icon at bounding box center [912, 24] width 14 height 14
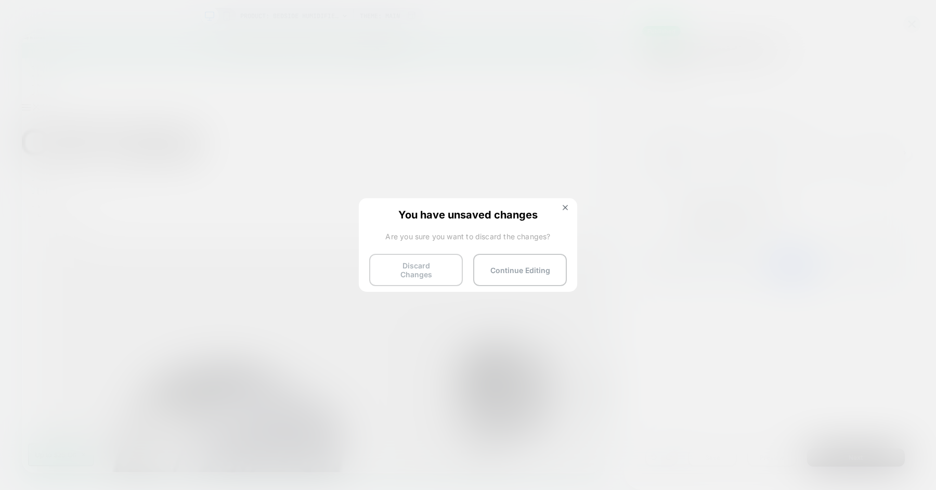
click at [453, 272] on button "Discard Changes" at bounding box center [416, 270] width 94 height 32
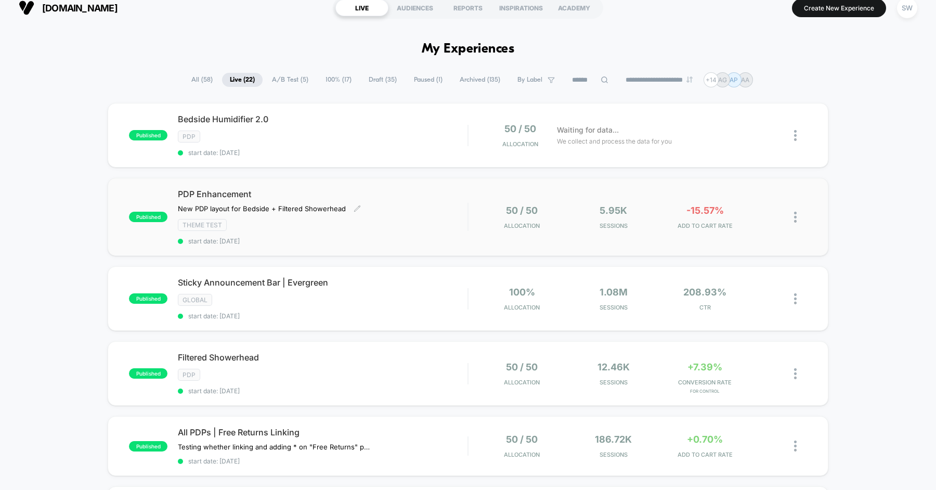
scroll to position [2, 0]
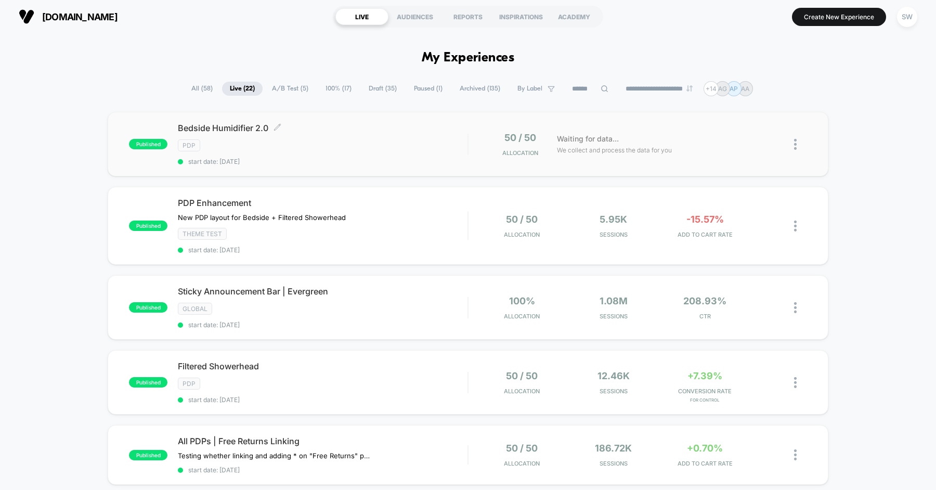
click at [400, 130] on span "Bedside Humidifier 2.0 Click to edit experience details" at bounding box center [323, 128] width 290 height 10
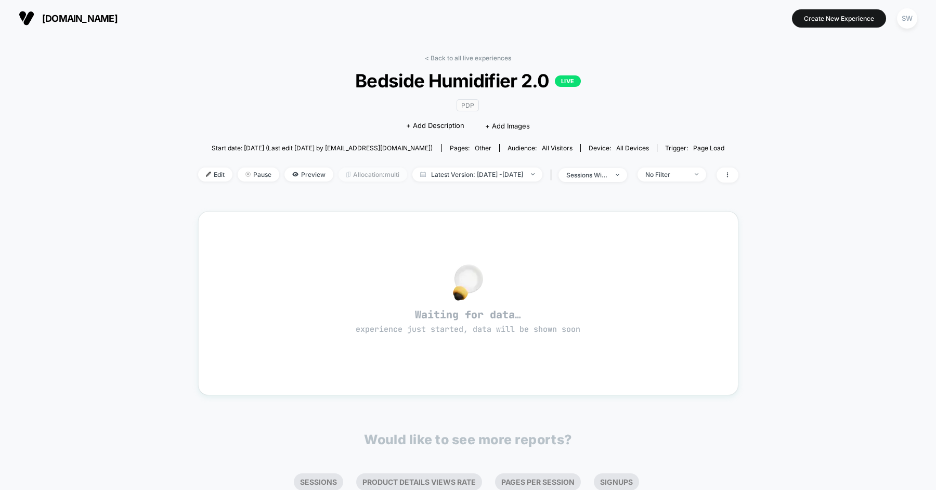
click at [338, 177] on span "Allocation: multi" at bounding box center [372, 174] width 69 height 14
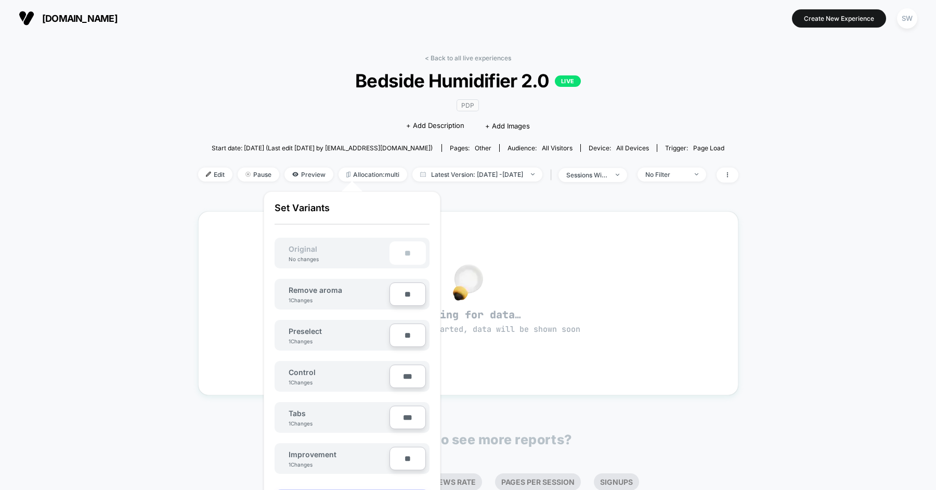
click at [412, 414] on input "***" at bounding box center [407, 417] width 36 height 23
type input "***"
type input "**"
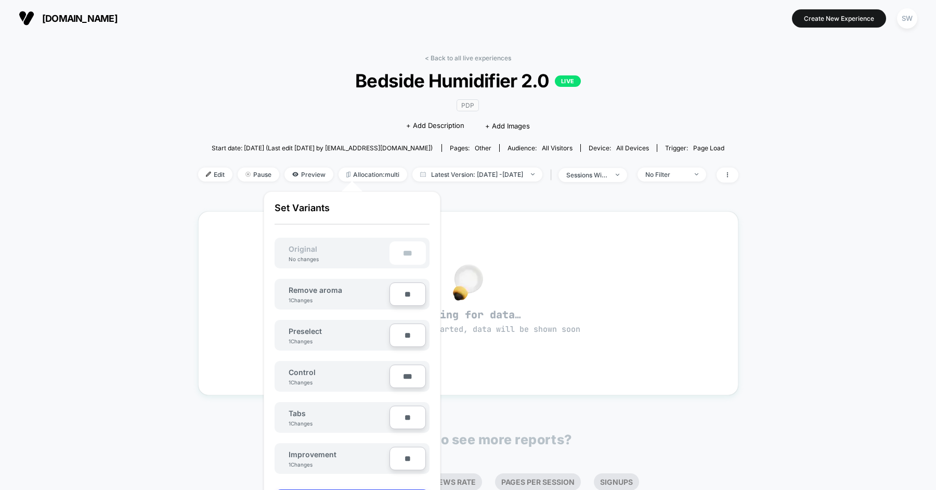
click at [411, 374] on input "***" at bounding box center [407, 375] width 36 height 23
type input "***"
type input "**"
type input "***"
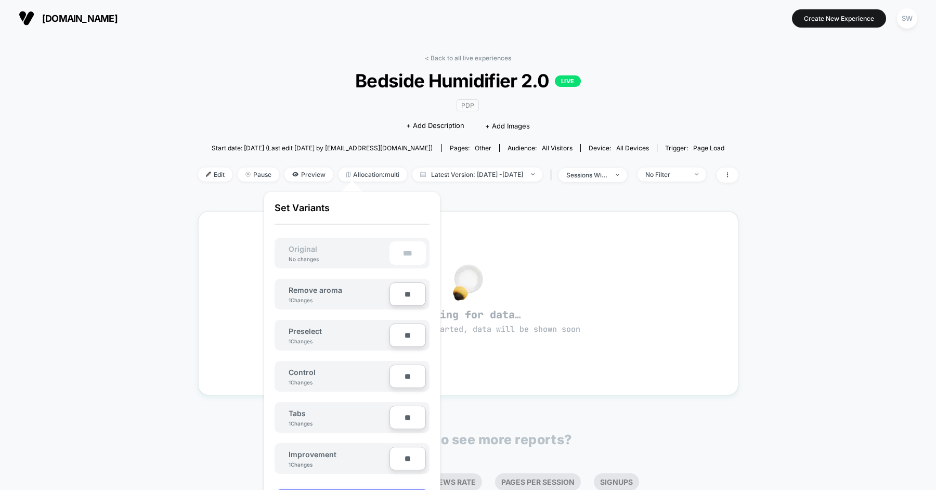
type input "***"
type input "**"
type input "****"
click at [218, 274] on div at bounding box center [468, 282] width 503 height 22
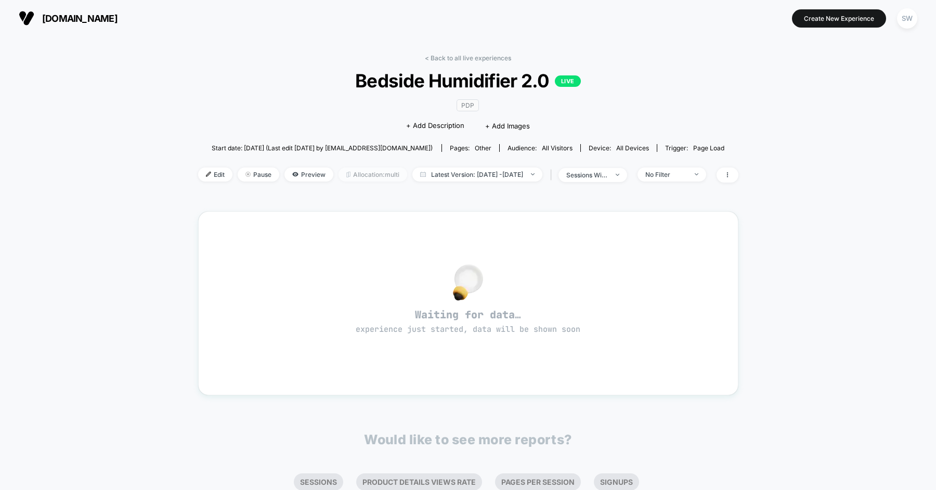
click at [341, 175] on span "Allocation: multi" at bounding box center [372, 174] width 69 height 14
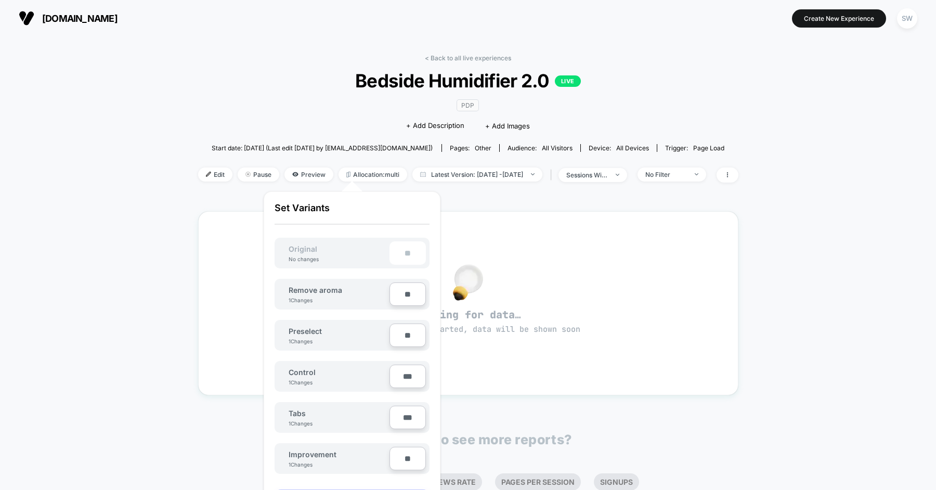
click at [408, 374] on input "***" at bounding box center [407, 375] width 36 height 23
type input "***"
type input "**"
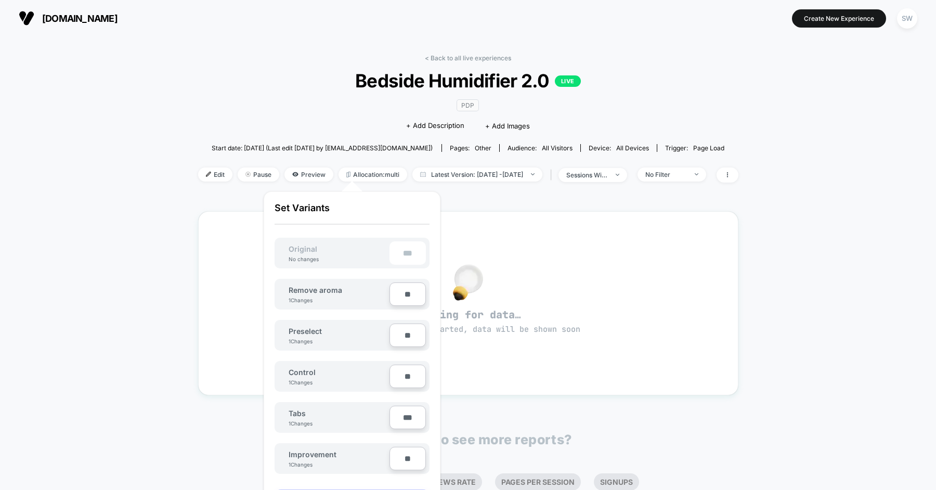
type input "***"
type input "**"
type input "****"
type input "**"
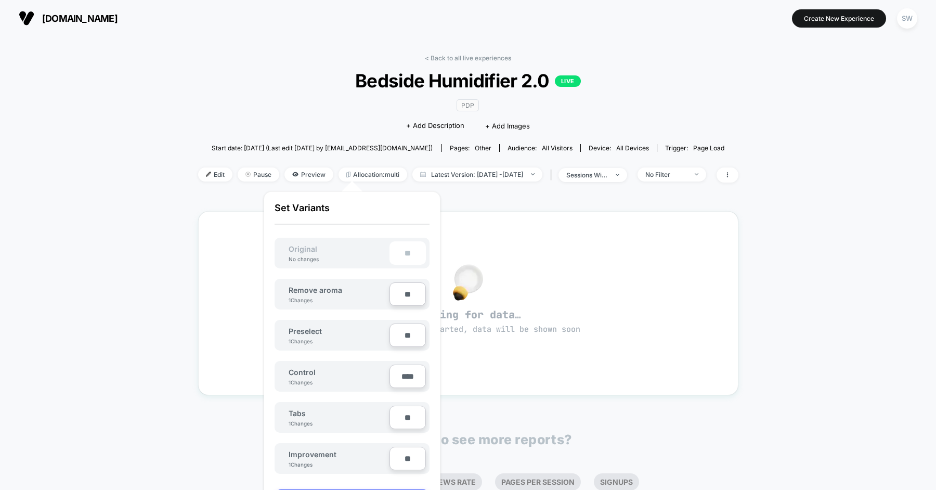
click at [353, 426] on div "Tabs 1 Changes" at bounding box center [333, 417] width 111 height 23
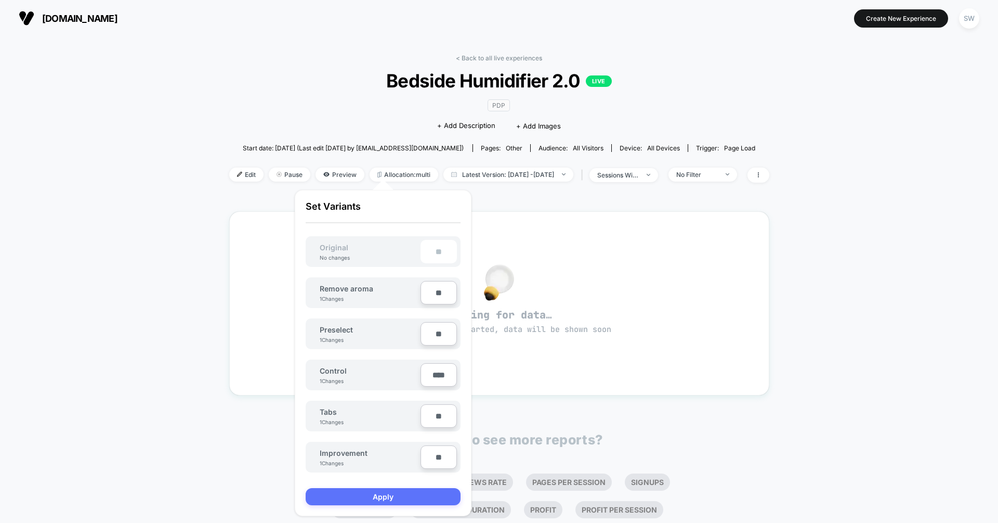
click at [382, 489] on button "Apply" at bounding box center [383, 496] width 155 height 17
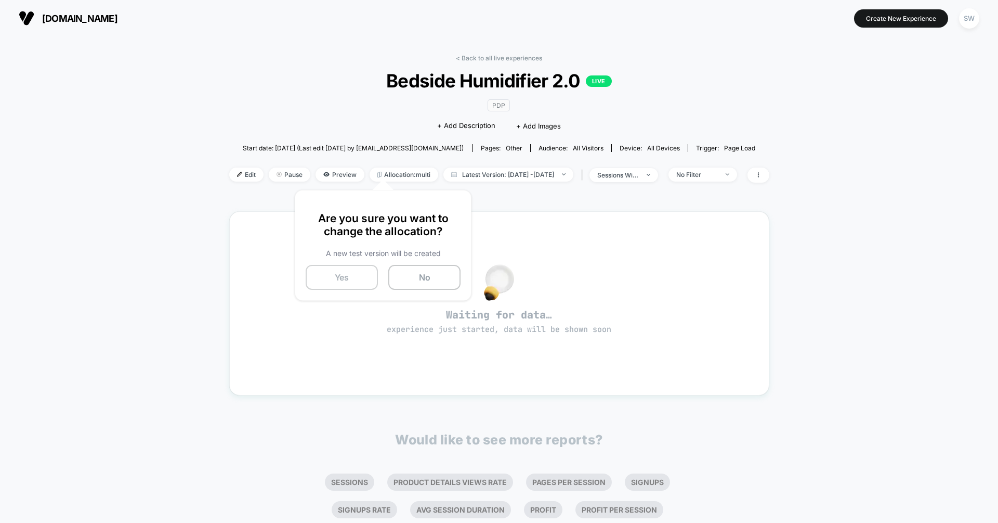
click at [353, 276] on button "Yes" at bounding box center [342, 277] width 72 height 25
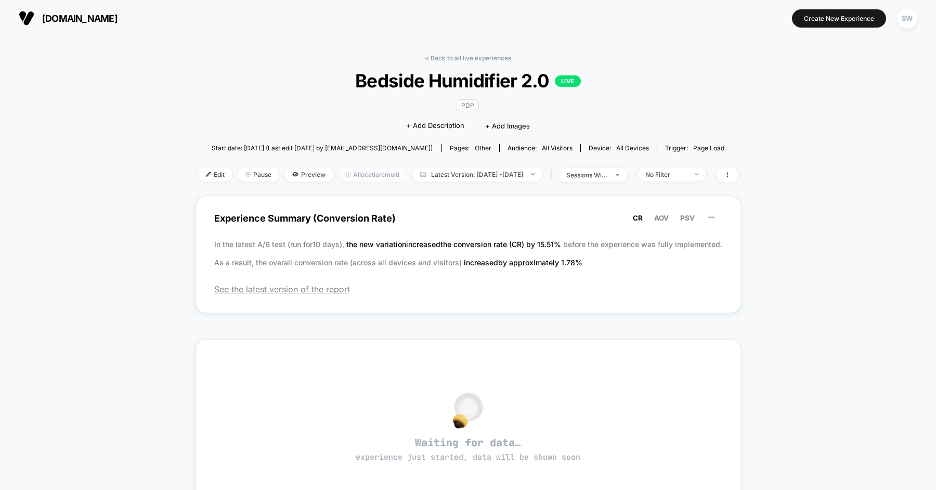
click at [347, 176] on span "Allocation: multi" at bounding box center [372, 174] width 69 height 14
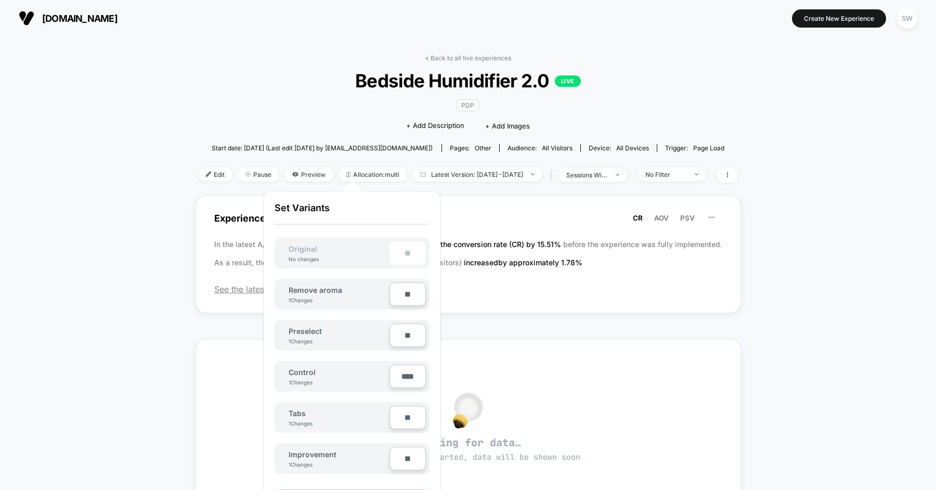
click at [158, 214] on div "< Back to all live experiences Bedside Humidifier 2.0 LIVE PDP Click to edit ex…" at bounding box center [468, 372] width 936 height 673
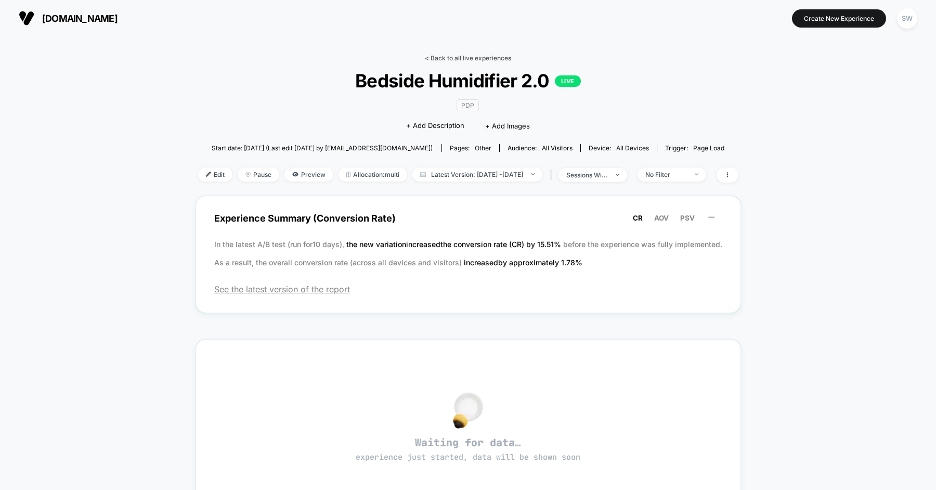
click at [443, 59] on link "< Back to all live experiences" at bounding box center [468, 58] width 86 height 8
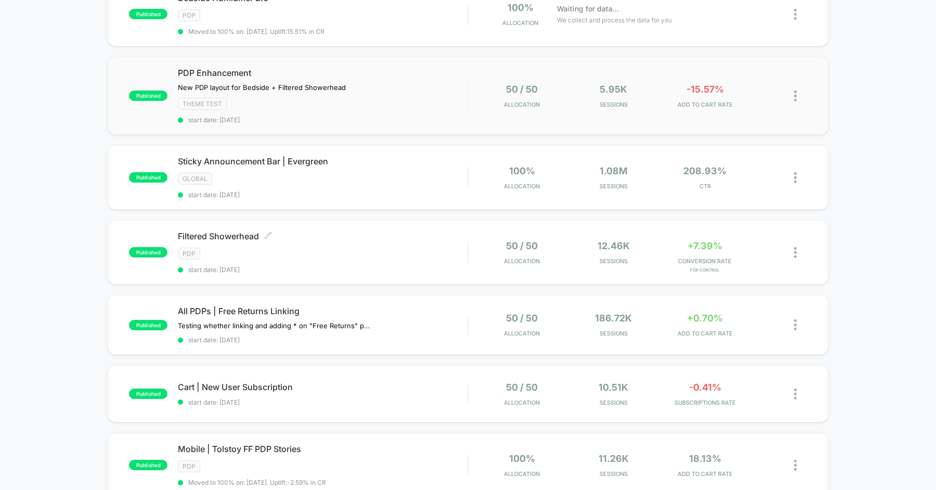
scroll to position [138, 0]
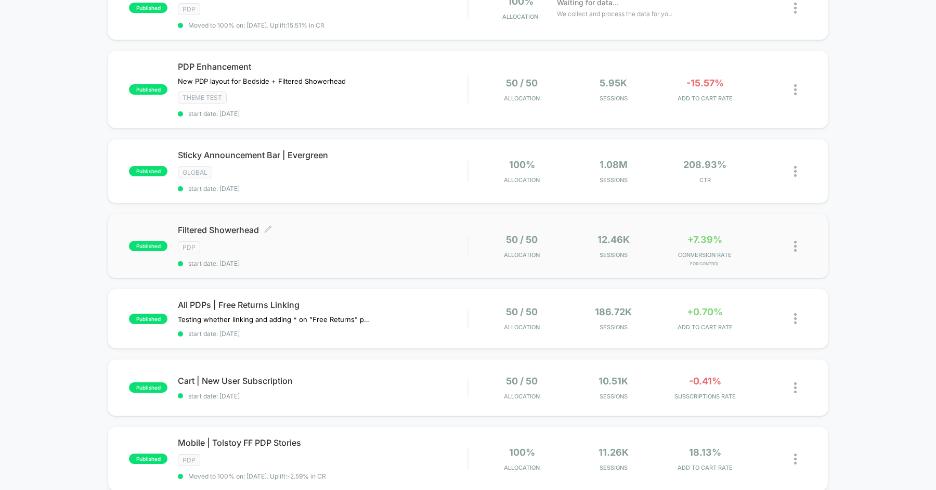
click at [352, 243] on div "PDP" at bounding box center [323, 247] width 290 height 12
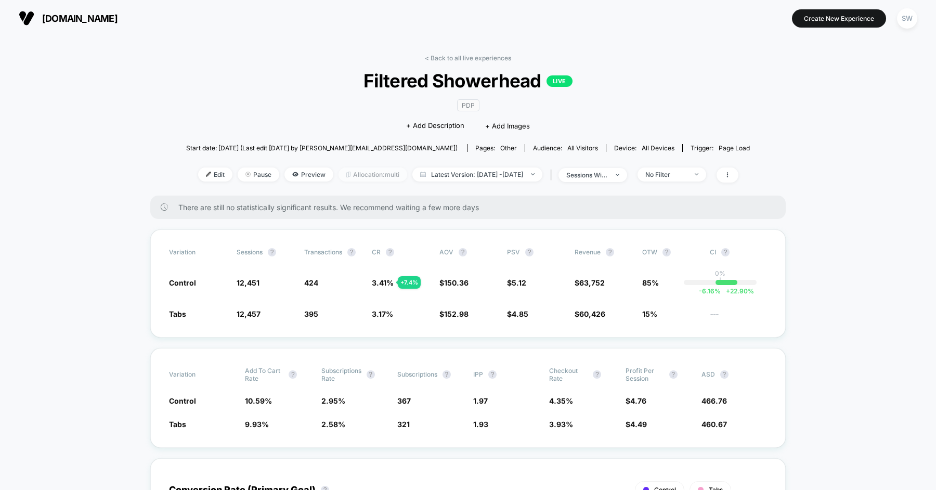
click at [348, 172] on span "Allocation: multi" at bounding box center [372, 174] width 69 height 14
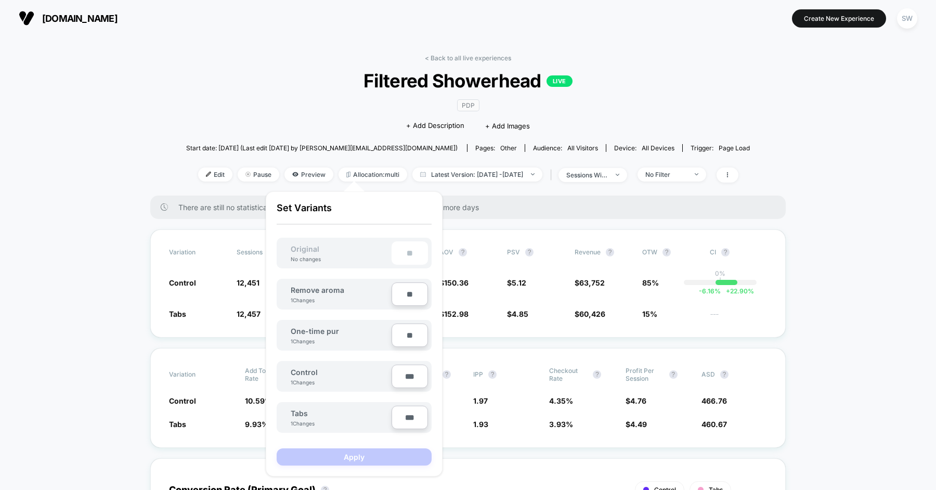
click at [410, 375] on input "***" at bounding box center [410, 375] width 36 height 23
type input "***"
type input "**"
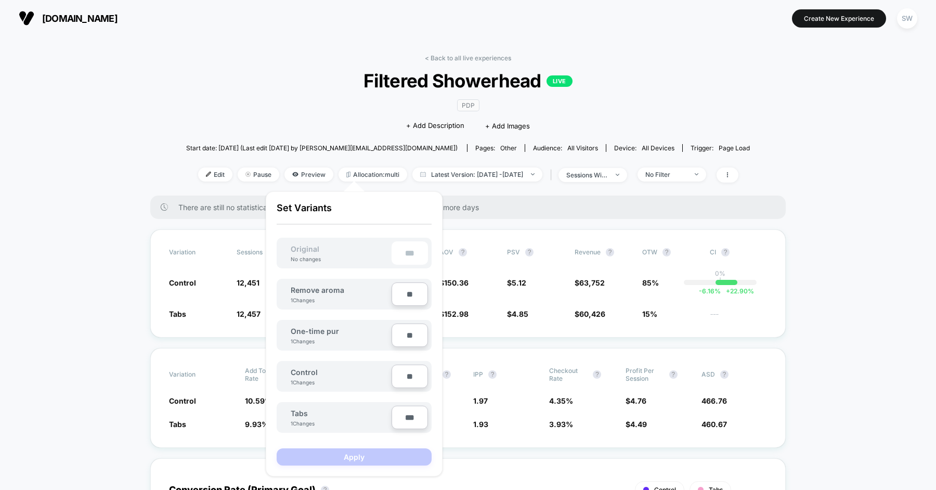
type input "***"
type input "**"
type input "****"
type input "**"
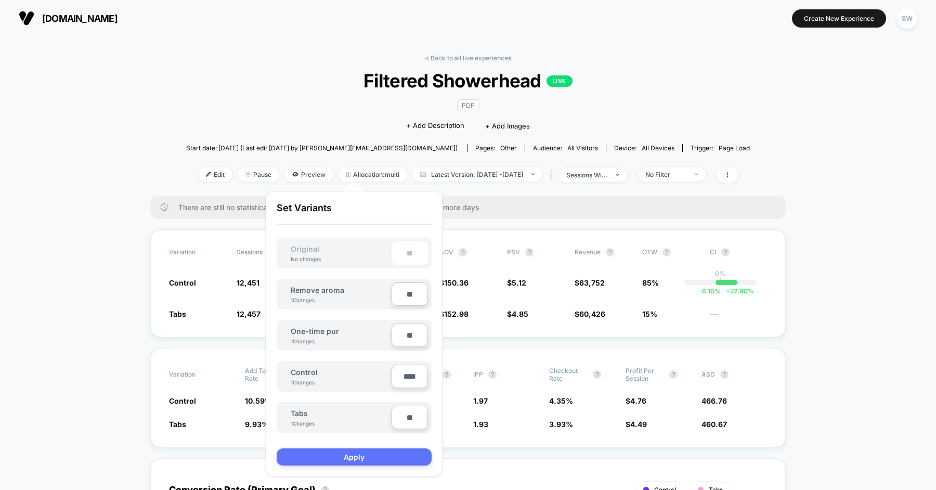
click at [374, 455] on button "Apply" at bounding box center [354, 456] width 155 height 17
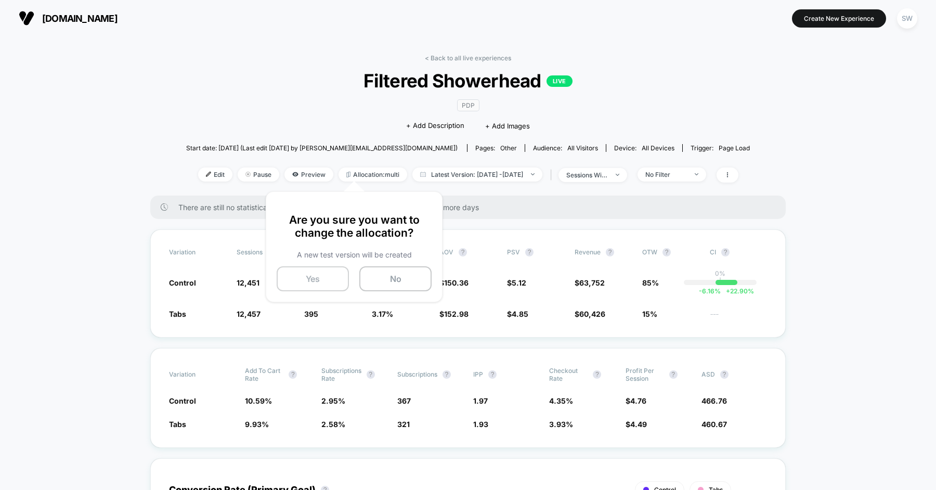
click at [328, 281] on button "Yes" at bounding box center [313, 278] width 72 height 25
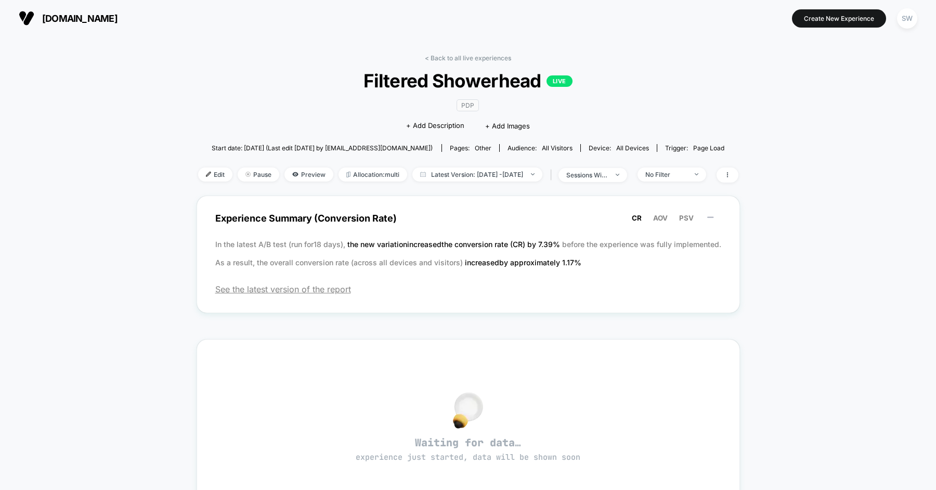
click at [310, 58] on div "< Back to all live experiences Filtered Showerhead LIVE PDP Click to edit exper…" at bounding box center [468, 124] width 540 height 141
click at [480, 59] on link "< Back to all live experiences" at bounding box center [468, 58] width 86 height 8
